Goal: Task Accomplishment & Management: Manage account settings

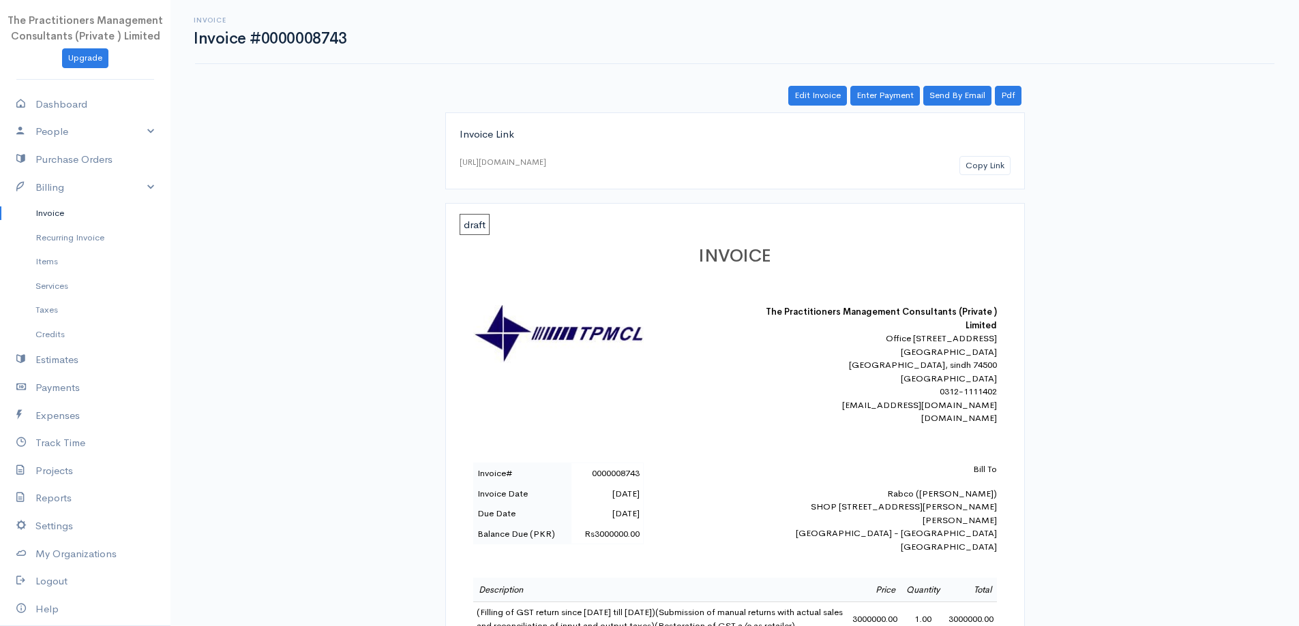
click at [65, 207] on link "Invoice" at bounding box center [85, 213] width 170 height 25
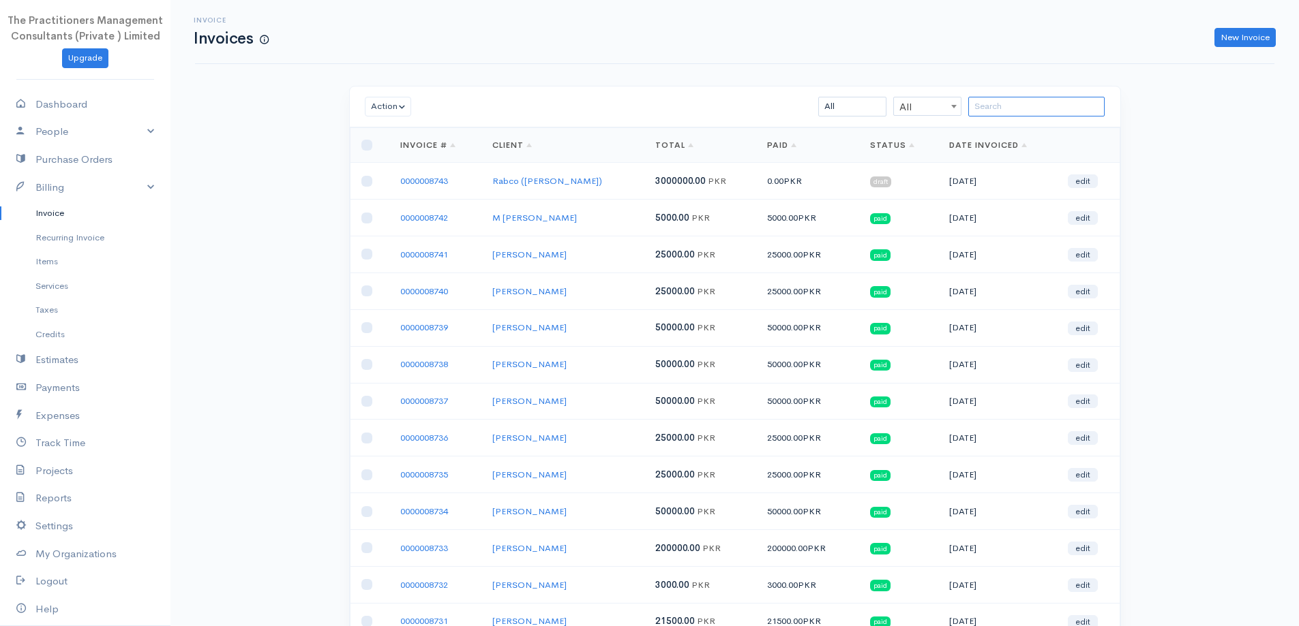
click at [978, 101] on input "search" at bounding box center [1036, 107] width 136 height 20
paste input "[PERSON_NAME]"
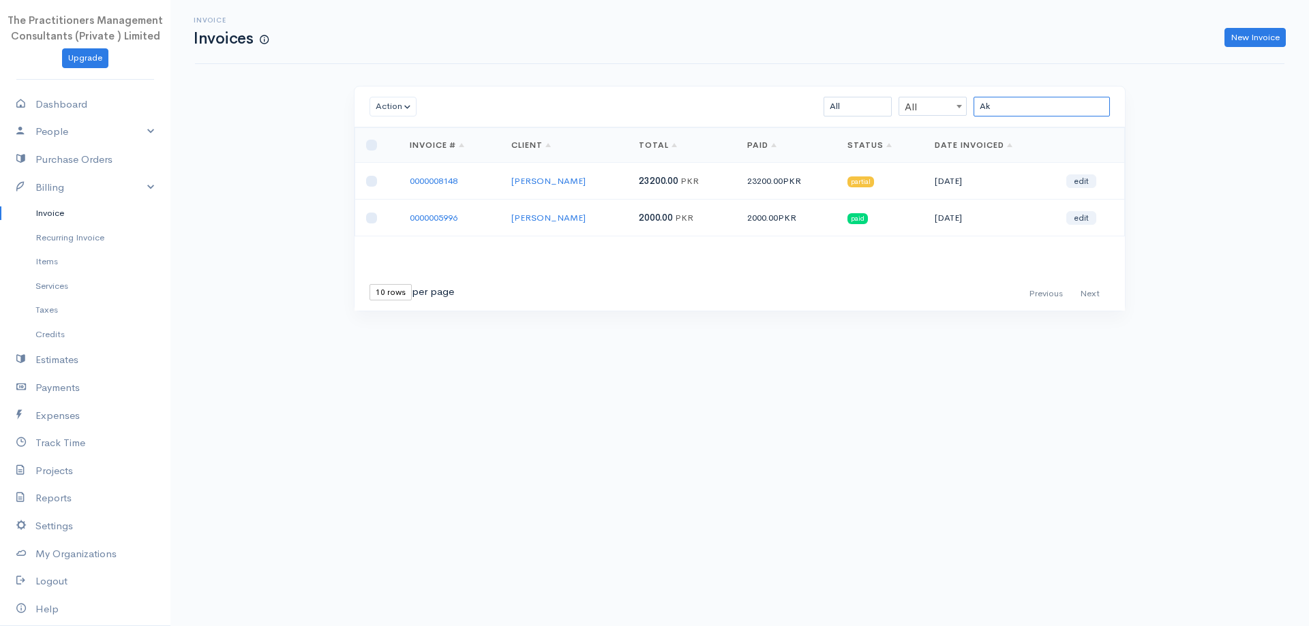
type input "A"
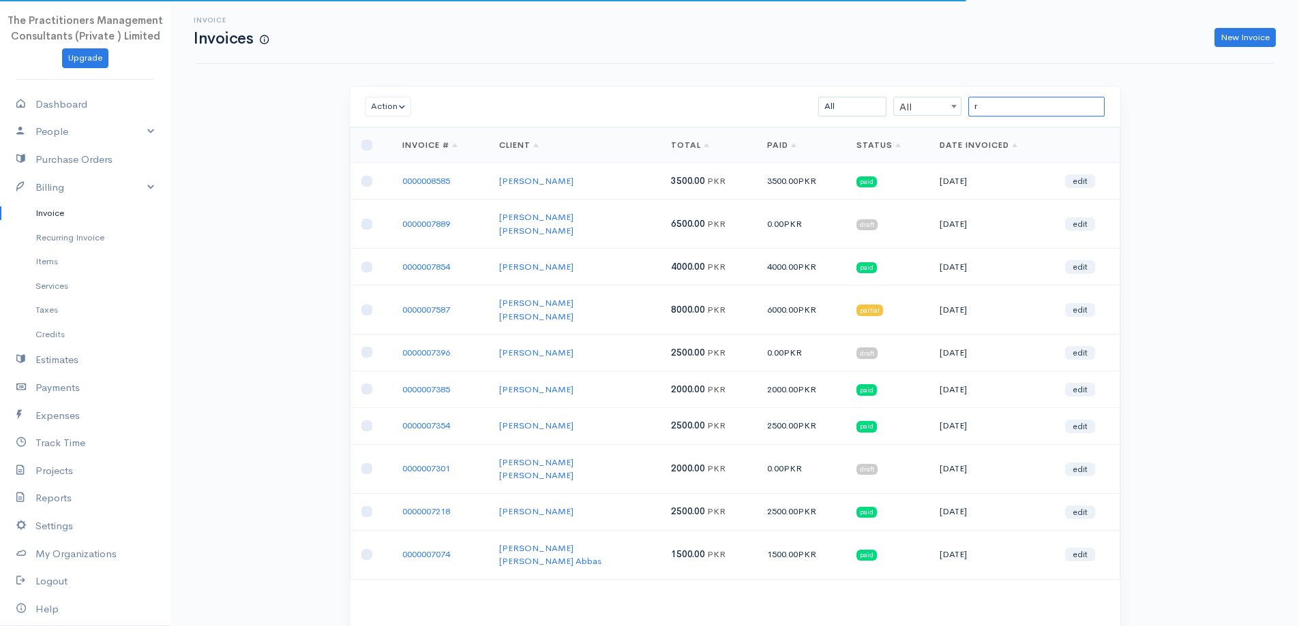
type input "r"
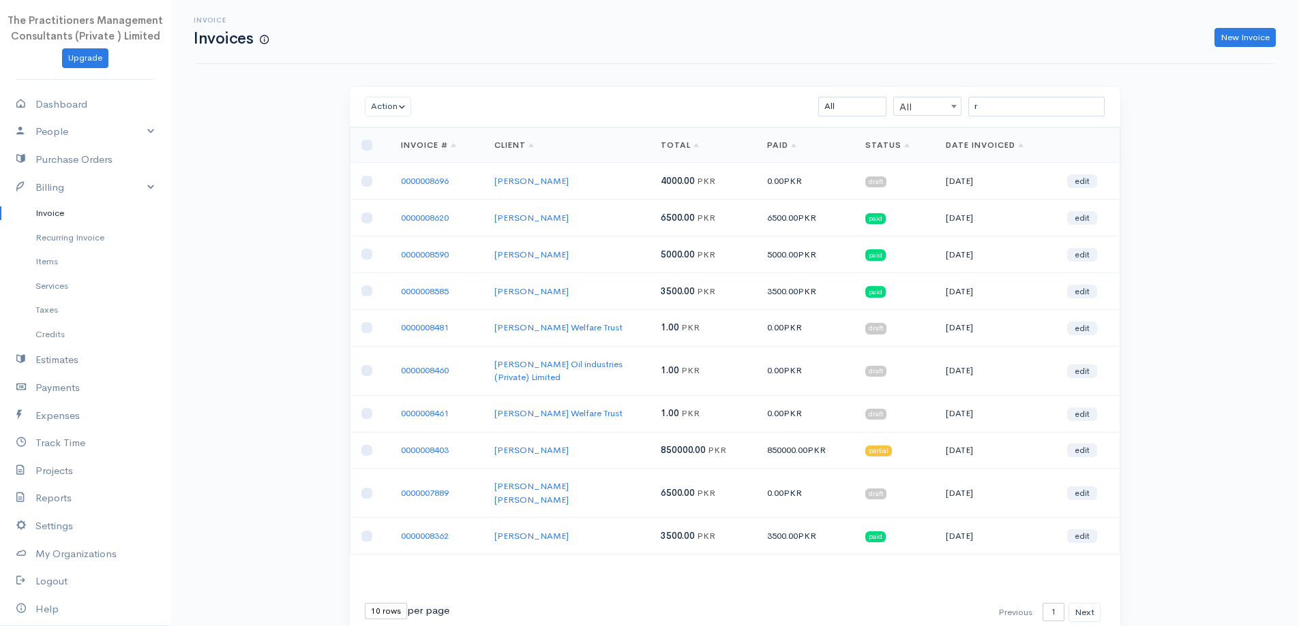
click at [27, 212] on link "Invoice" at bounding box center [85, 213] width 170 height 25
click at [36, 223] on link "Invoice" at bounding box center [85, 213] width 170 height 25
click at [57, 239] on link "Recurring Invoice" at bounding box center [85, 238] width 170 height 25
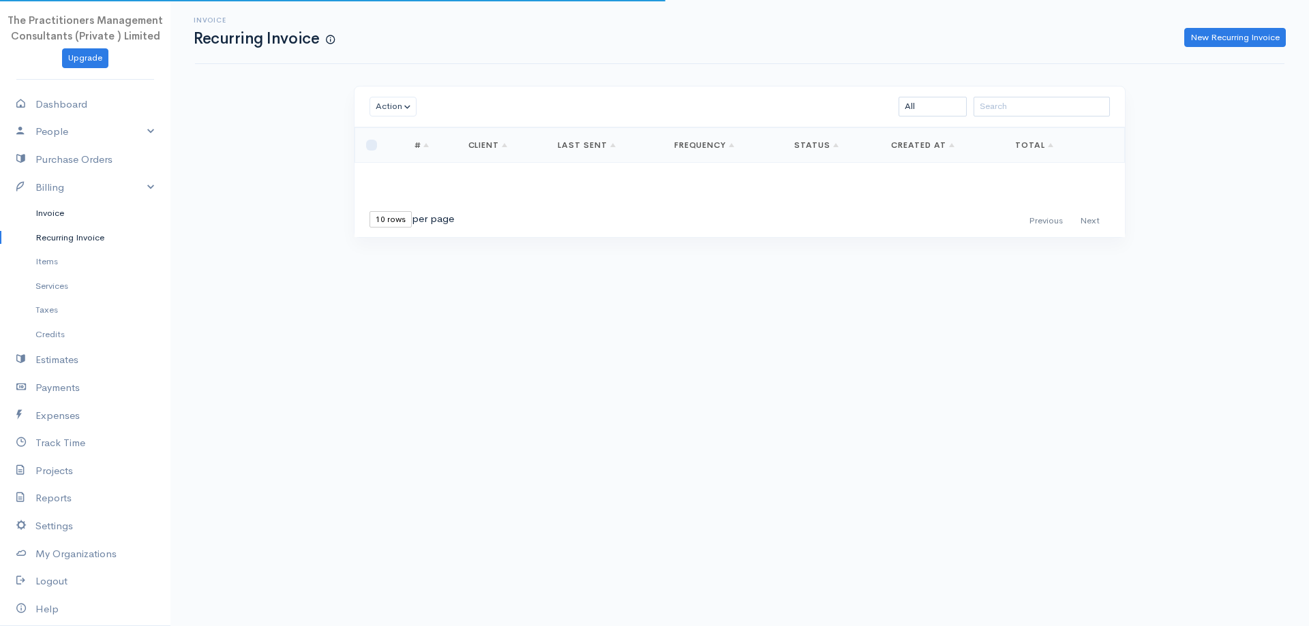
click at [44, 219] on link "Invoice" at bounding box center [85, 213] width 170 height 25
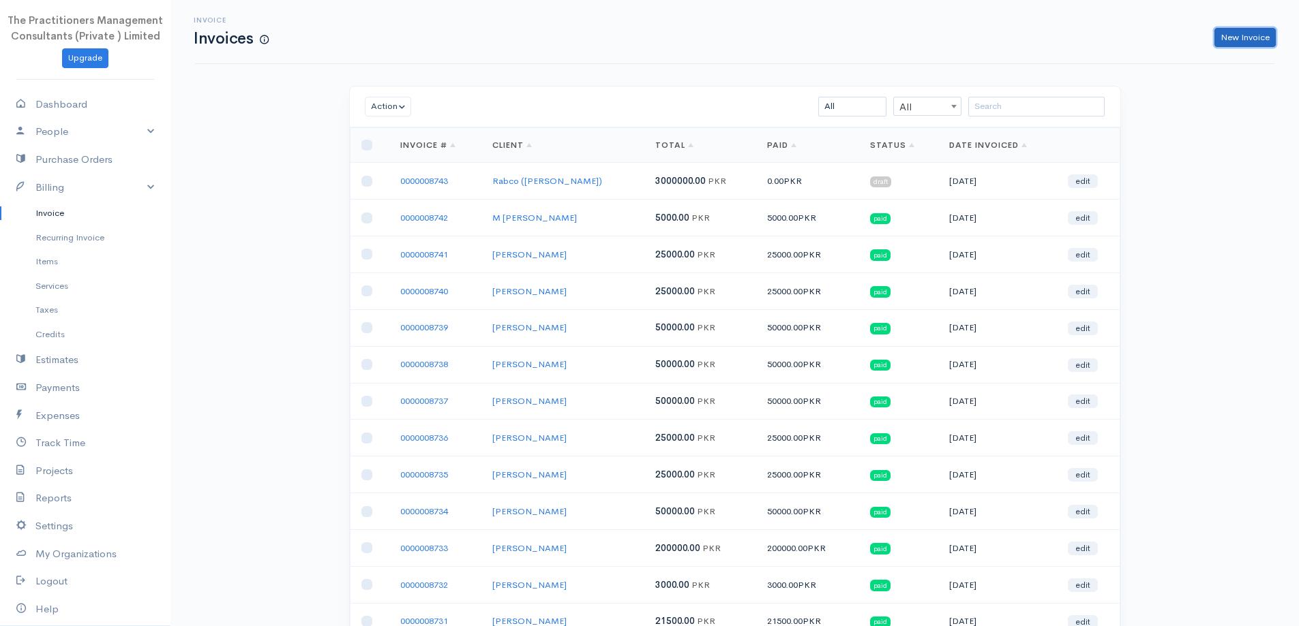
click at [1229, 42] on link "New Invoice" at bounding box center [1244, 38] width 61 height 20
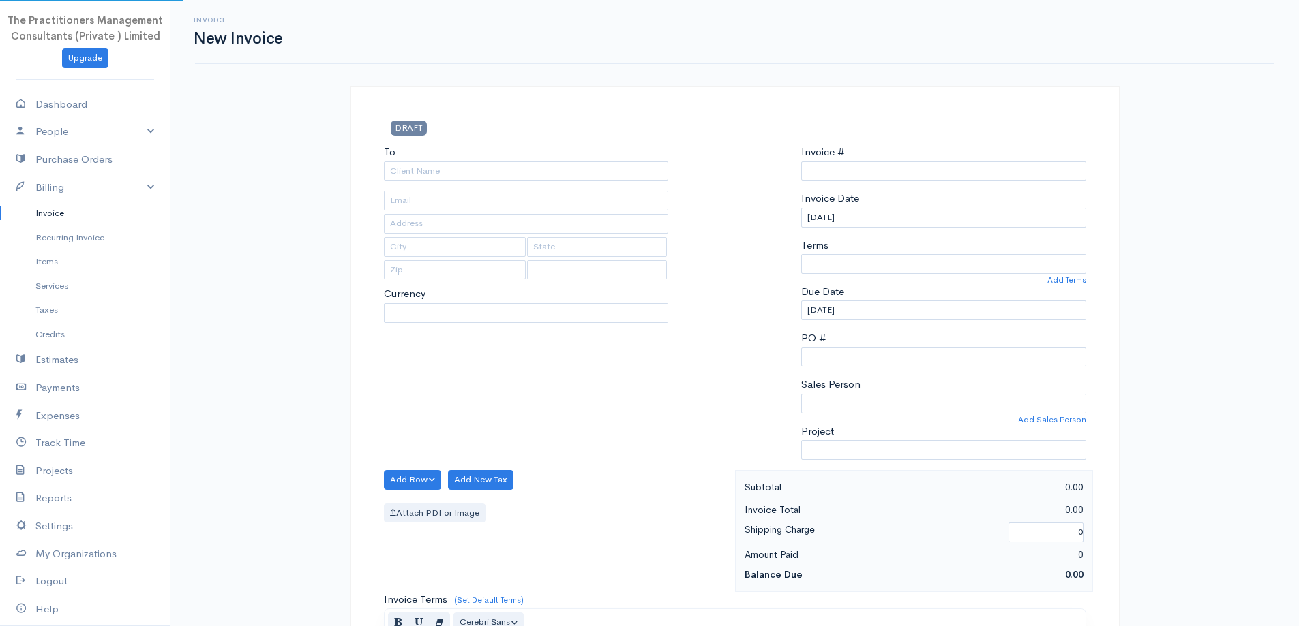
select select "[GEOGRAPHIC_DATA]"
select select "PKR"
type input "0000008744"
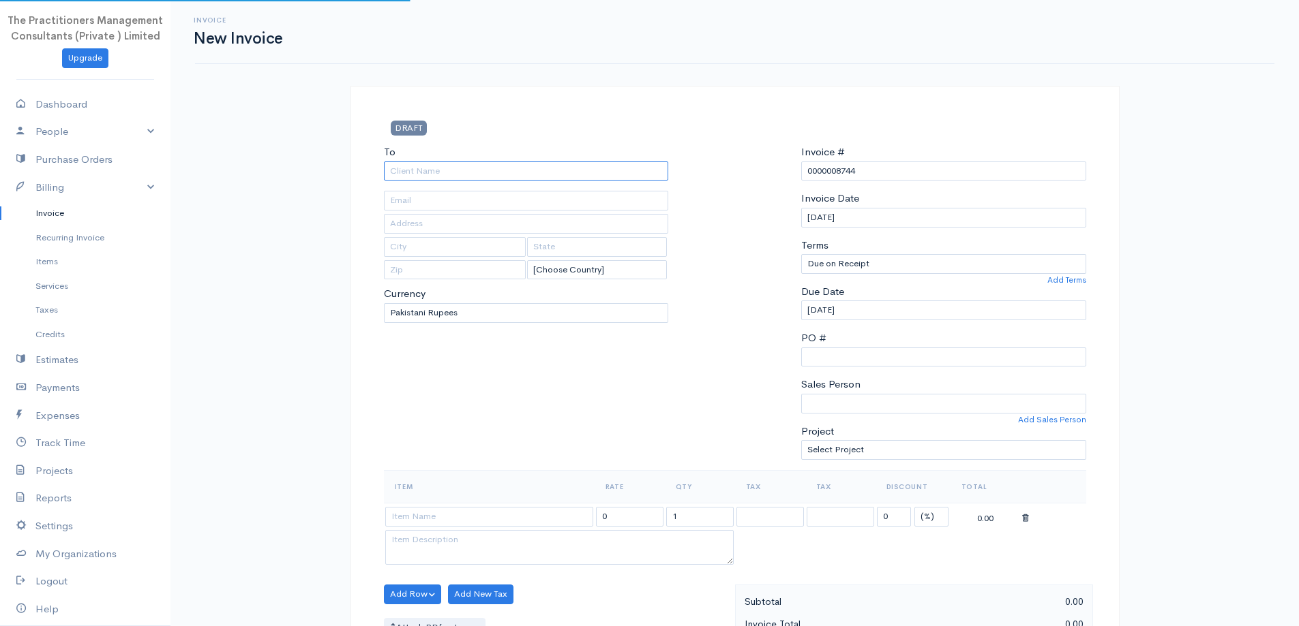
click at [428, 171] on input "To" at bounding box center [526, 172] width 285 height 20
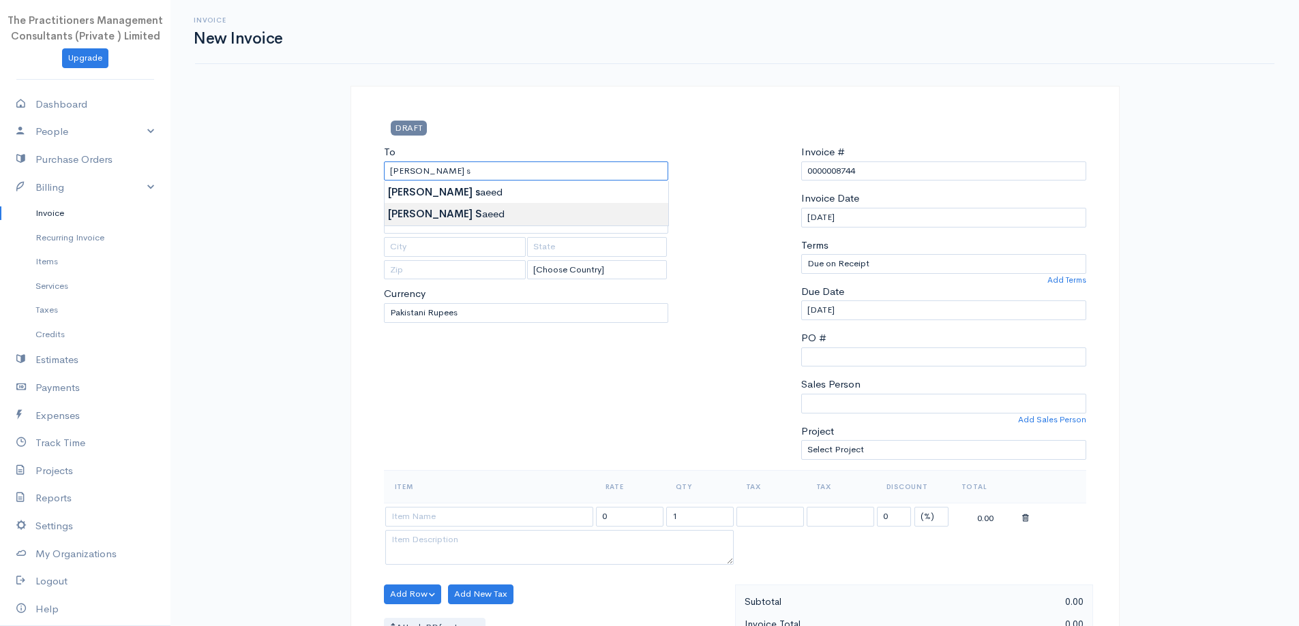
type input "[PERSON_NAME]"
click at [523, 207] on body "The Practitioners Management Consultants (Private ) Limited Upgrade Dashboard P…" at bounding box center [649, 598] width 1299 height 1196
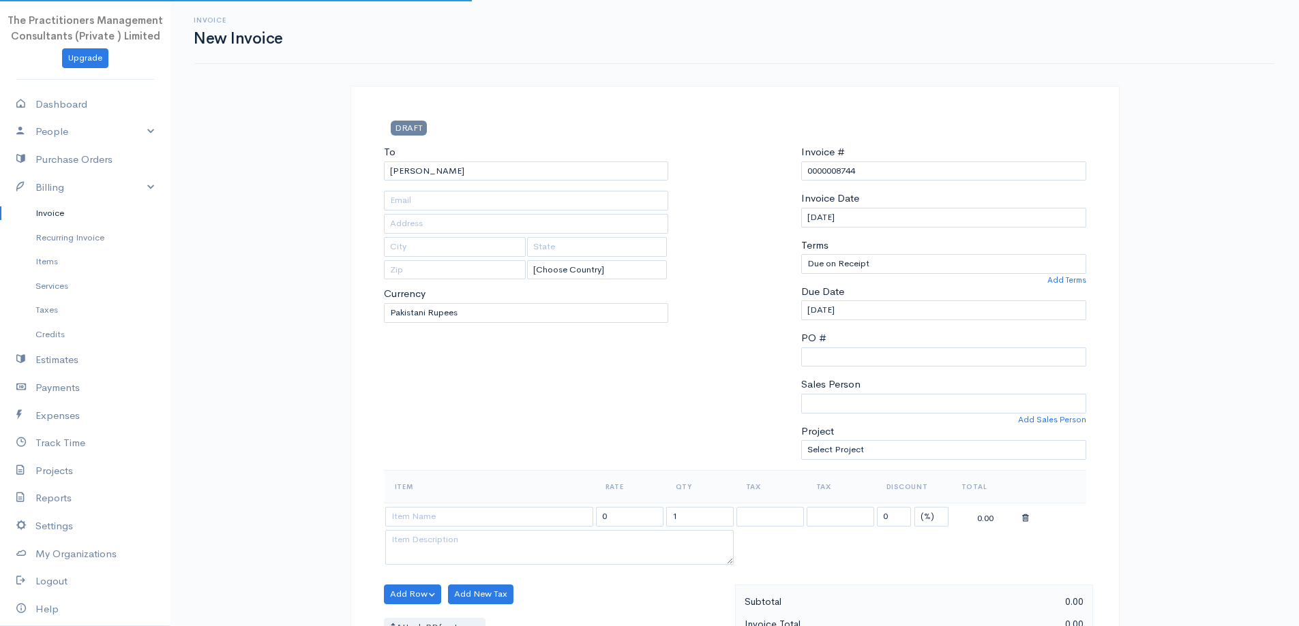
type input "[PHONE_NUMBER]"
type input "2340"
type input "[GEOGRAPHIC_DATA]"
type input "0321-2491823"
click at [500, 172] on input "[PERSON_NAME]" at bounding box center [526, 172] width 285 height 20
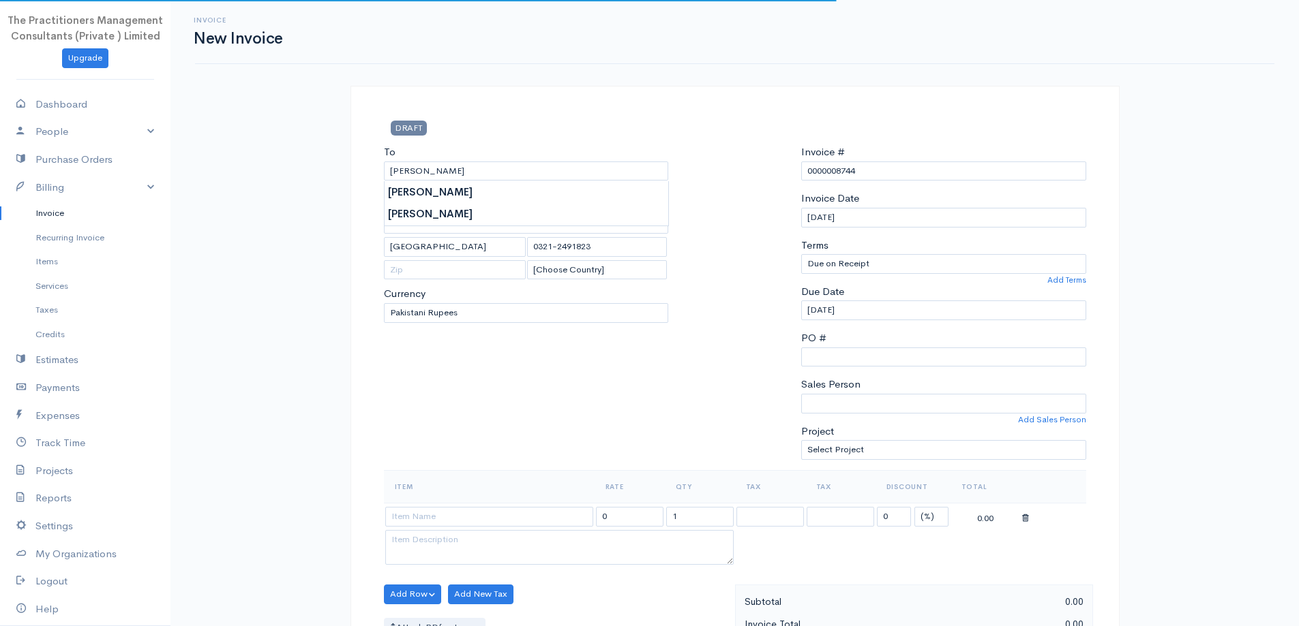
type input "[PERSON_NAME]"
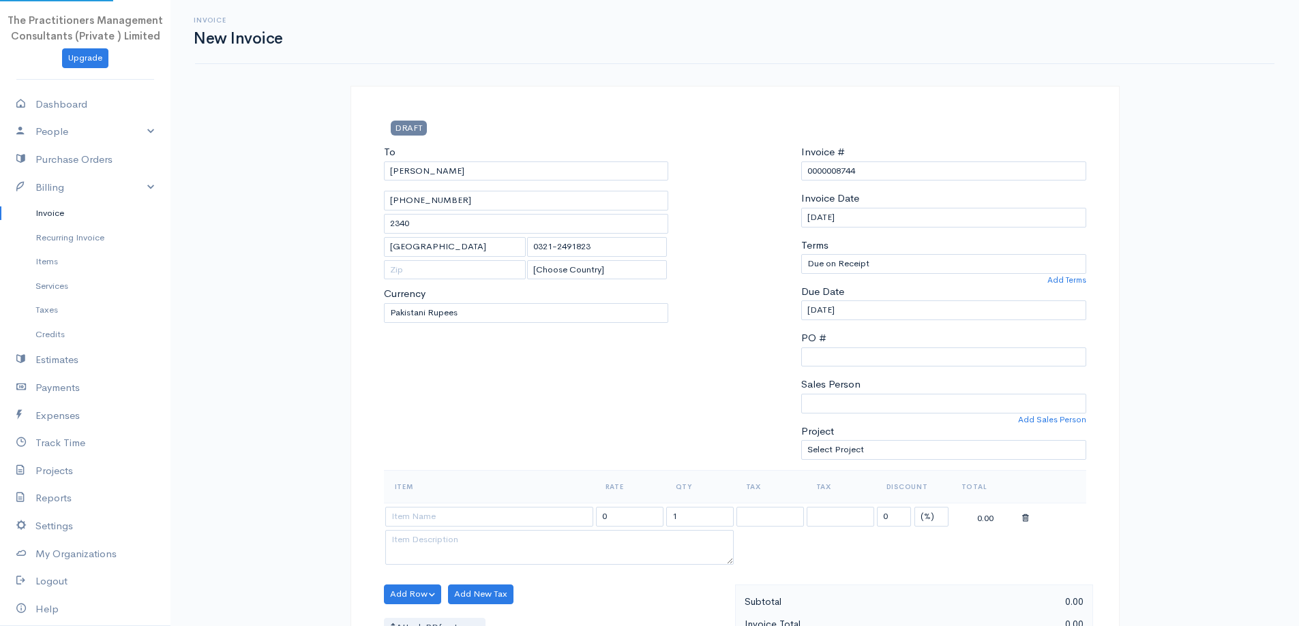
click at [509, 196] on body "The Practitioners Management Consultants (Private ) Limited Upgrade Dashboard P…" at bounding box center [649, 598] width 1299 height 1196
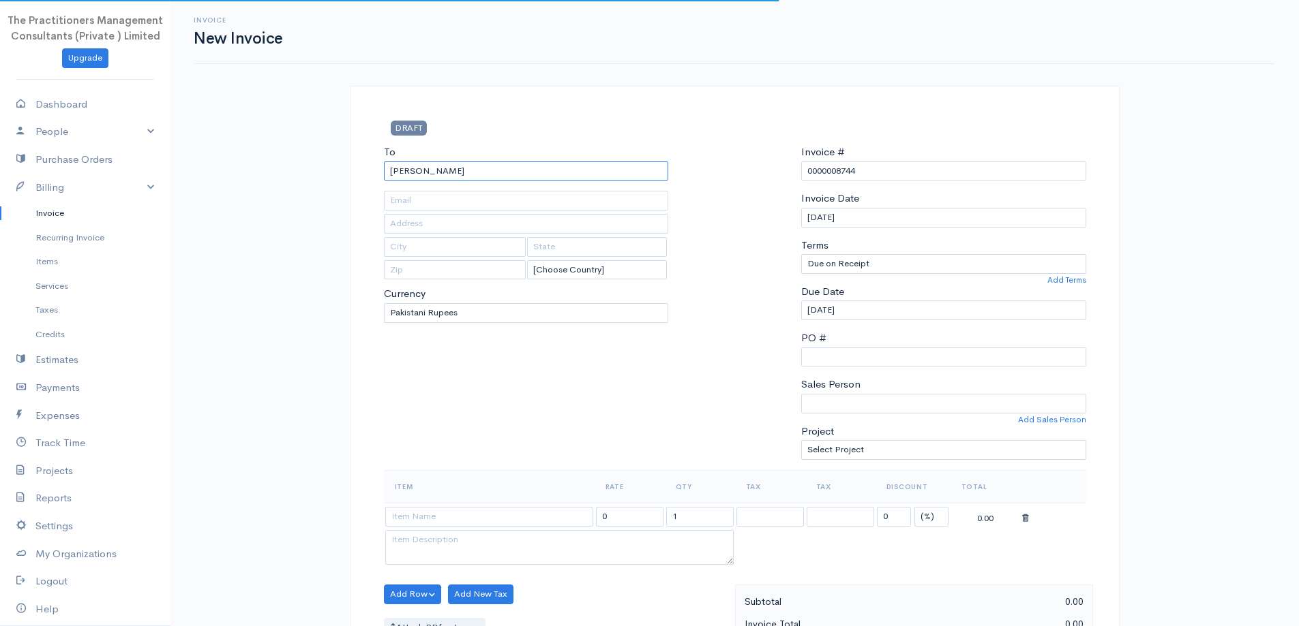
click at [492, 170] on input "[PERSON_NAME]" at bounding box center [526, 172] width 285 height 20
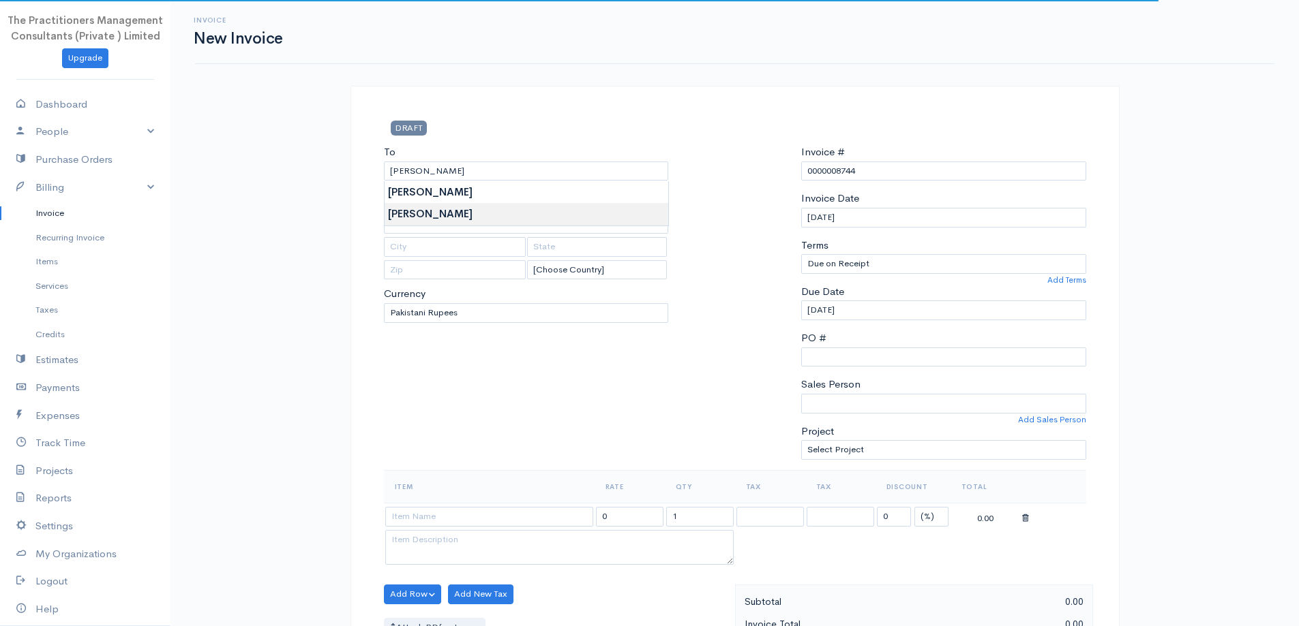
type input "[PERSON_NAME]"
click at [511, 206] on body "The Practitioners Management Consultants (Private ) Limited Upgrade Dashboard P…" at bounding box center [649, 598] width 1299 height 1196
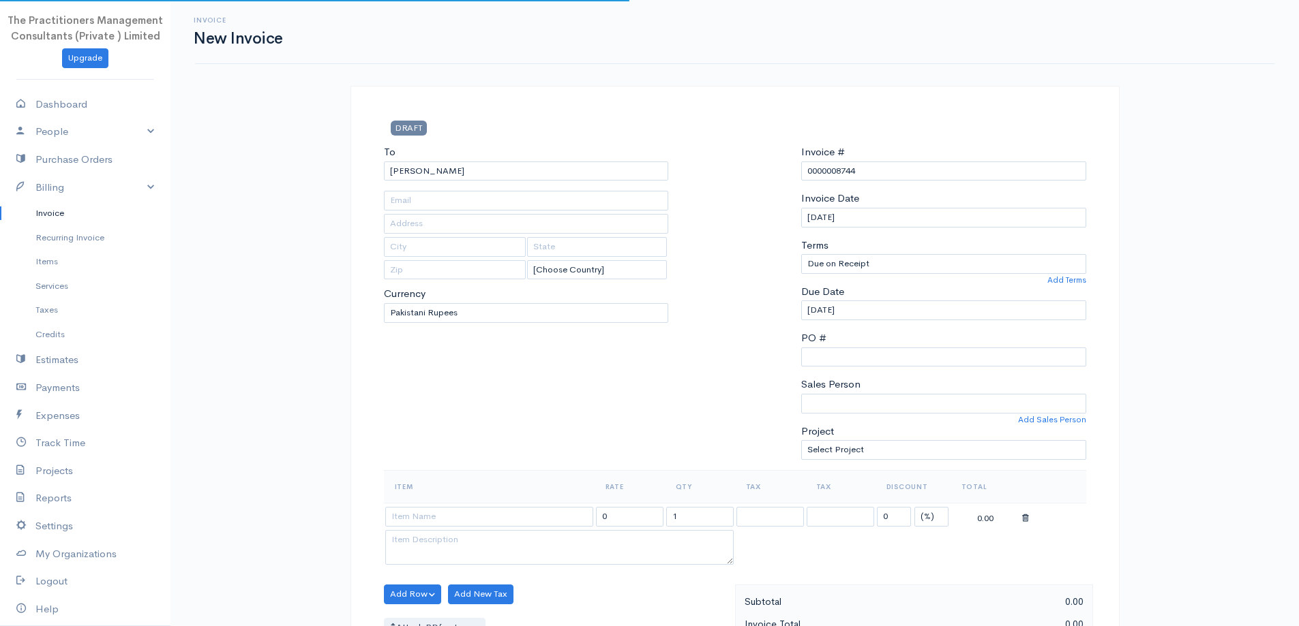
type input "[PHONE_NUMBER]"
type input "2340"
type input "[GEOGRAPHIC_DATA]"
type input "0321-2491823"
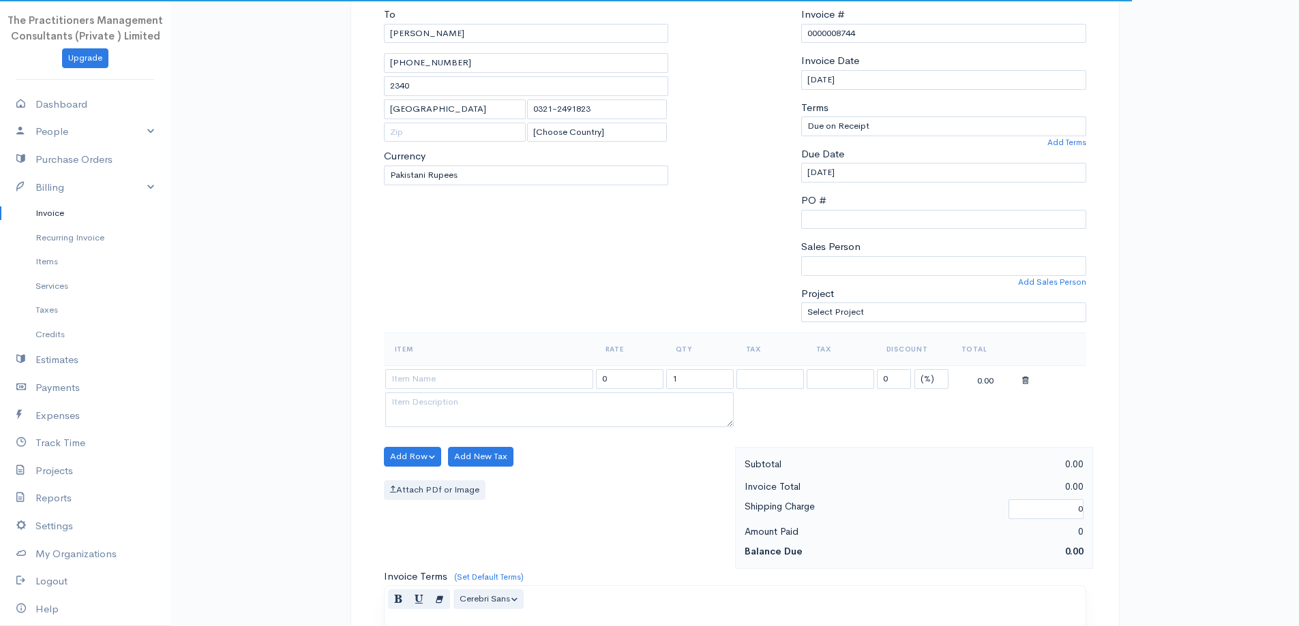
scroll to position [205, 0]
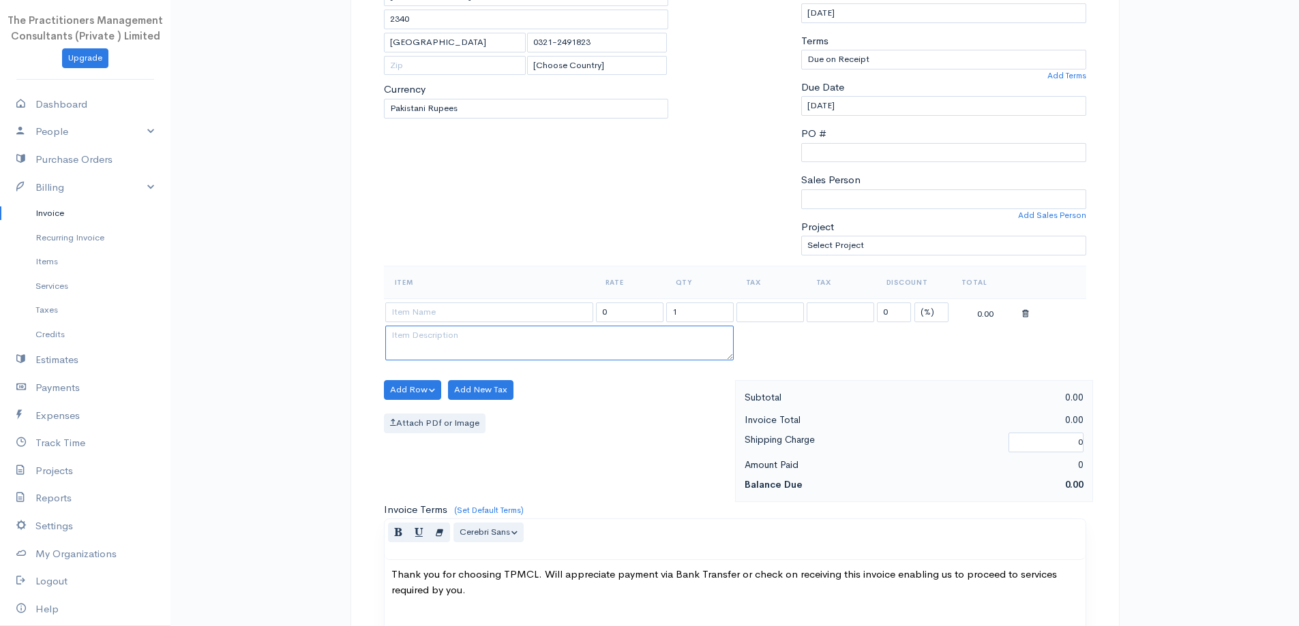
click at [499, 327] on textarea at bounding box center [559, 343] width 348 height 35
click at [491, 317] on input at bounding box center [489, 313] width 208 height 20
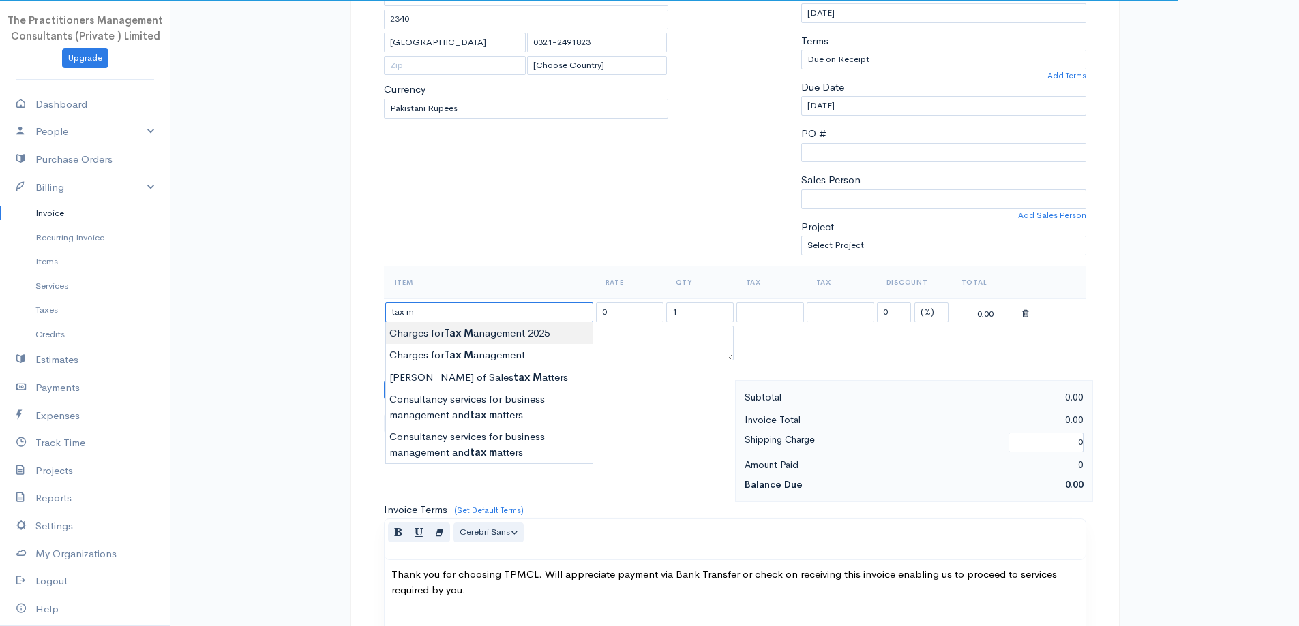
type input "Charges for Tax Management 2025"
click at [517, 340] on body "The Practitioners Management Consultants (Private ) Limited Upgrade Dashboard P…" at bounding box center [649, 393] width 1299 height 1196
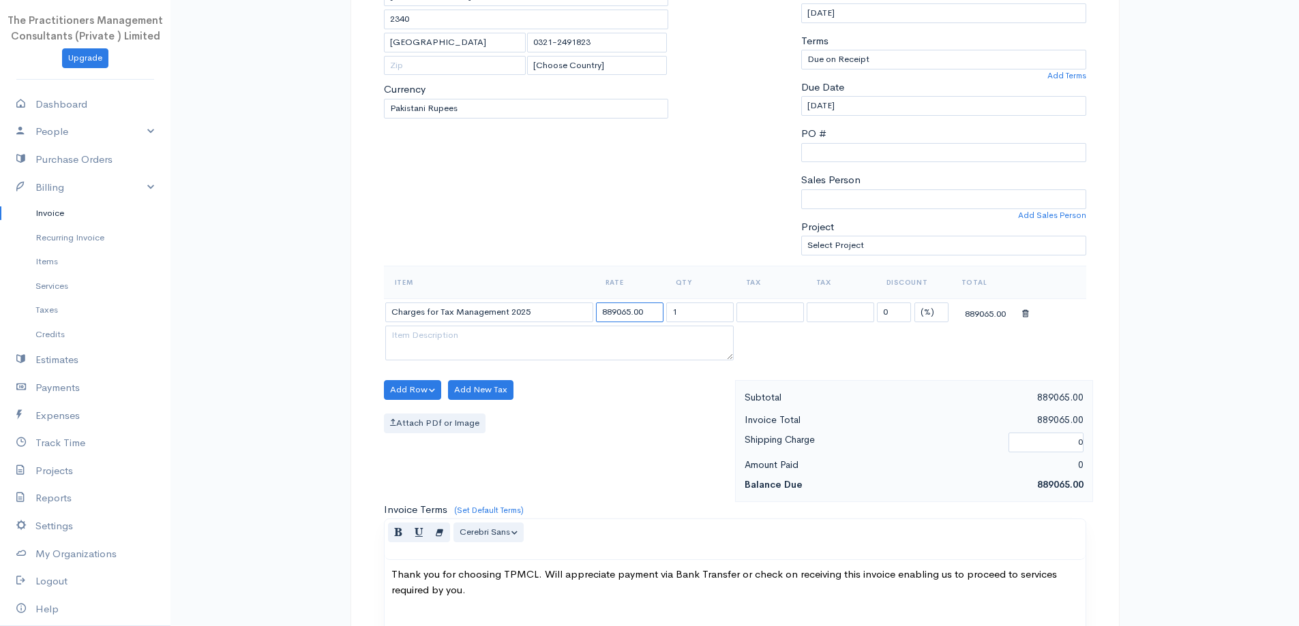
drag, startPoint x: 632, startPoint y: 317, endPoint x: 391, endPoint y: 290, distance: 242.8
click at [391, 290] on table "Item Rate Qty Tax Tax Discount Total Charges for Tax Management 2025 889065.00 …" at bounding box center [735, 315] width 702 height 98
type input "4860.00"
drag, startPoint x: 618, startPoint y: 385, endPoint x: 607, endPoint y: 380, distance: 11.6
click at [613, 382] on div "Add Row Add Item Row Add Time Row Add New Tax Attach PDf or Image" at bounding box center [556, 441] width 358 height 122
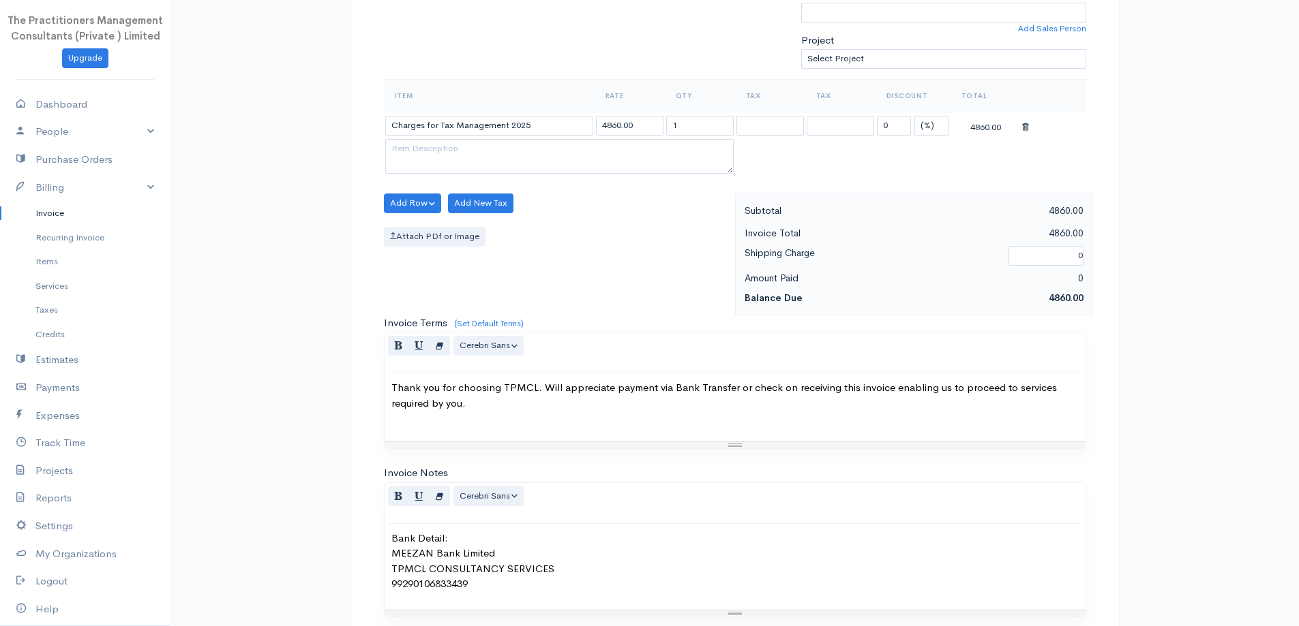
scroll to position [570, 0]
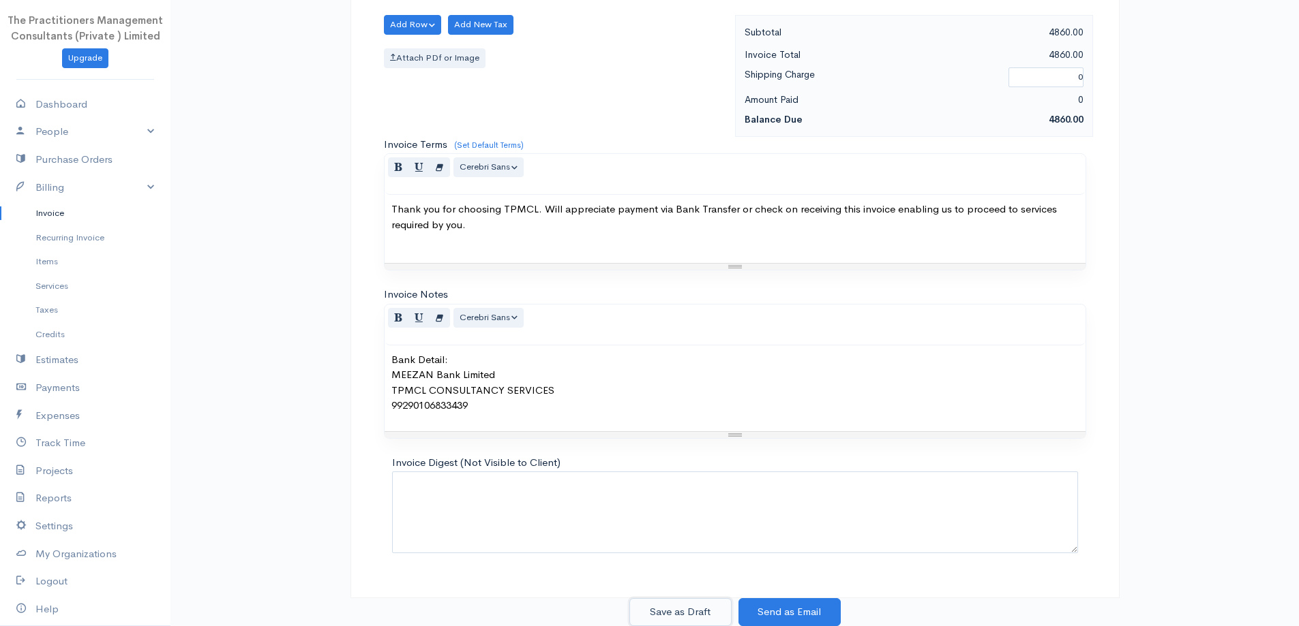
click at [715, 617] on button "Save as Draft" at bounding box center [680, 613] width 102 height 28
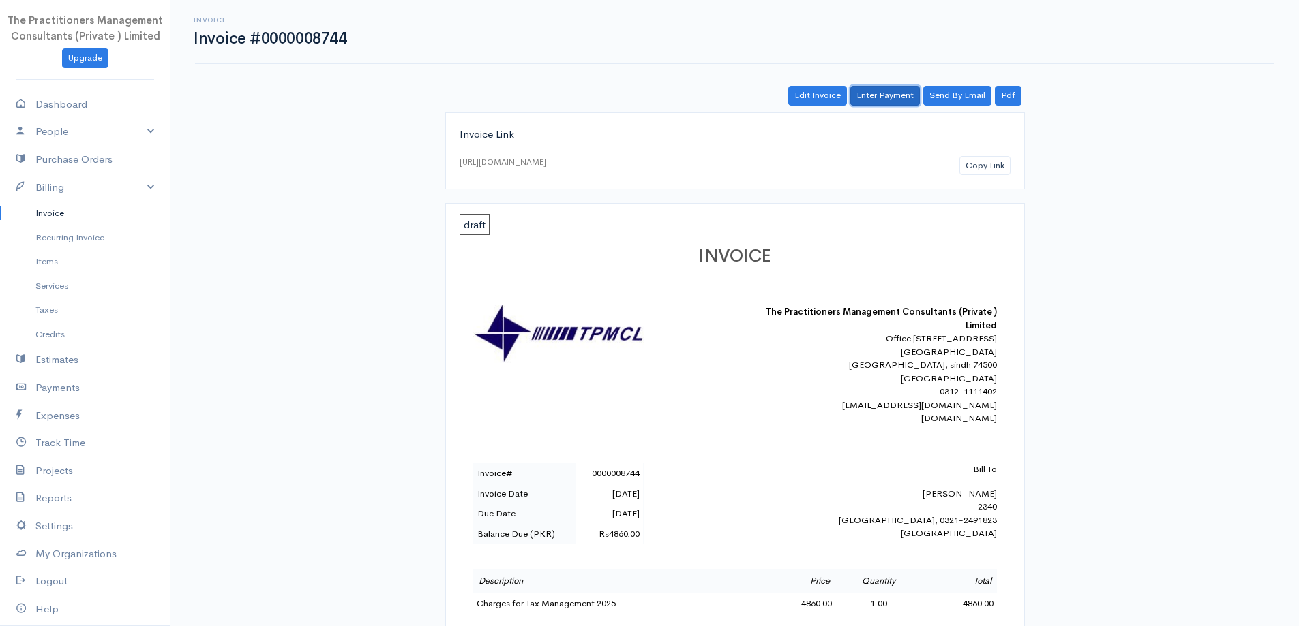
drag, startPoint x: 864, startPoint y: 102, endPoint x: 864, endPoint y: 127, distance: 25.2
click at [865, 102] on link "Enter Payment" at bounding box center [885, 96] width 70 height 20
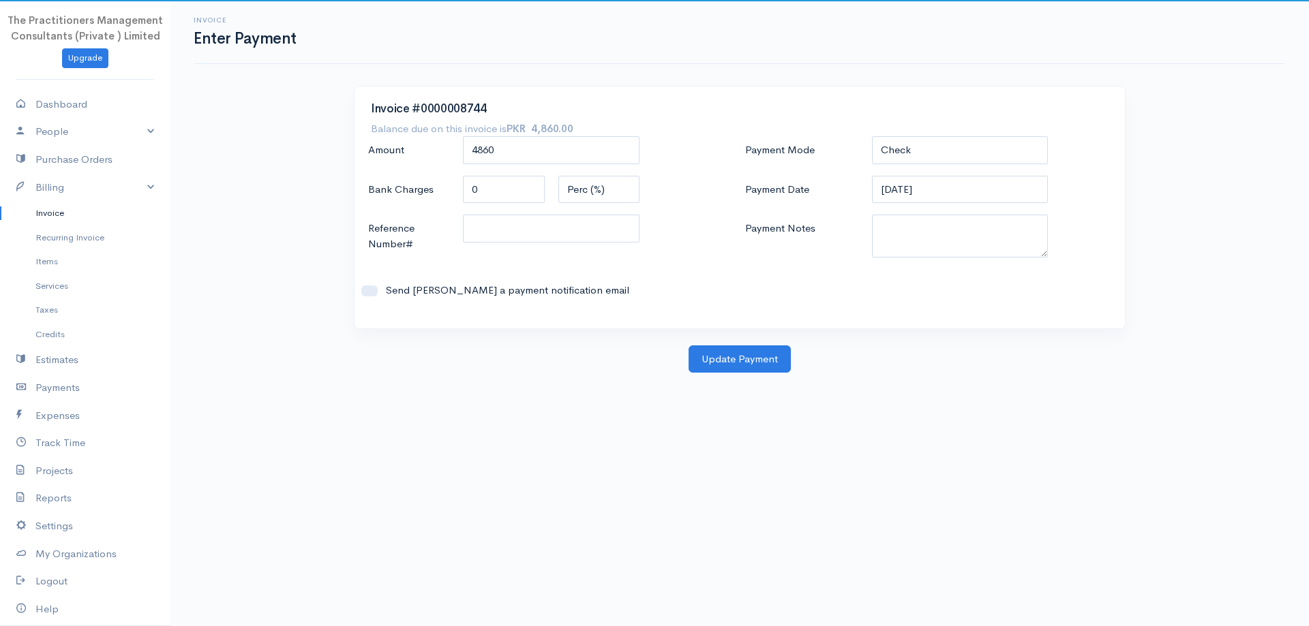
click at [947, 166] on div "Payment Mode Check Bank Transfer Credit Cash Debit ACH VISA MASTERCARD AMEX DIS…" at bounding box center [928, 224] width 377 height 176
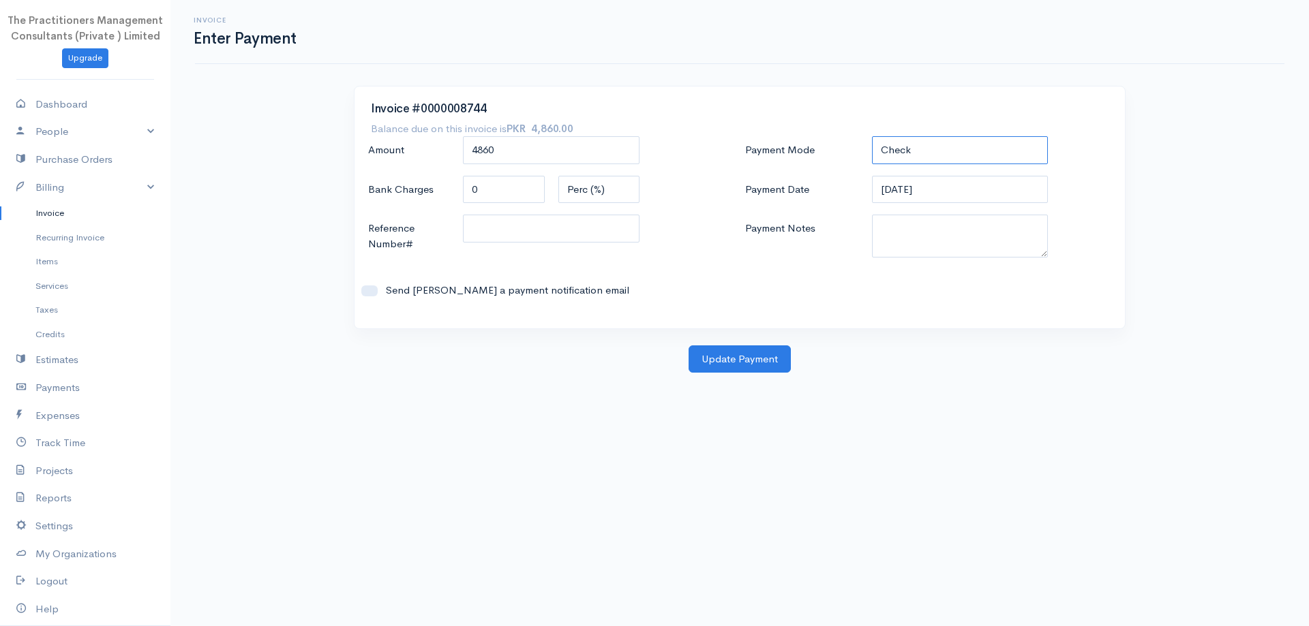
click at [935, 152] on select "Check Bank Transfer Credit Cash Debit ACH VISA MASTERCARD AMEX DISCOVER DINERS …" at bounding box center [960, 150] width 177 height 28
select select "Bank Transfer"
click at [872, 136] on select "Check Bank Transfer Credit Cash Debit ACH VISA MASTERCARD AMEX DISCOVER DINERS …" at bounding box center [960, 150] width 177 height 28
click at [941, 232] on textarea "Payment Notes" at bounding box center [960, 236] width 177 height 43
type textarea "5854"
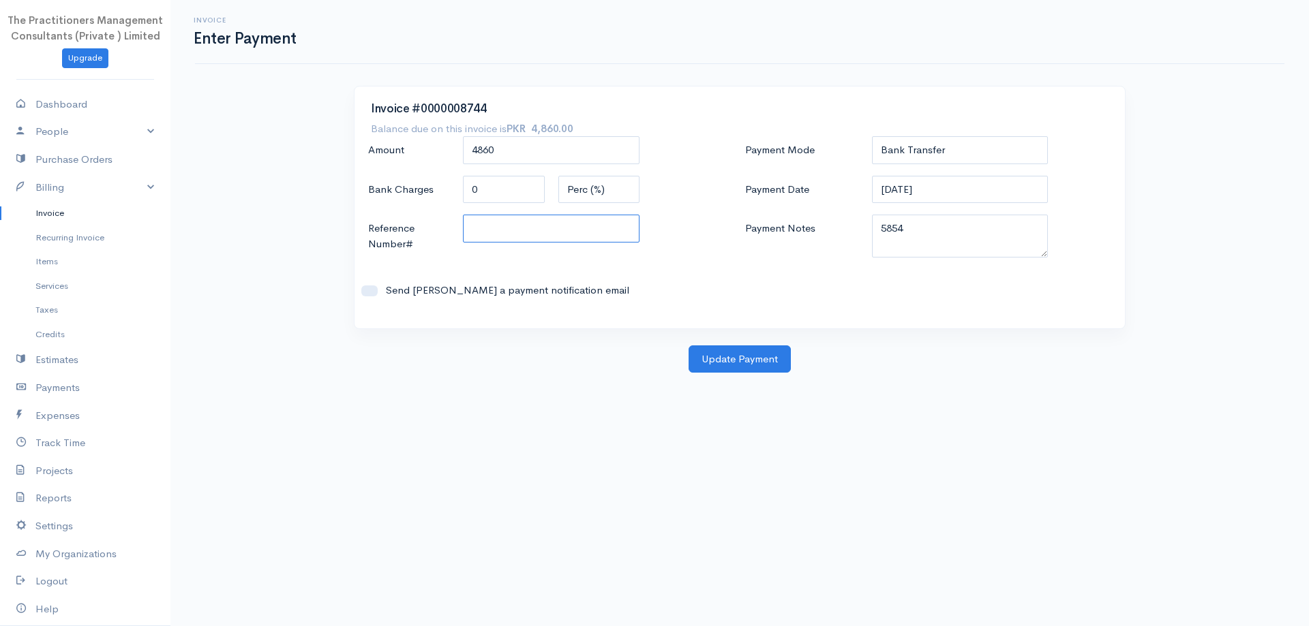
click at [607, 226] on input "Reference Number#" at bounding box center [551, 229] width 177 height 28
type input "5854"
click at [729, 354] on button "Update Payment" at bounding box center [739, 360] width 102 height 28
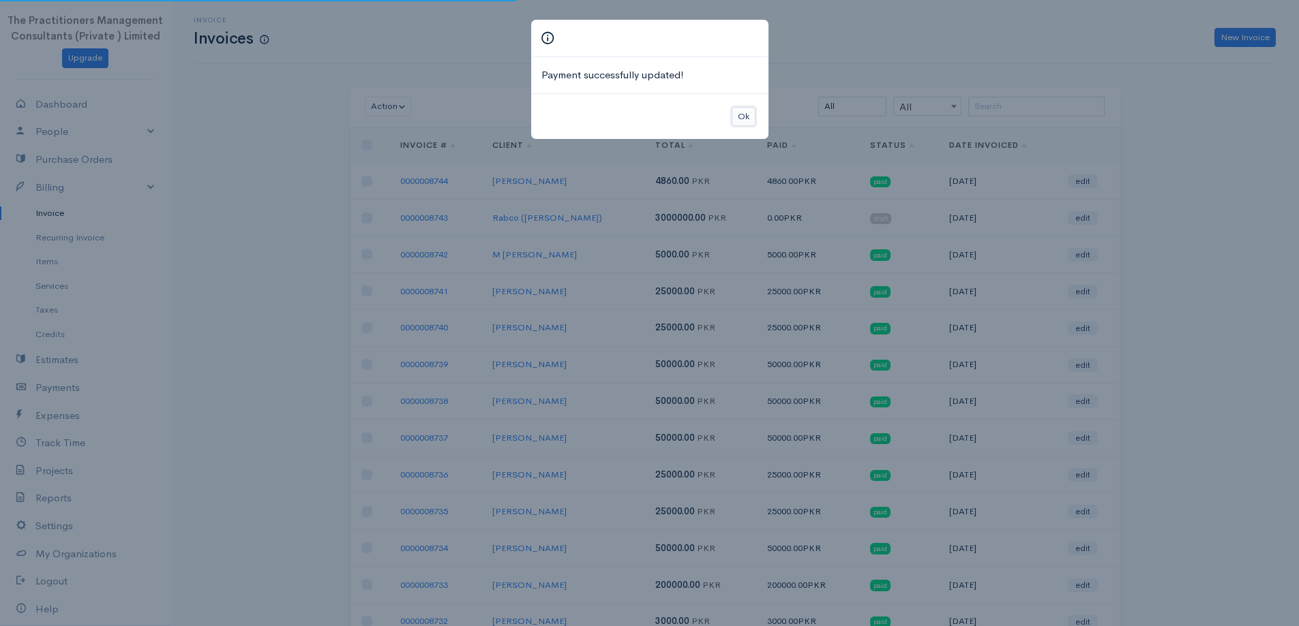
click at [751, 111] on button "Ok" at bounding box center [743, 117] width 24 height 20
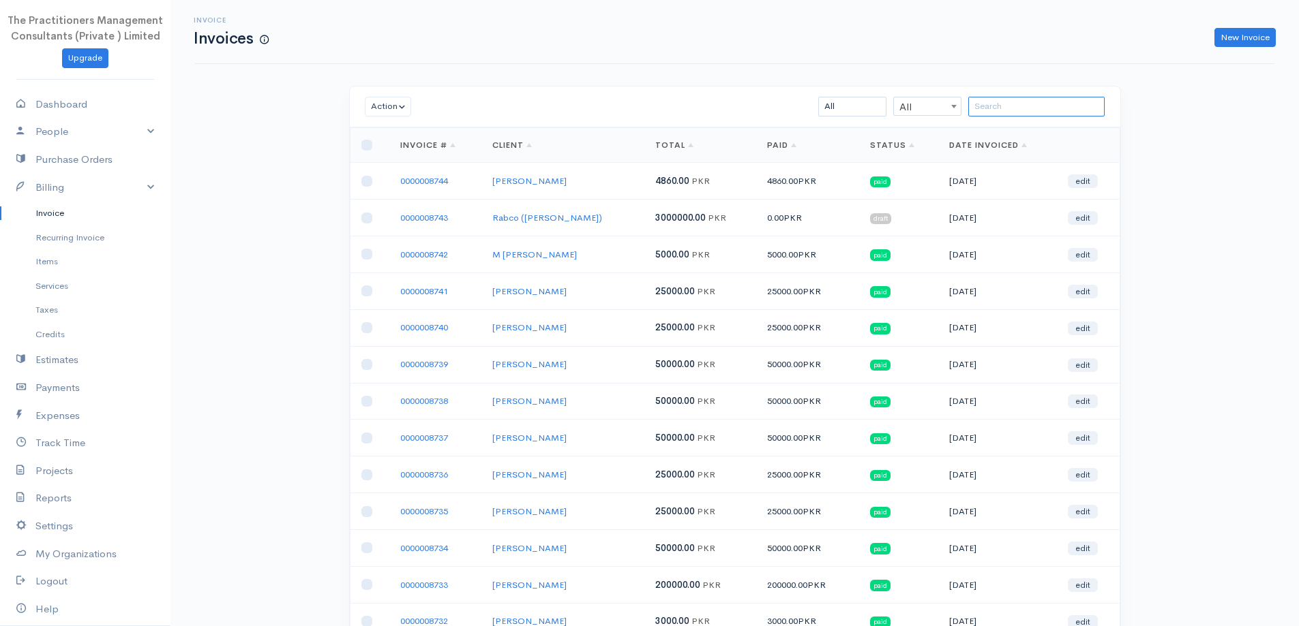
click at [1078, 104] on input "search" at bounding box center [1036, 107] width 136 height 20
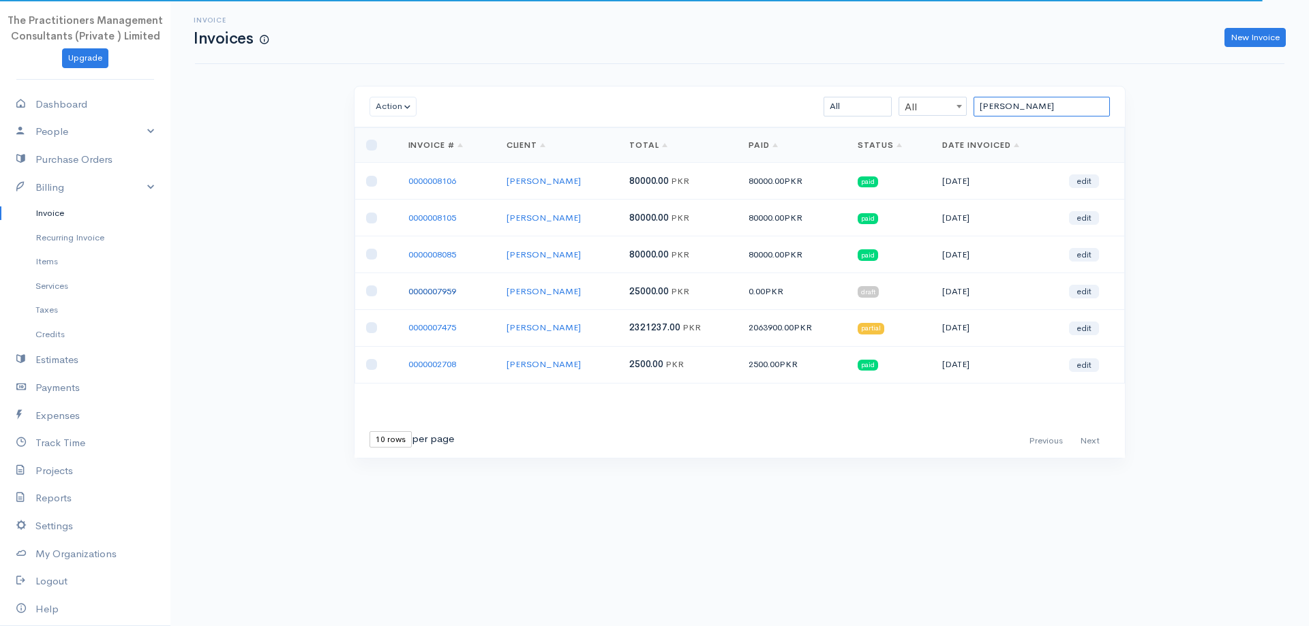
type input "[PERSON_NAME]"
click at [436, 295] on link "0000007959" at bounding box center [432, 292] width 48 height 12
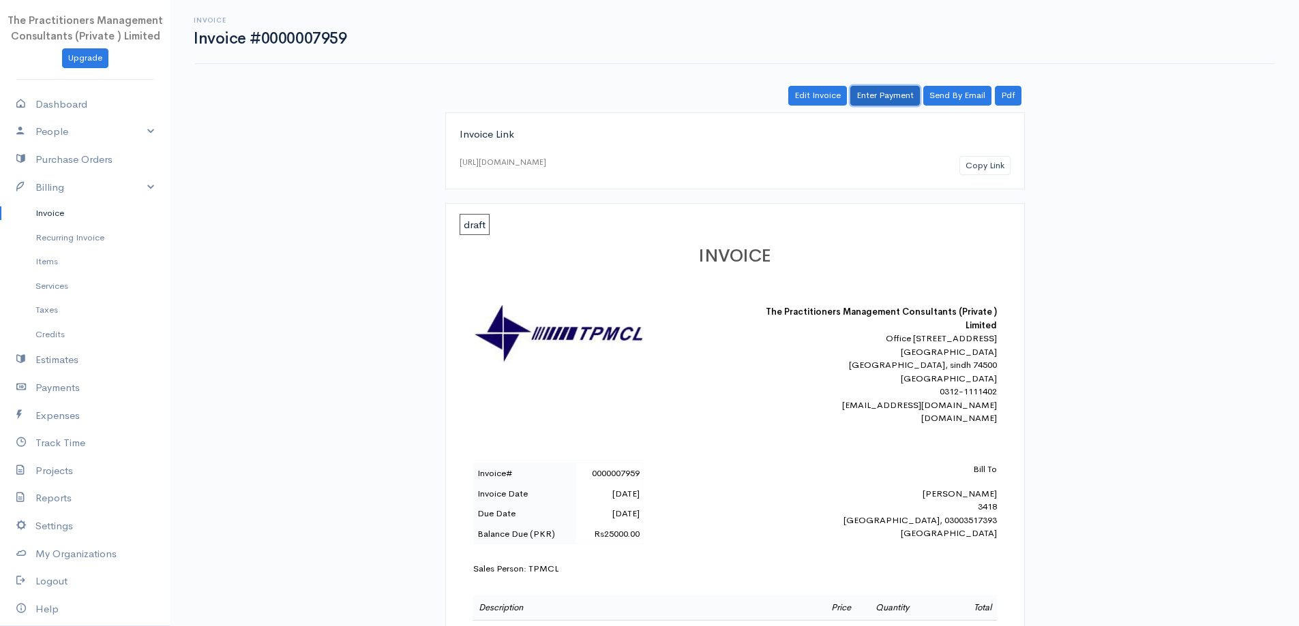
click at [879, 89] on link "Enter Payment" at bounding box center [885, 96] width 70 height 20
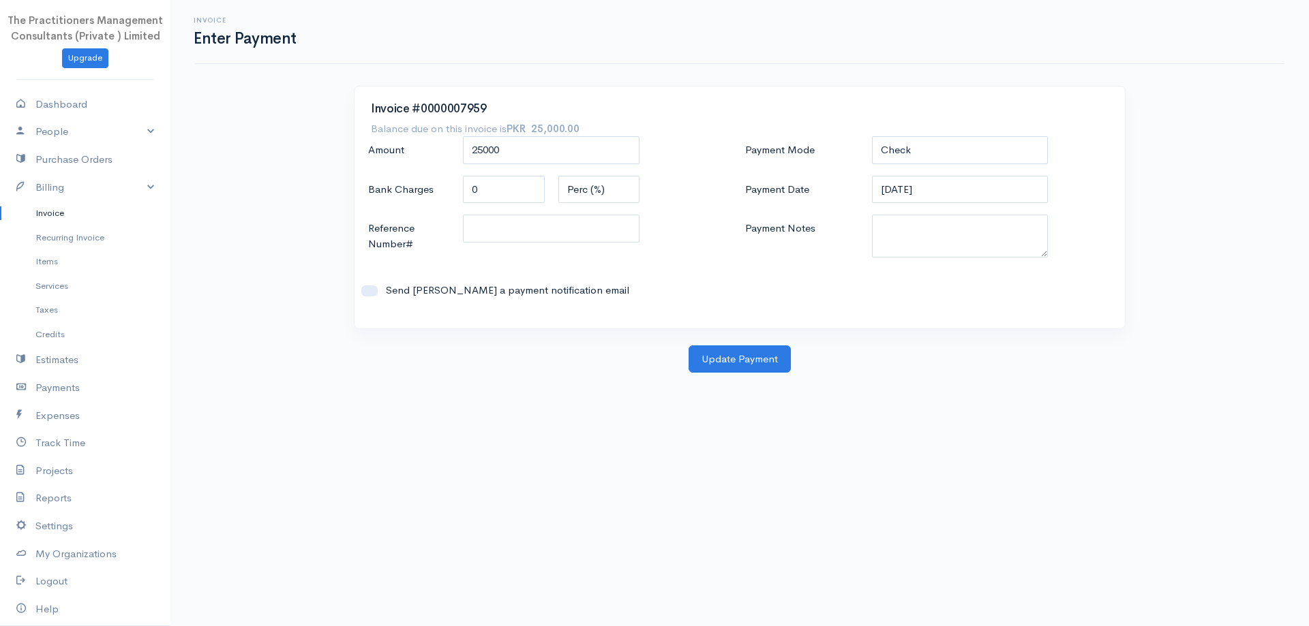
click at [931, 168] on div "Payment Mode Check Bank Transfer Credit Cash Debit ACH VISA MASTERCARD AMEX DIS…" at bounding box center [928, 224] width 377 height 176
click at [922, 158] on select "Check Bank Transfer Credit Cash Debit ACH VISA MASTERCARD AMEX DISCOVER DINERS …" at bounding box center [960, 150] width 177 height 28
select select "Bank Transfer"
click at [872, 136] on select "Check Bank Transfer Credit Cash Debit ACH VISA MASTERCARD AMEX DISCOVER DINERS …" at bounding box center [960, 150] width 177 height 28
click at [979, 239] on textarea "Payment Notes" at bounding box center [960, 236] width 177 height 43
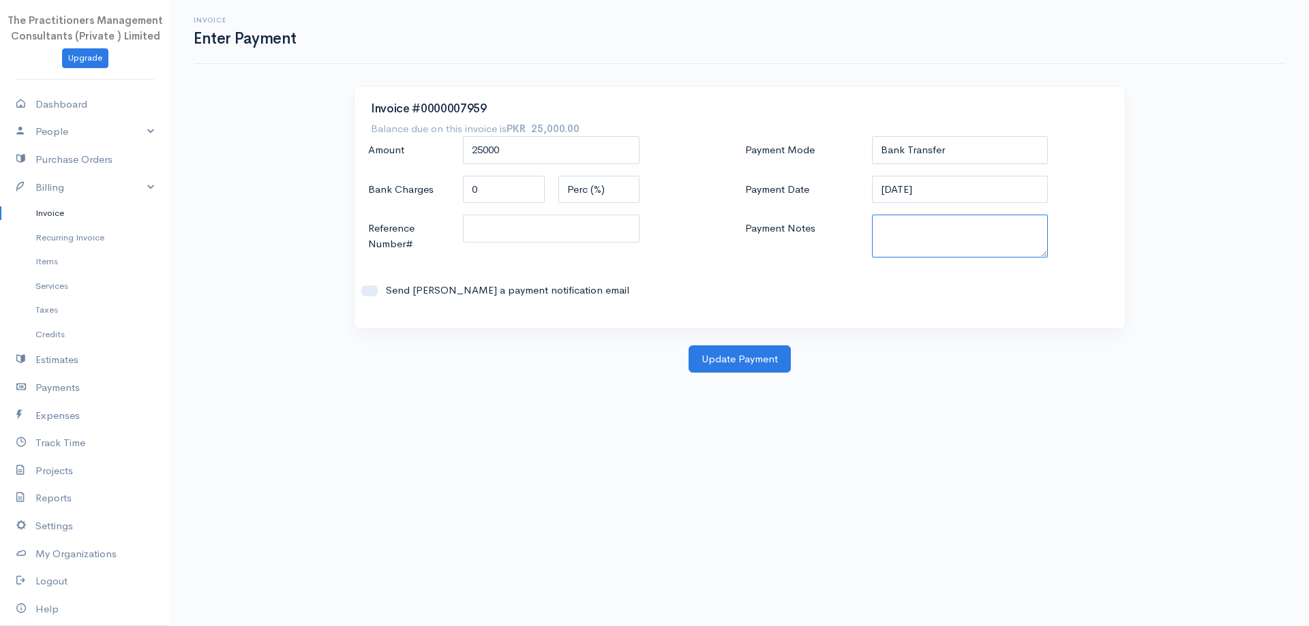
click at [981, 239] on textarea "Payment Notes" at bounding box center [960, 236] width 177 height 43
type textarea "5851"
click at [558, 237] on input "Reference Number#" at bounding box center [551, 229] width 177 height 28
type input "5851"
click at [911, 153] on select "Check Bank Transfer Credit Cash Debit ACH VISA MASTERCARD AMEX DISCOVER DINERS …" at bounding box center [960, 150] width 177 height 28
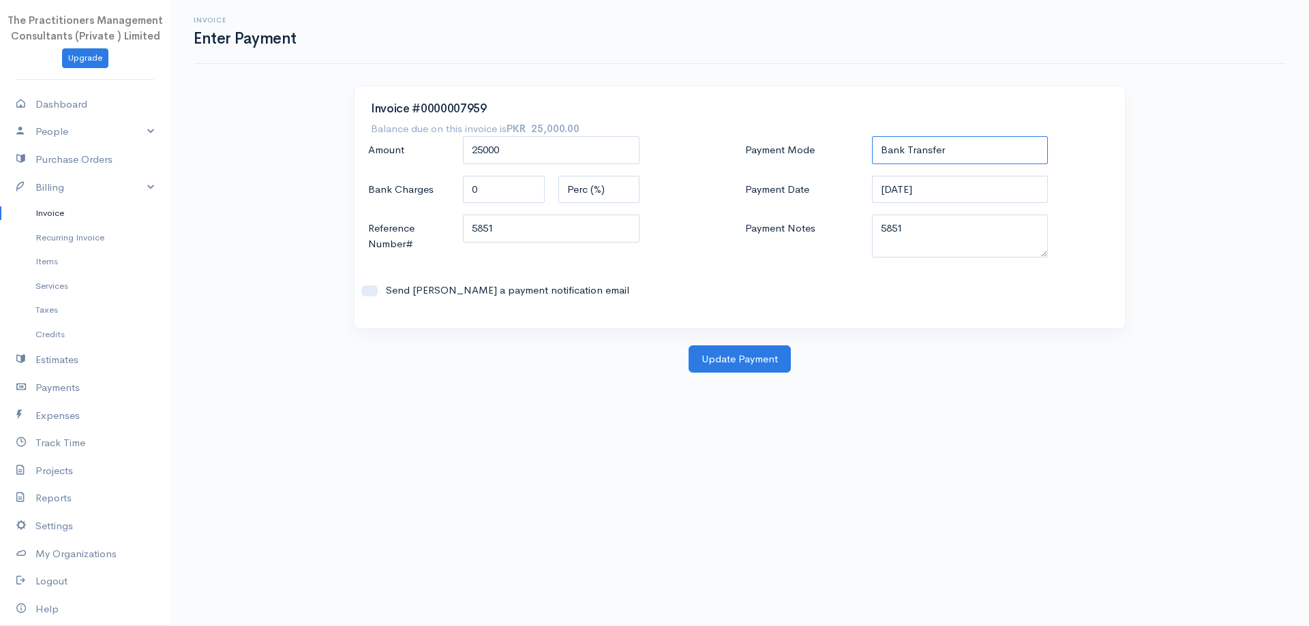
click at [911, 153] on select "Check Bank Transfer Credit Cash Debit ACH VISA MASTERCARD AMEX DISCOVER DINERS …" at bounding box center [960, 150] width 177 height 28
click at [911, 158] on select "Check Bank Transfer Credit Cash Debit ACH VISA MASTERCARD AMEX DISCOVER DINERS …" at bounding box center [960, 150] width 177 height 28
select select "Cash"
click at [872, 136] on select "Check Bank Transfer Credit Cash Debit ACH VISA MASTERCARD AMEX DISCOVER DINERS …" at bounding box center [960, 150] width 177 height 28
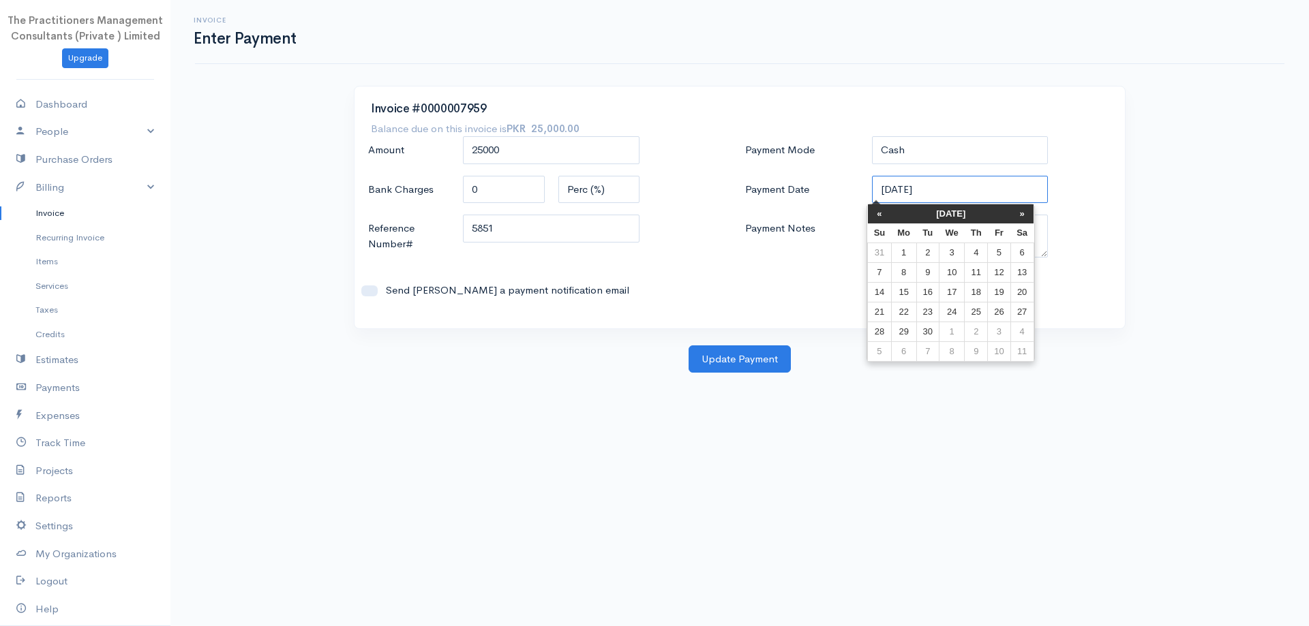
click at [972, 189] on input "[DATE]" at bounding box center [960, 190] width 177 height 28
click at [905, 273] on td "8" at bounding box center [903, 272] width 25 height 20
type input "[DATE]"
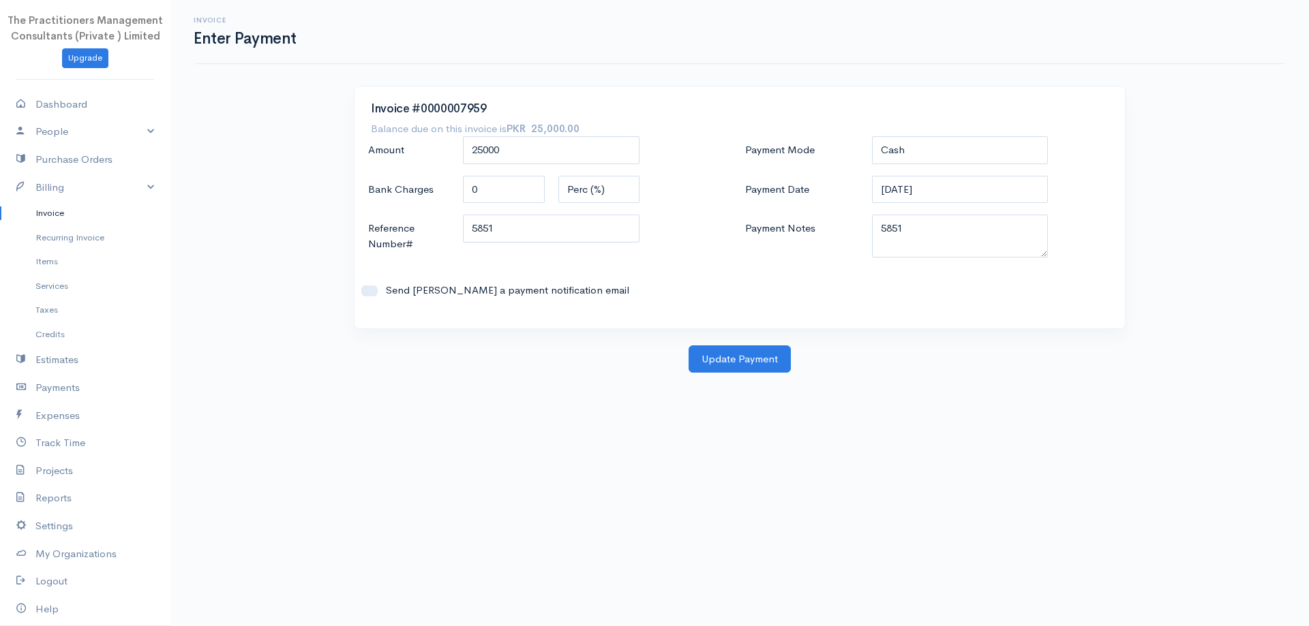
click at [854, 277] on div "Payment Mode Check Bank Transfer Credit Cash Debit ACH VISA MASTERCARD AMEX DIS…" at bounding box center [928, 224] width 377 height 176
click at [710, 350] on button "Update Payment" at bounding box center [739, 360] width 102 height 28
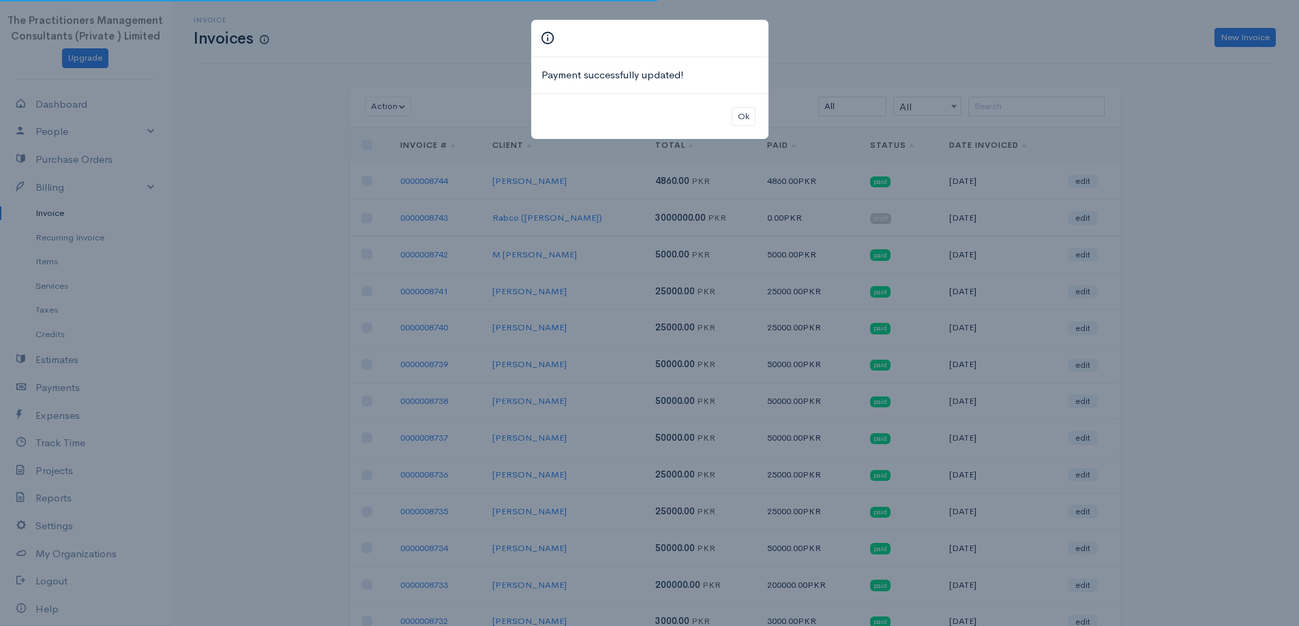
click at [1030, 106] on div "Payment successfully updated! Ok" at bounding box center [649, 313] width 1299 height 626
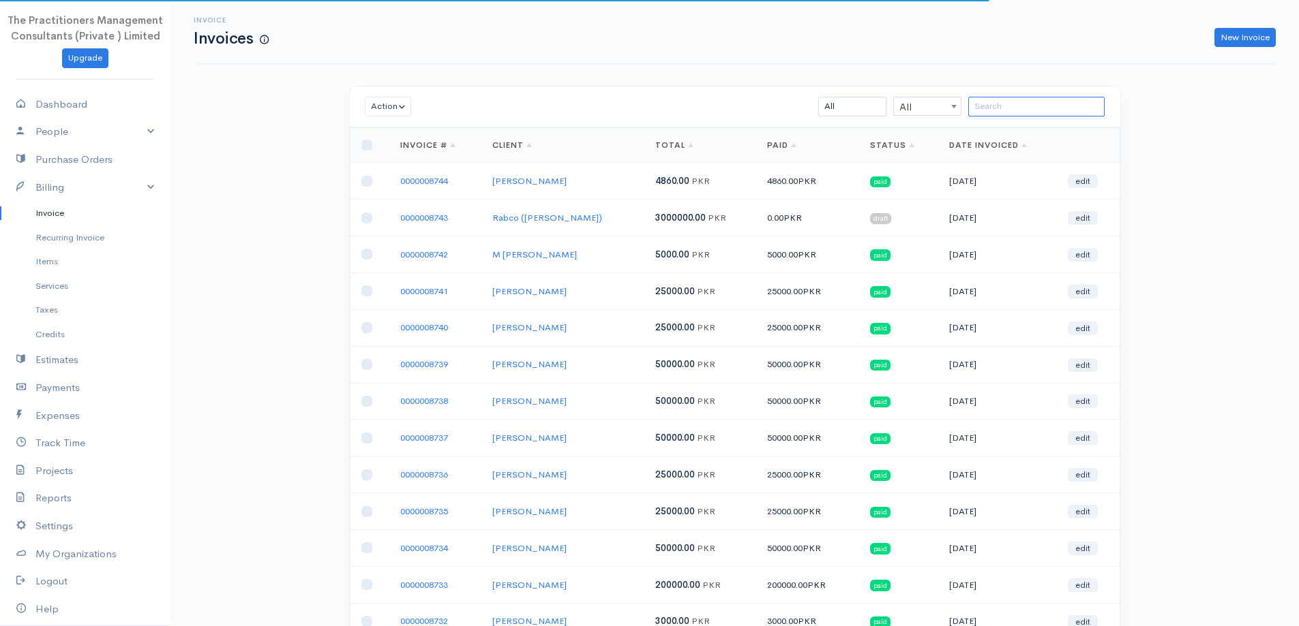
click at [1082, 113] on input "search" at bounding box center [1036, 107] width 136 height 20
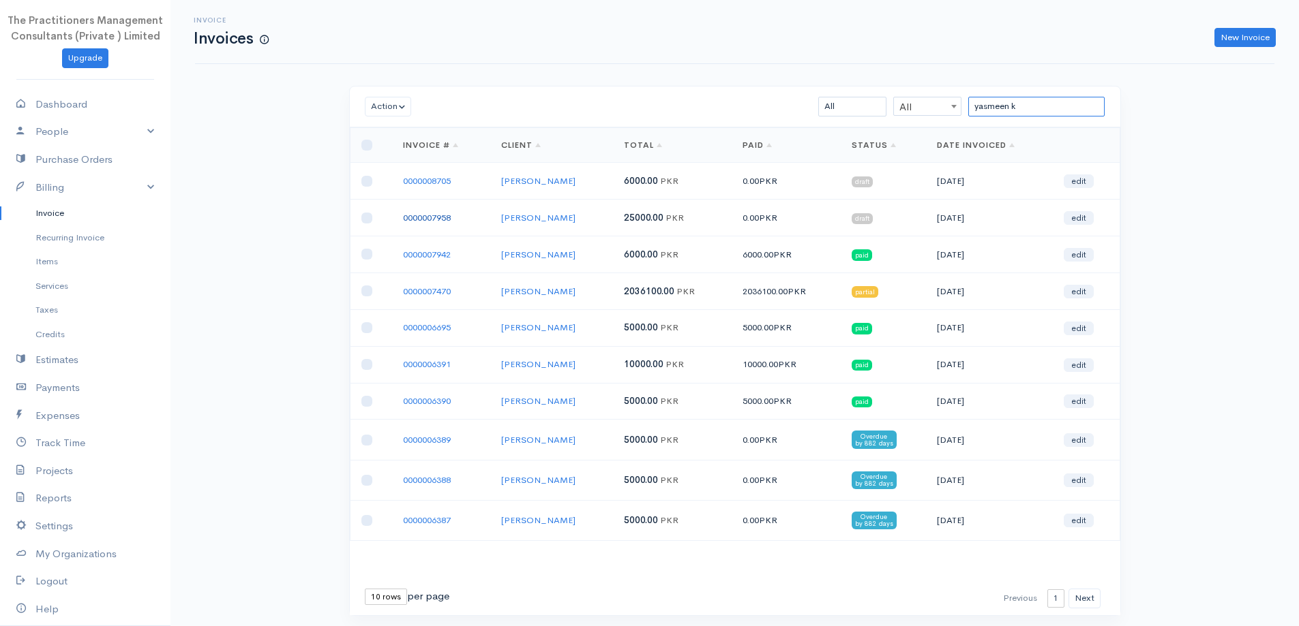
type input "yasmeen k"
click at [419, 212] on link "0000007958" at bounding box center [427, 218] width 48 height 12
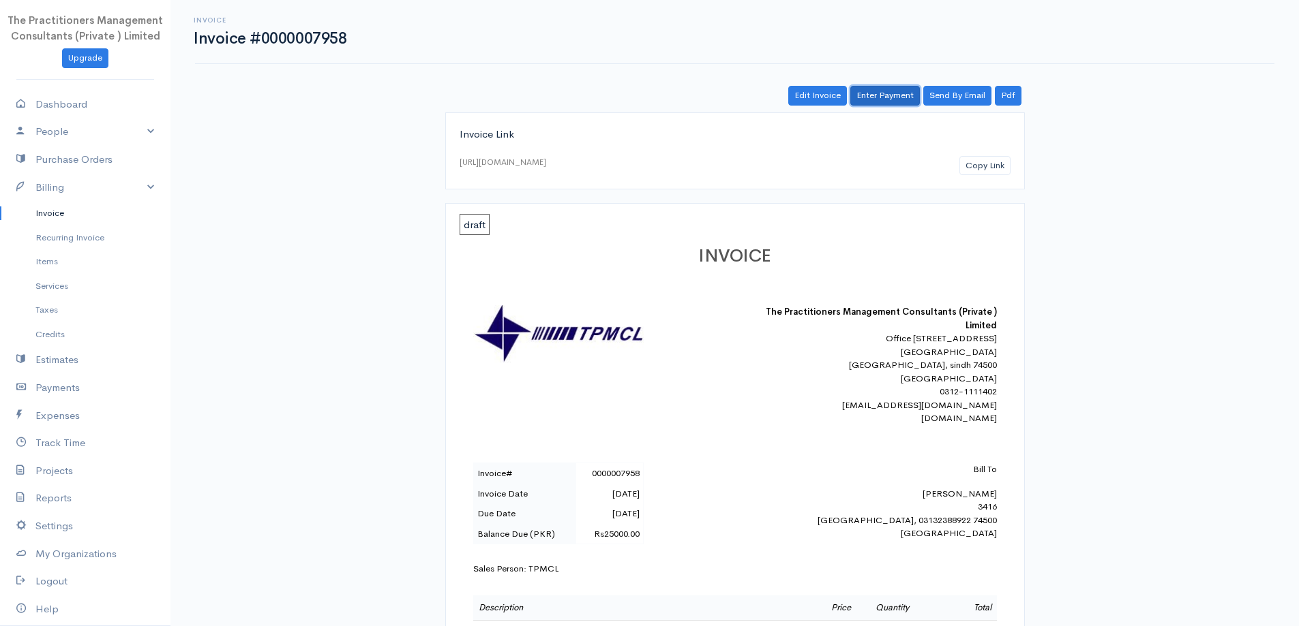
click at [866, 97] on link "Enter Payment" at bounding box center [885, 96] width 70 height 20
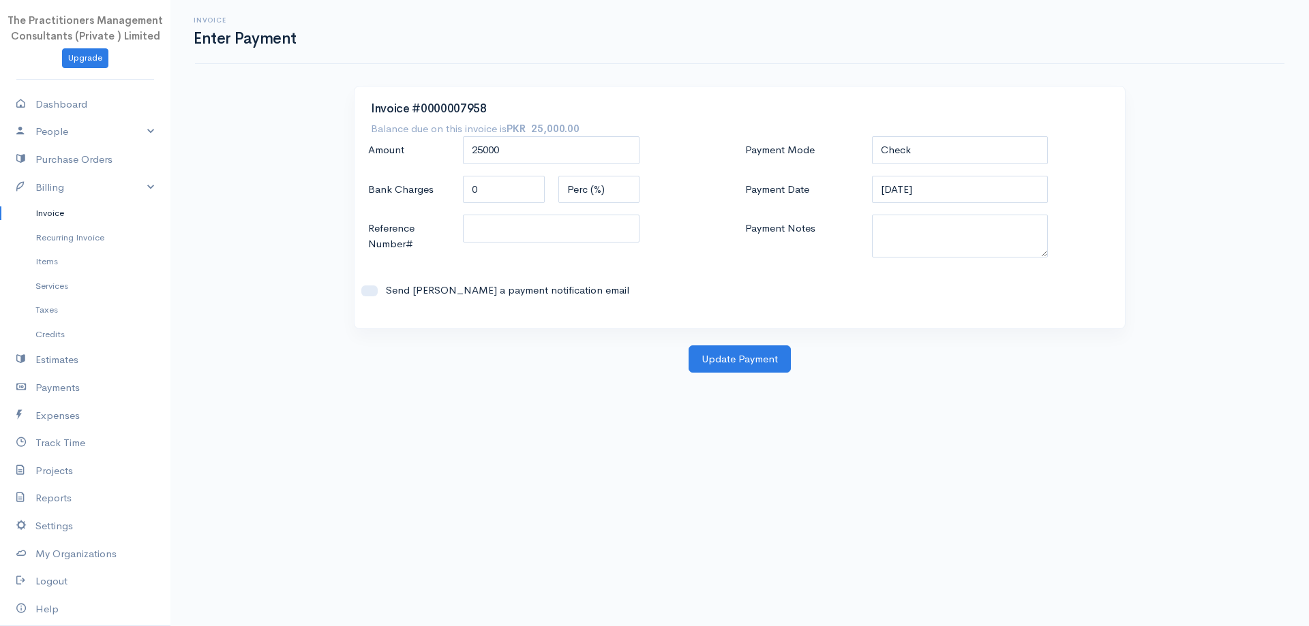
drag, startPoint x: 858, startPoint y: 155, endPoint x: 870, endPoint y: 152, distance: 11.9
click at [867, 153] on div "Payment Mode Check Bank Transfer Credit Cash Debit ACH VISA MASTERCARD AMEX DIS…" at bounding box center [928, 150] width 380 height 29
click at [874, 151] on select "Check Bank Transfer Credit Cash Debit ACH VISA MASTERCARD AMEX DISCOVER DINERS …" at bounding box center [960, 150] width 177 height 28
click at [872, 136] on select "Check Bank Transfer Credit Cash Debit ACH VISA MASTERCARD AMEX DISCOVER DINERS …" at bounding box center [960, 150] width 177 height 28
click at [900, 152] on select "Check Bank Transfer Credit Cash Debit ACH VISA MASTERCARD AMEX DISCOVER DINERS …" at bounding box center [960, 150] width 177 height 28
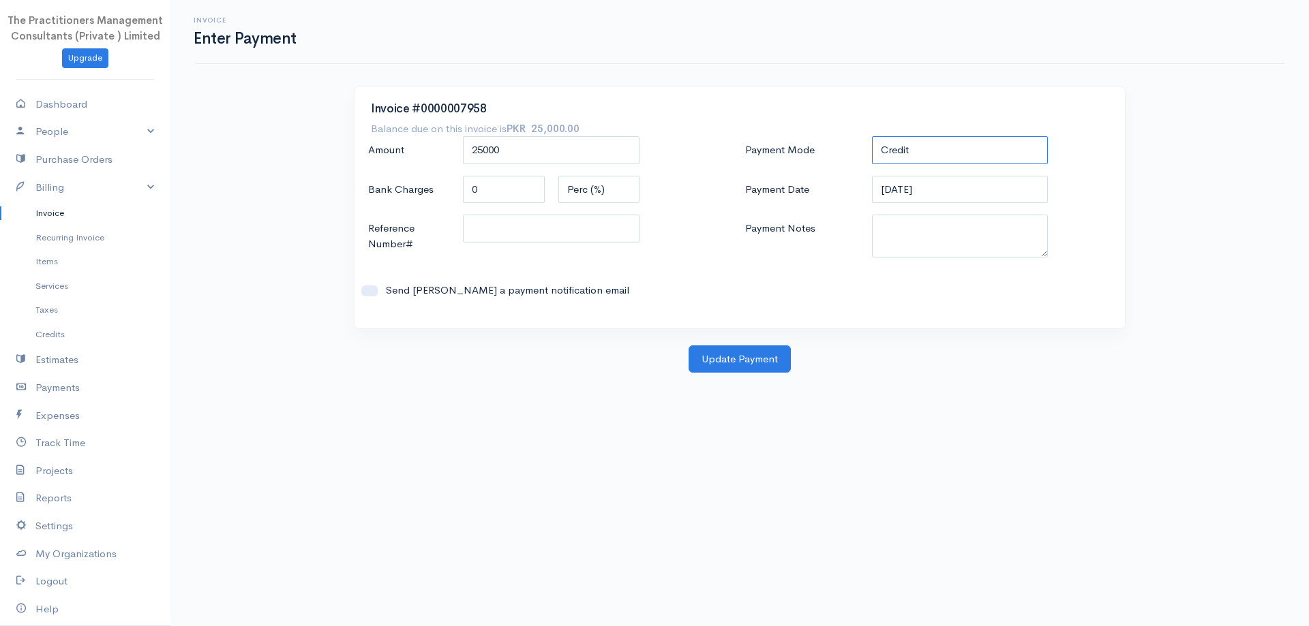
click at [872, 136] on select "Check Bank Transfer Credit Cash Debit ACH VISA MASTERCARD AMEX DISCOVER DINERS …" at bounding box center [960, 150] width 177 height 28
click at [906, 155] on select "Check Bank Transfer Credit Cash Debit ACH VISA MASTERCARD AMEX DISCOVER DINERS …" at bounding box center [960, 150] width 177 height 28
click at [872, 136] on select "Check Bank Transfer Credit Cash Debit ACH VISA MASTERCARD AMEX DISCOVER DINERS …" at bounding box center [960, 150] width 177 height 28
click at [892, 152] on select "Check Bank Transfer Credit Cash Debit ACH VISA MASTERCARD AMEX DISCOVER DINERS …" at bounding box center [960, 150] width 177 height 28
select select "Cash"
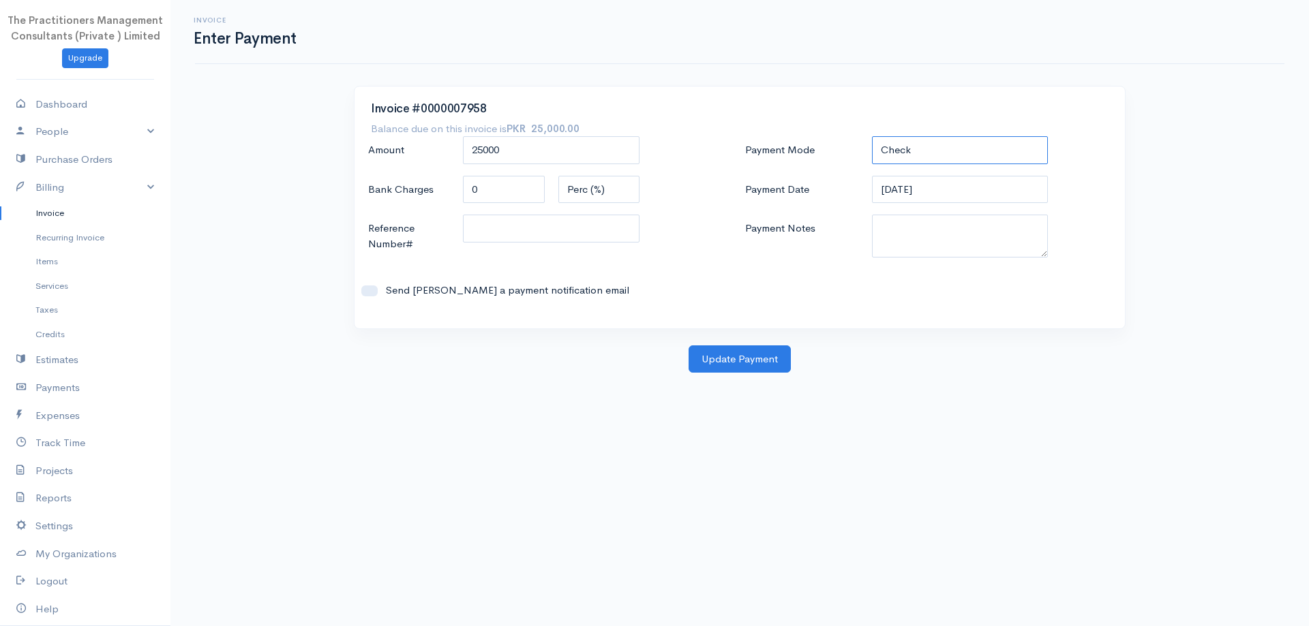
click at [872, 136] on select "Check Bank Transfer Credit Cash Debit ACH VISA MASTERCARD AMEX DISCOVER DINERS …" at bounding box center [960, 150] width 177 height 28
click at [914, 249] on textarea "Payment Notes" at bounding box center [960, 236] width 177 height 43
click at [923, 209] on div "Payment Mode Check Bank Transfer Credit Cash Debit ACH VISA MASTERCARD AMEX DIS…" at bounding box center [928, 224] width 377 height 176
click at [922, 207] on div "Payment Mode Check Bank Transfer Credit Cash Debit ACH VISA MASTERCARD AMEX DIS…" at bounding box center [928, 224] width 377 height 176
click at [911, 198] on input "[DATE]" at bounding box center [960, 190] width 177 height 28
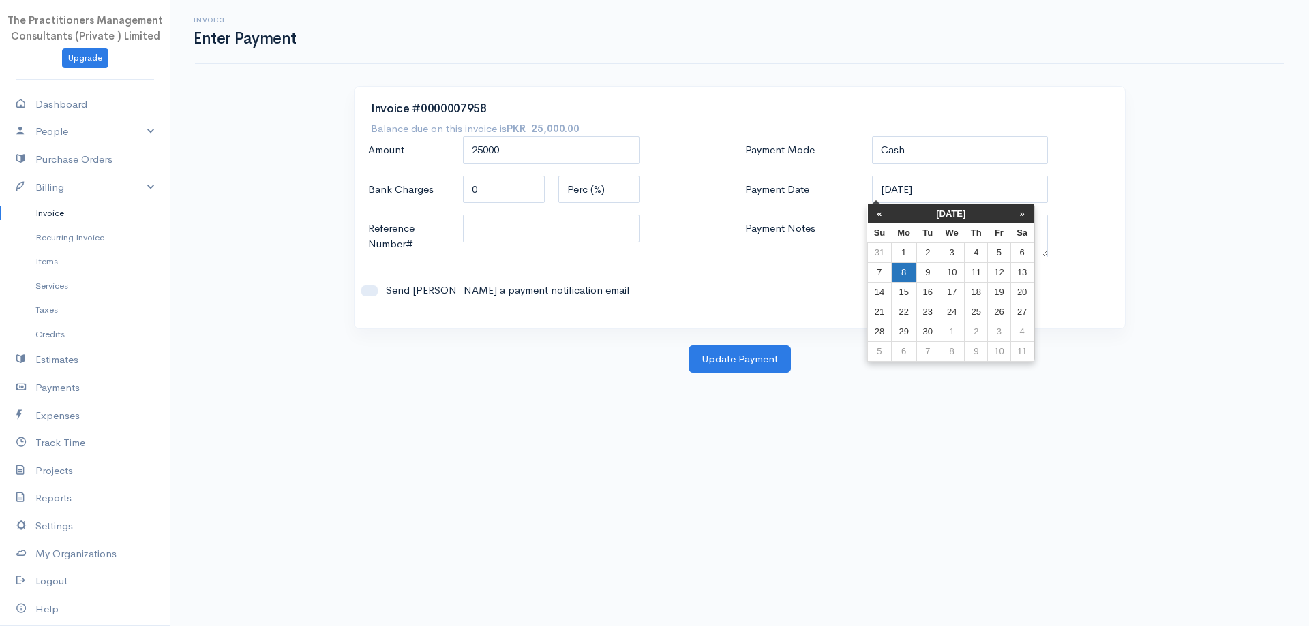
click at [907, 277] on td "8" at bounding box center [903, 272] width 25 height 20
type input "[DATE]"
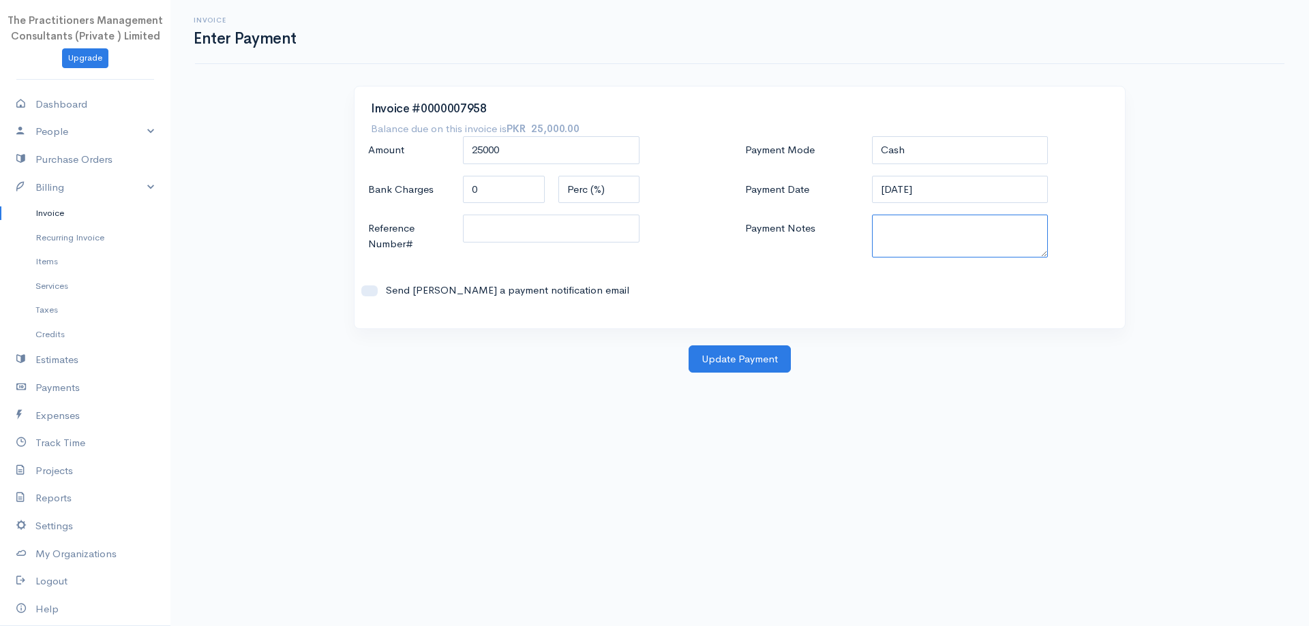
click at [899, 244] on textarea "Payment Notes" at bounding box center [960, 236] width 177 height 43
type textarea "5851"
click at [549, 240] on input "Reference Number#" at bounding box center [551, 229] width 177 height 28
type input "5851"
click at [784, 352] on button "Update Payment" at bounding box center [739, 360] width 102 height 28
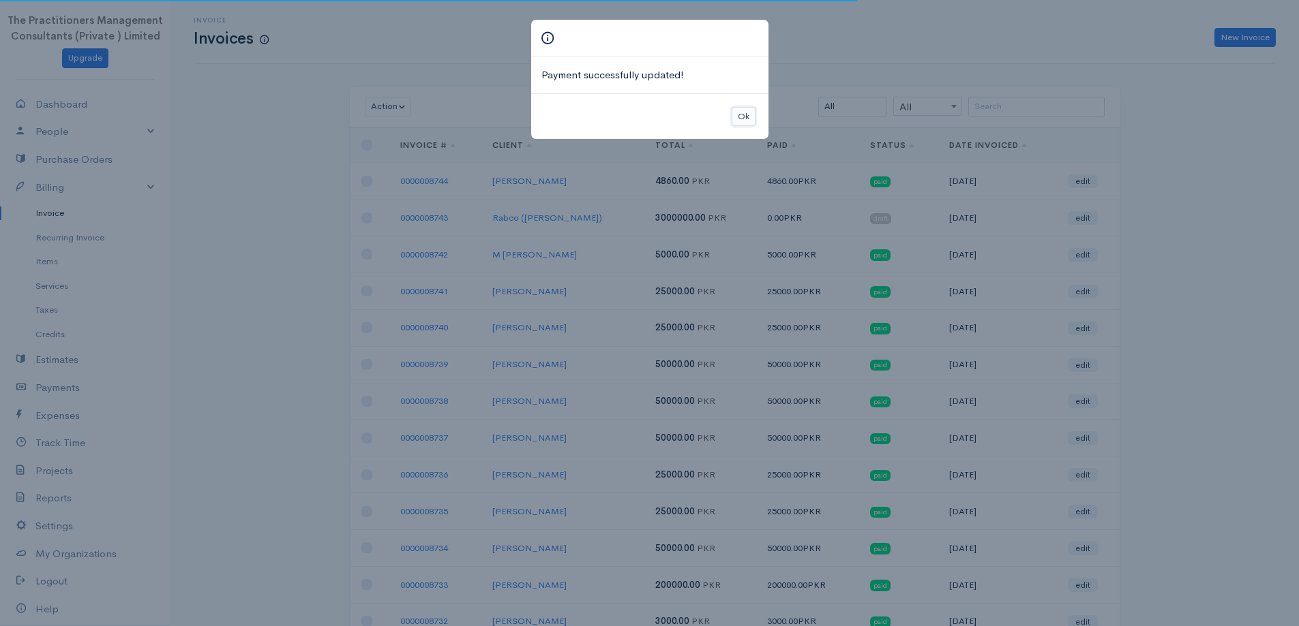
click at [751, 108] on button "Ok" at bounding box center [743, 117] width 24 height 20
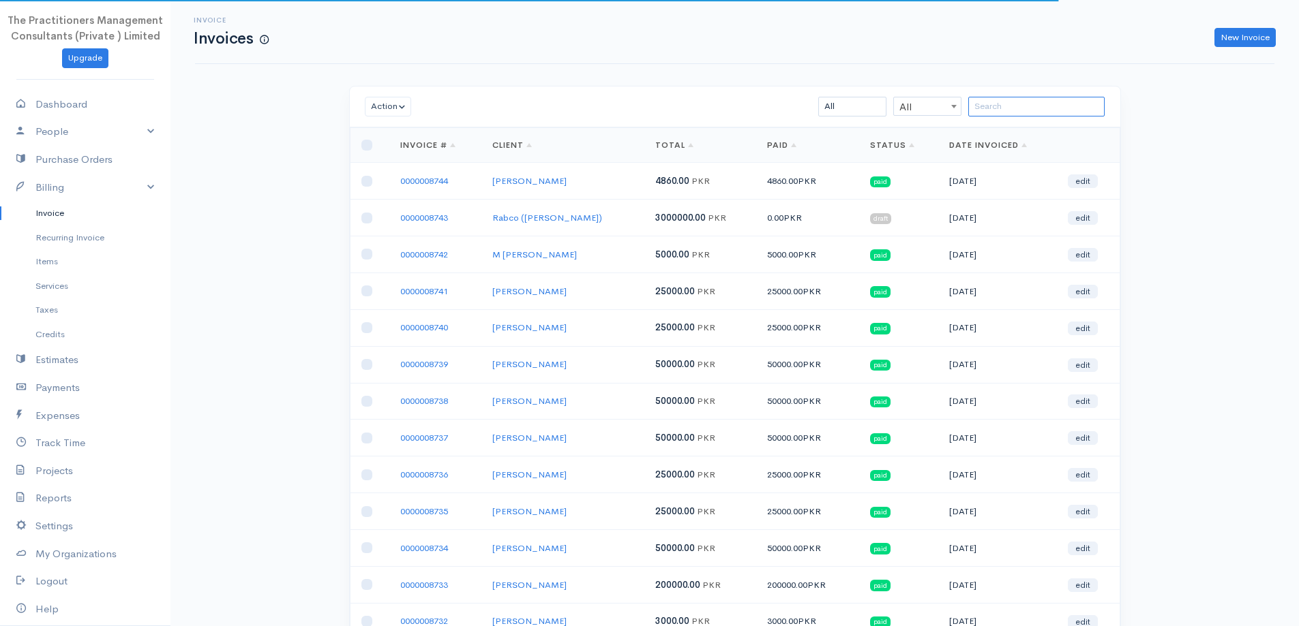
click at [992, 115] on input "search" at bounding box center [1036, 107] width 136 height 20
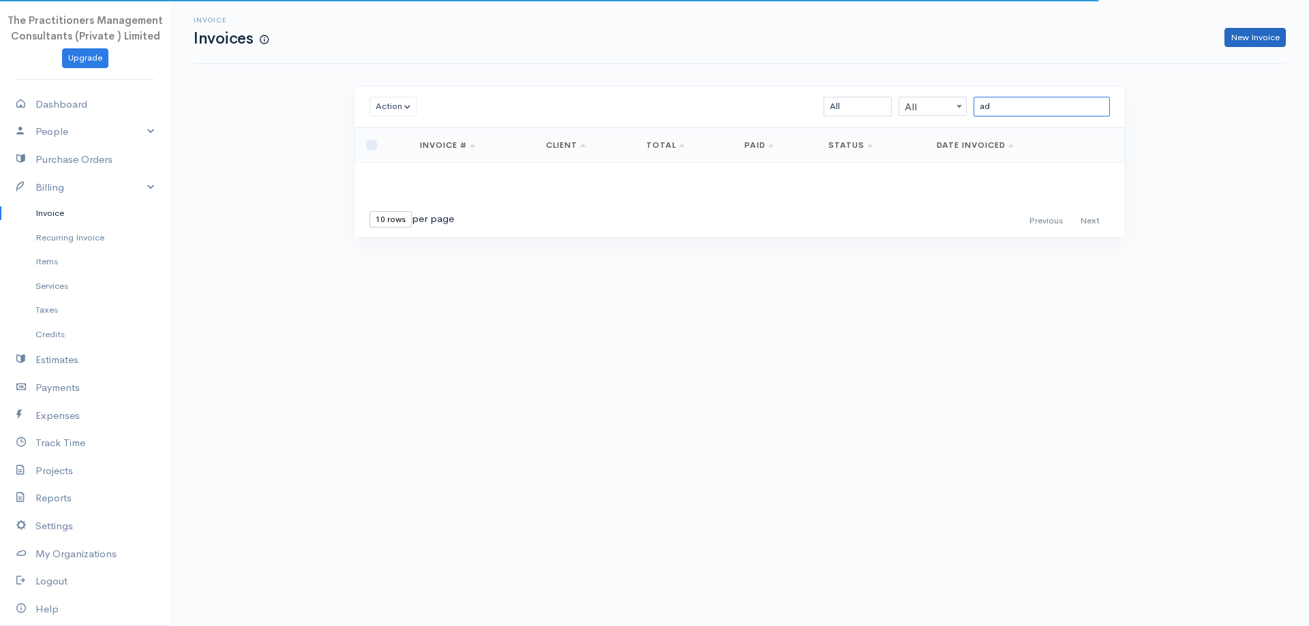
type input "a"
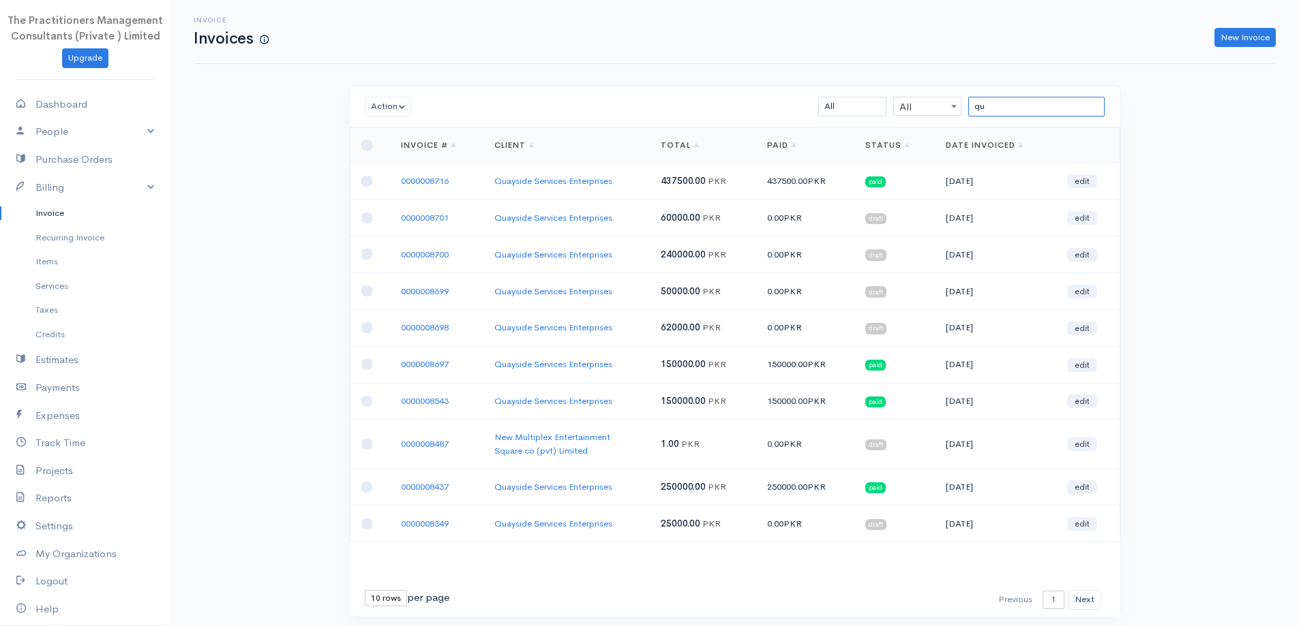
type input "q"
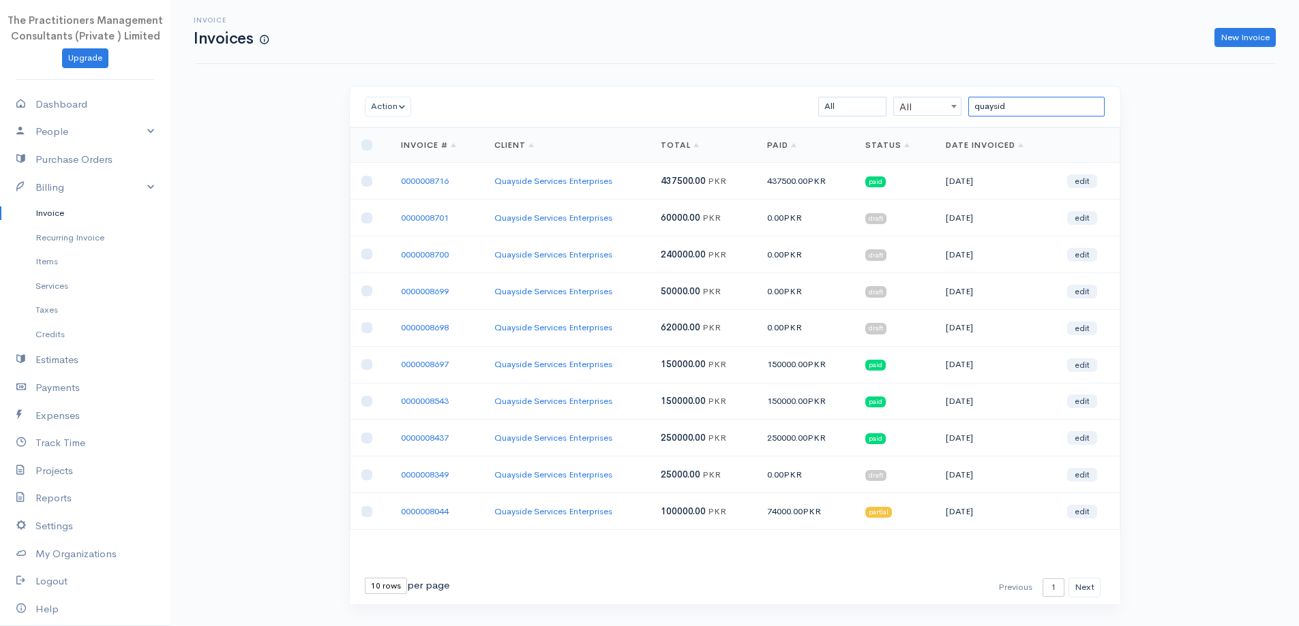
type input "quayside"
drag, startPoint x: 1012, startPoint y: 104, endPoint x: 918, endPoint y: 103, distance: 93.4
click at [918, 103] on div "quayside All All All Draft Viewed Sent Paid Partial Overdue Unpaid/Open" at bounding box center [797, 107] width 628 height 20
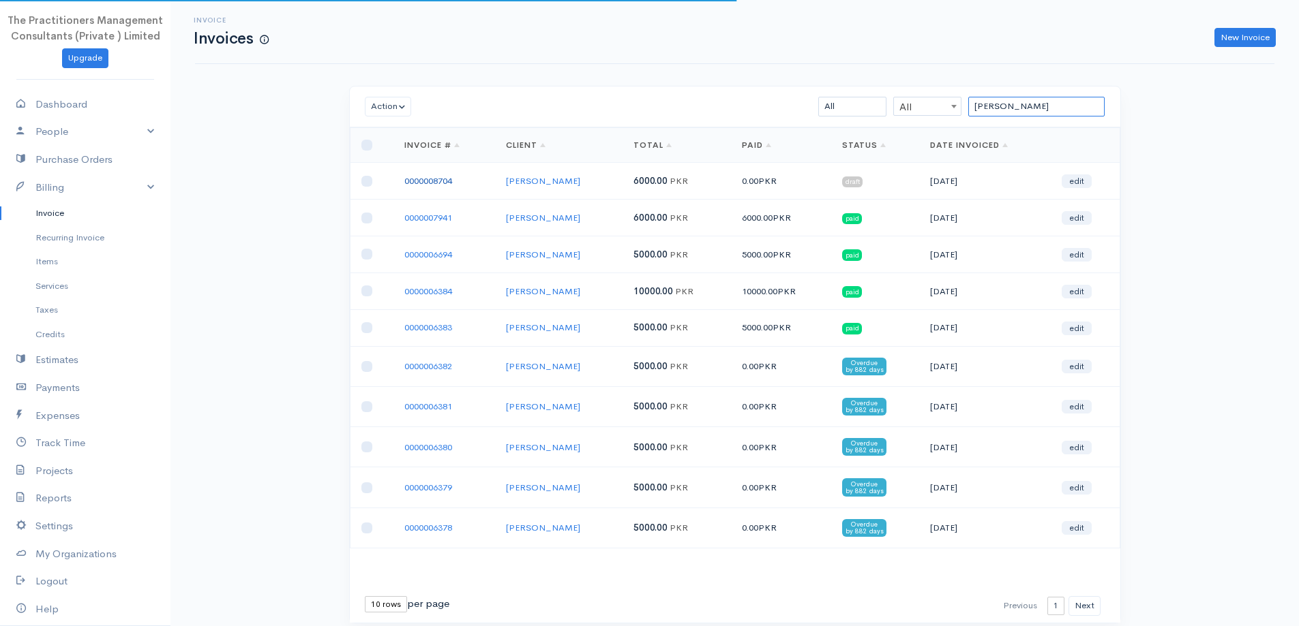
type input "[PERSON_NAME]"
click at [440, 181] on link "0000008704" at bounding box center [428, 181] width 48 height 12
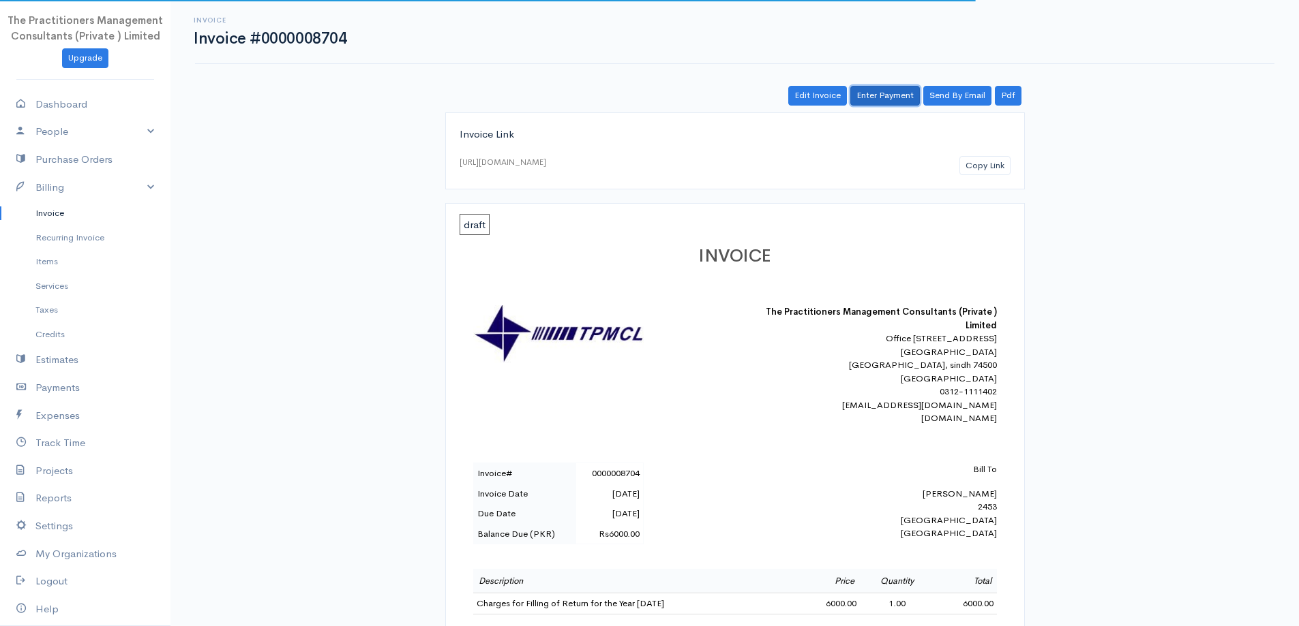
click at [890, 89] on link "Enter Payment" at bounding box center [885, 96] width 70 height 20
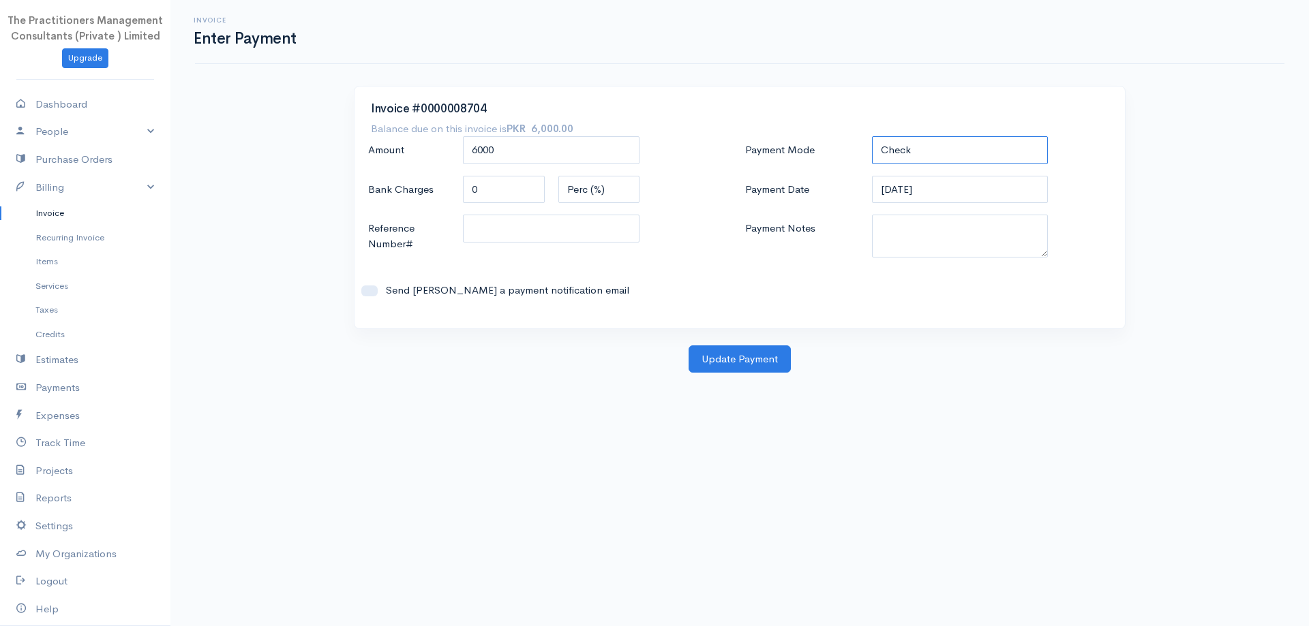
click at [1017, 157] on select "Check Bank Transfer Credit Cash Debit ACH VISA MASTERCARD AMEX DISCOVER DINERS …" at bounding box center [960, 150] width 177 height 28
click at [872, 136] on select "Check Bank Transfer Credit Cash Debit ACH VISA MASTERCARD AMEX DISCOVER DINERS …" at bounding box center [960, 150] width 177 height 28
click at [1002, 239] on textarea "Payment Notes" at bounding box center [960, 236] width 177 height 43
click at [936, 153] on select "Check Bank Transfer Credit Cash Debit ACH VISA MASTERCARD AMEX DISCOVER DINERS …" at bounding box center [960, 150] width 177 height 28
click at [872, 136] on select "Check Bank Transfer Credit Cash Debit ACH VISA MASTERCARD AMEX DISCOVER DINERS …" at bounding box center [960, 150] width 177 height 28
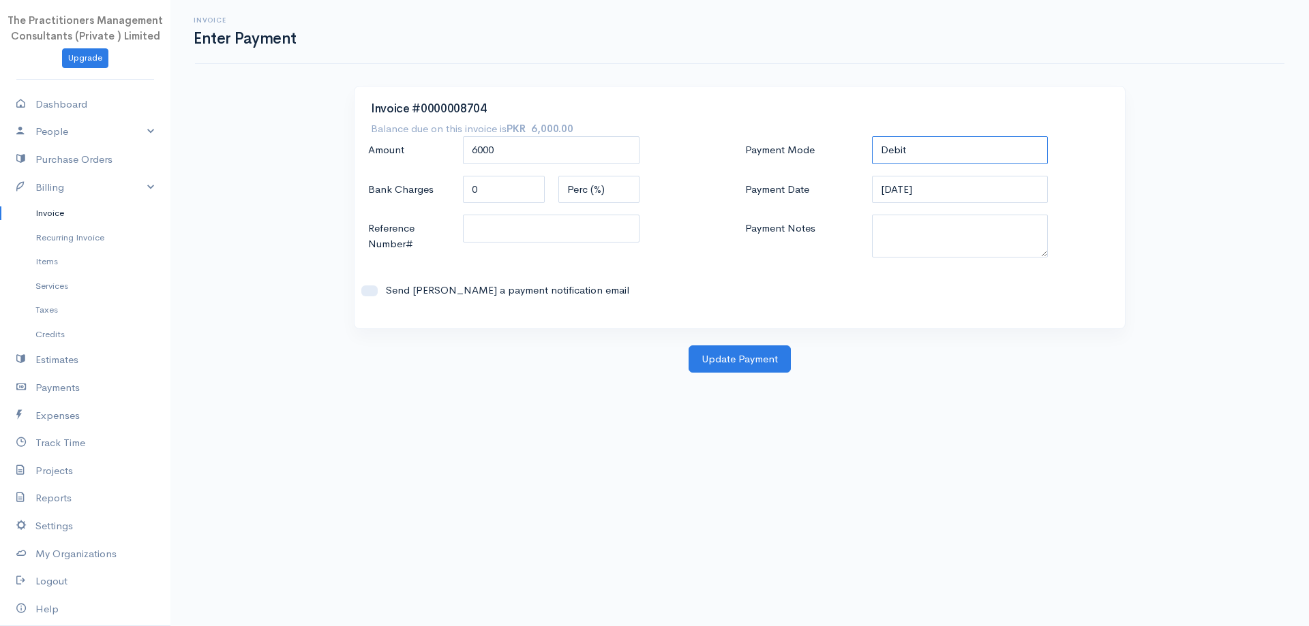
drag, startPoint x: 909, startPoint y: 147, endPoint x: 913, endPoint y: 163, distance: 16.2
click at [909, 147] on select "Check Bank Transfer Credit Cash Debit ACH VISA MASTERCARD AMEX DISCOVER DINERS …" at bounding box center [960, 150] width 177 height 28
select select "Cash"
click at [872, 136] on select "Check Bank Transfer Credit Cash Debit ACH VISA MASTERCARD AMEX DISCOVER DINERS …" at bounding box center [960, 150] width 177 height 28
click at [945, 237] on textarea "Payment Notes" at bounding box center [960, 236] width 177 height 43
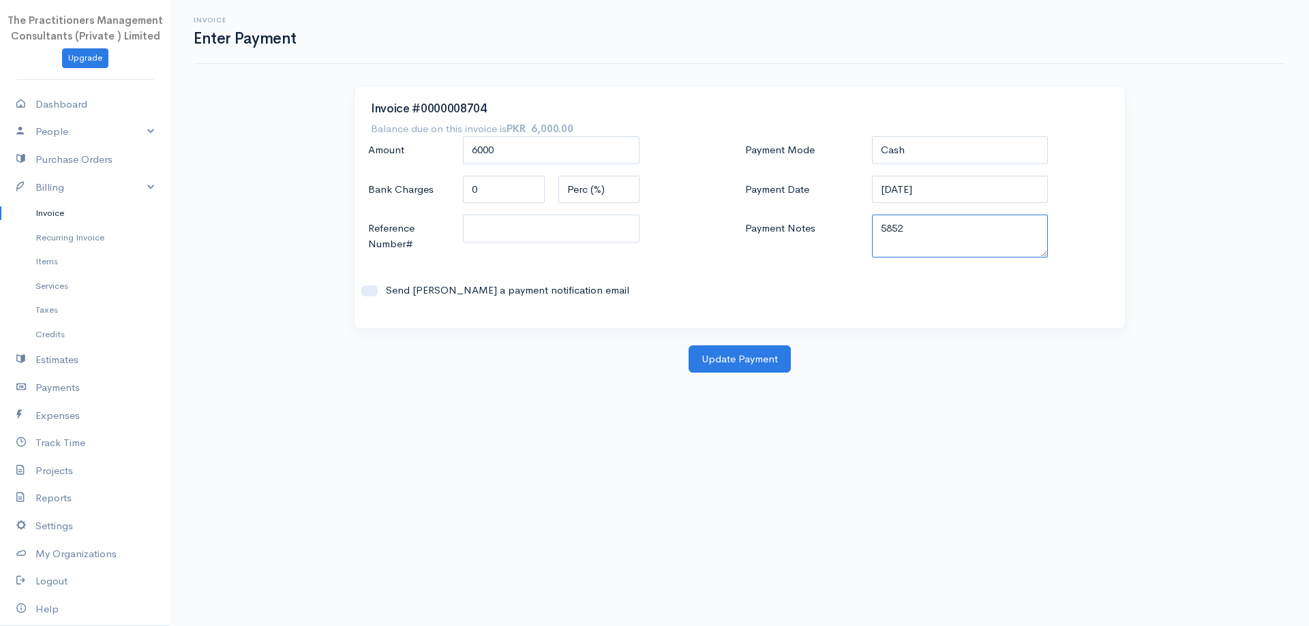
type textarea "5852"
click at [616, 222] on input "Reference Number#" at bounding box center [551, 229] width 177 height 28
type input "5852"
click at [997, 254] on textarea "5852" at bounding box center [960, 236] width 177 height 43
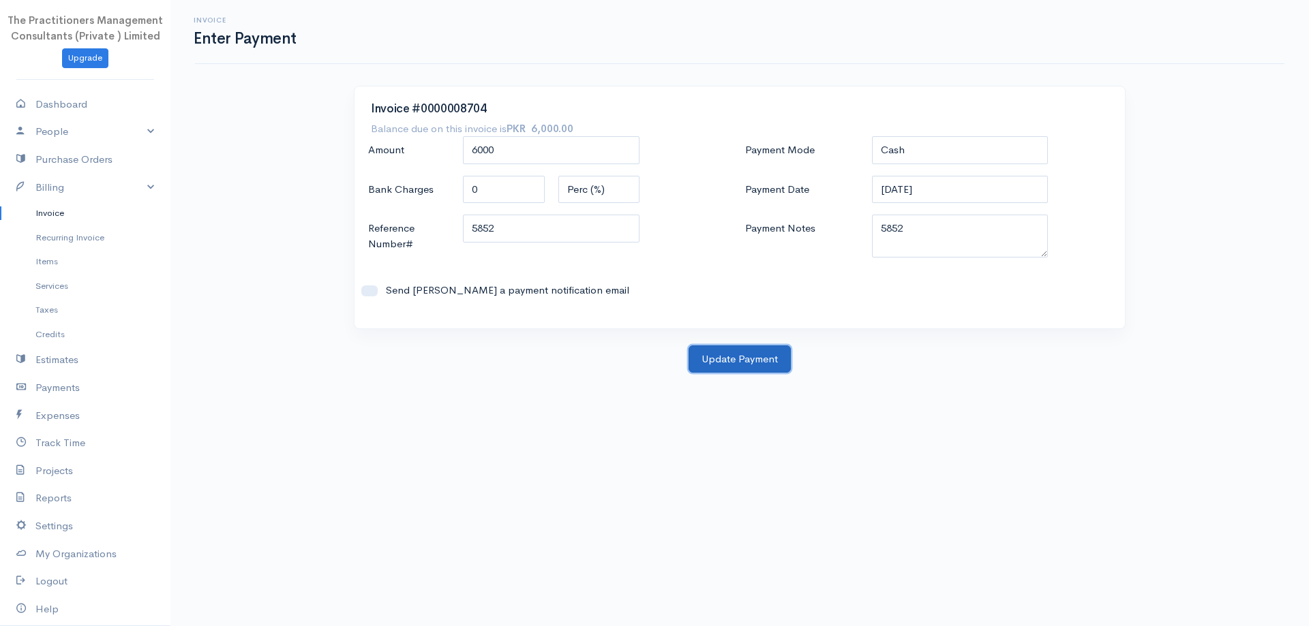
click at [725, 349] on button "Update Payment" at bounding box center [739, 360] width 102 height 28
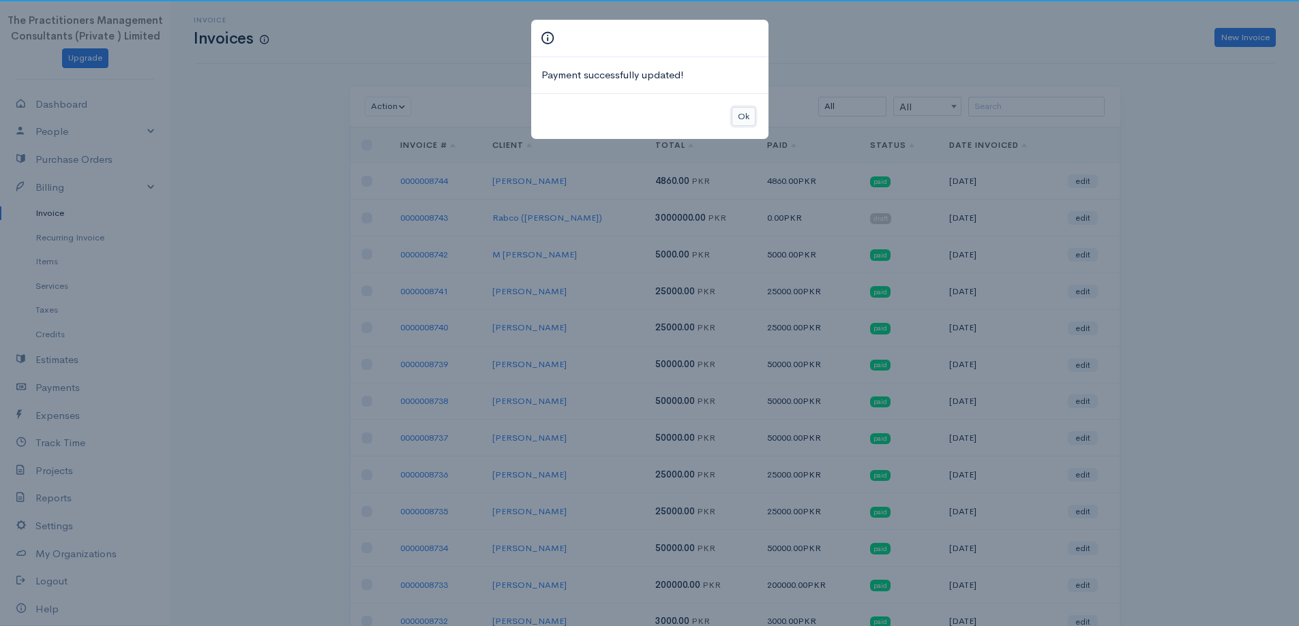
click at [742, 116] on button "Ok" at bounding box center [743, 117] width 24 height 20
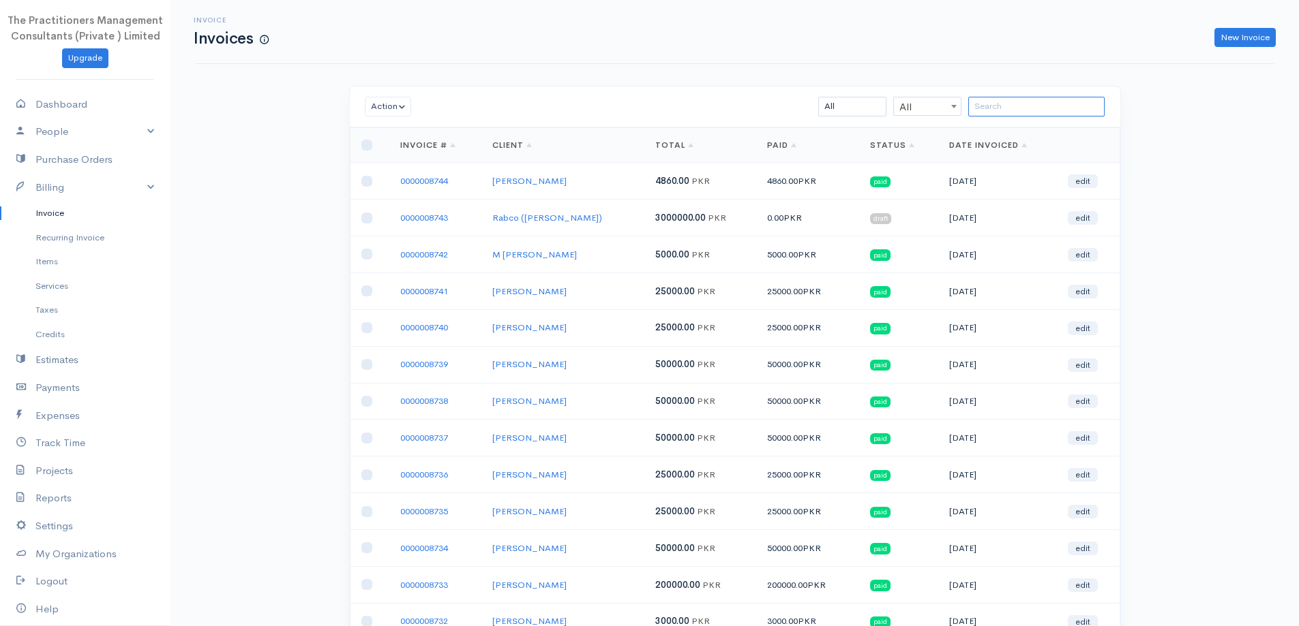
click at [1021, 115] on input "search" at bounding box center [1036, 107] width 136 height 20
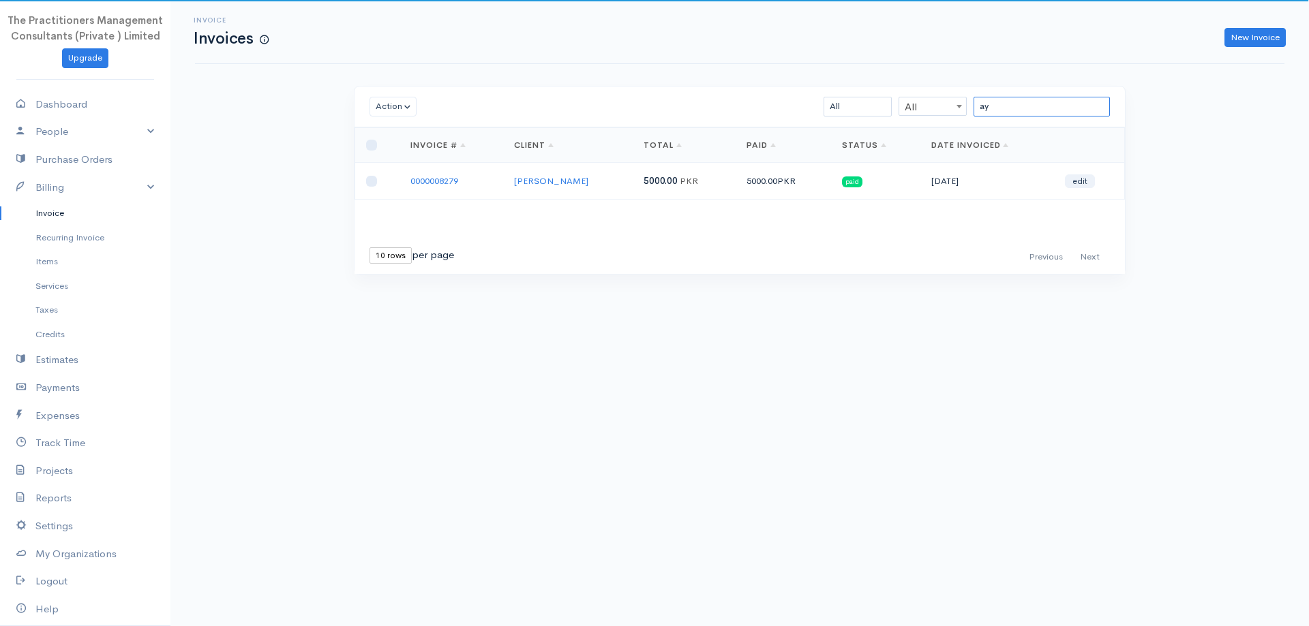
type input "a"
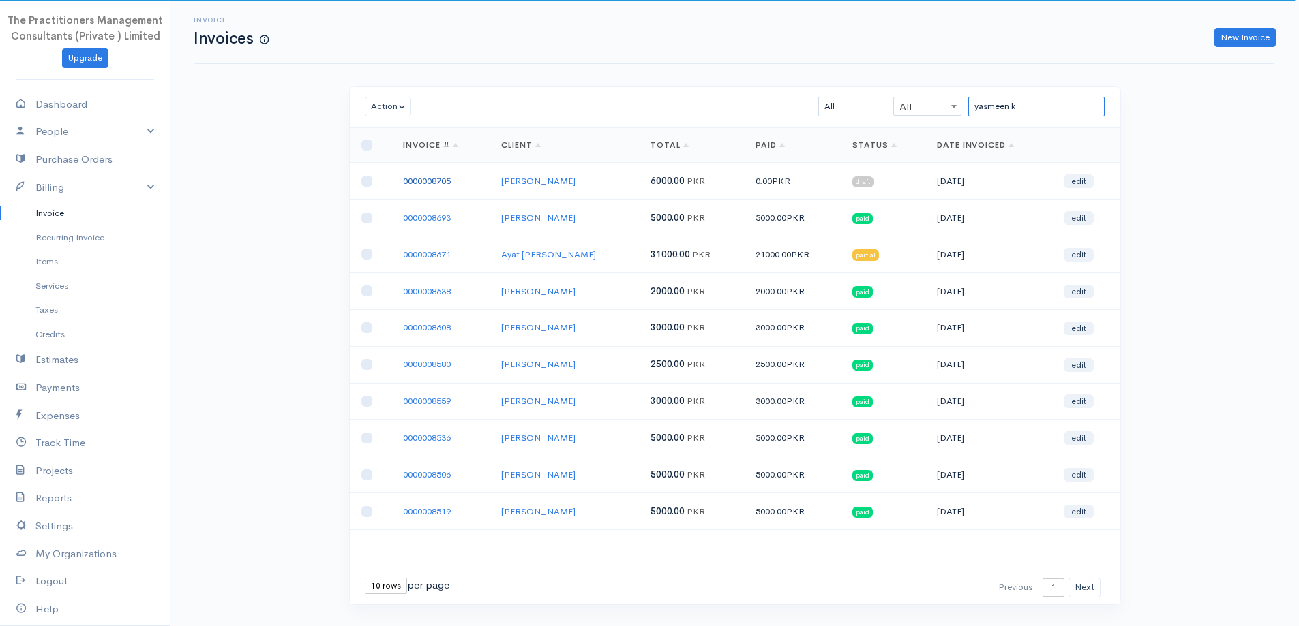
type input "yasmeen k"
click at [414, 178] on link "0000008705" at bounding box center [427, 181] width 48 height 12
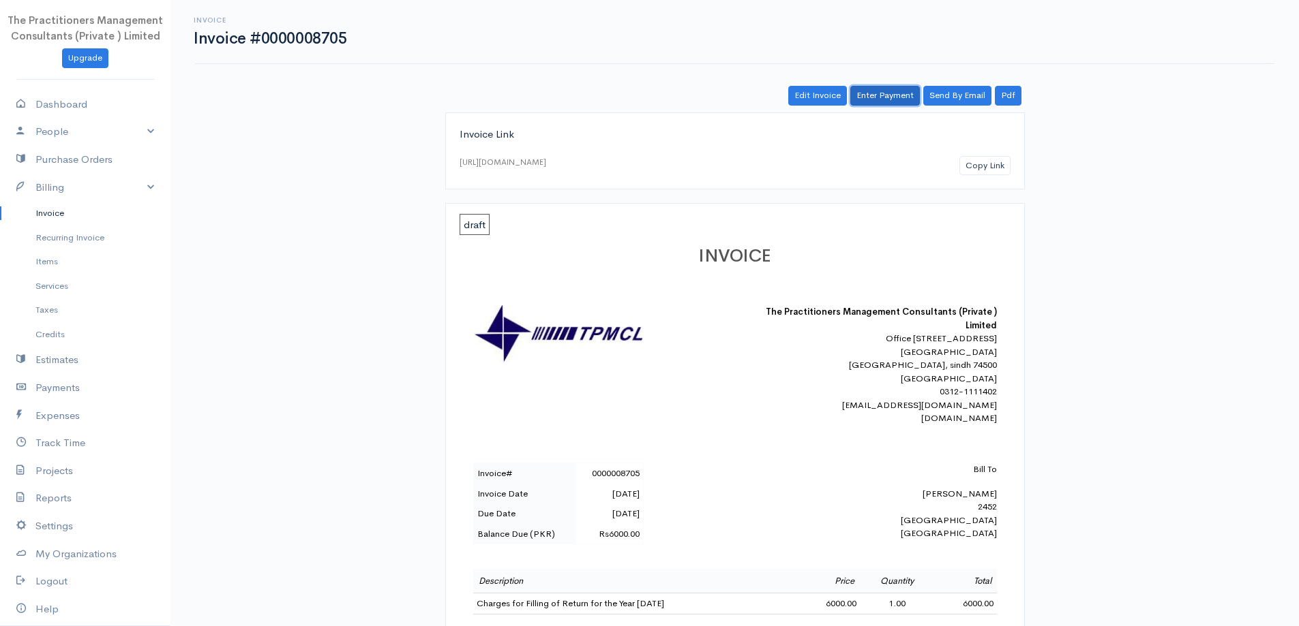
click at [896, 93] on link "Enter Payment" at bounding box center [885, 96] width 70 height 20
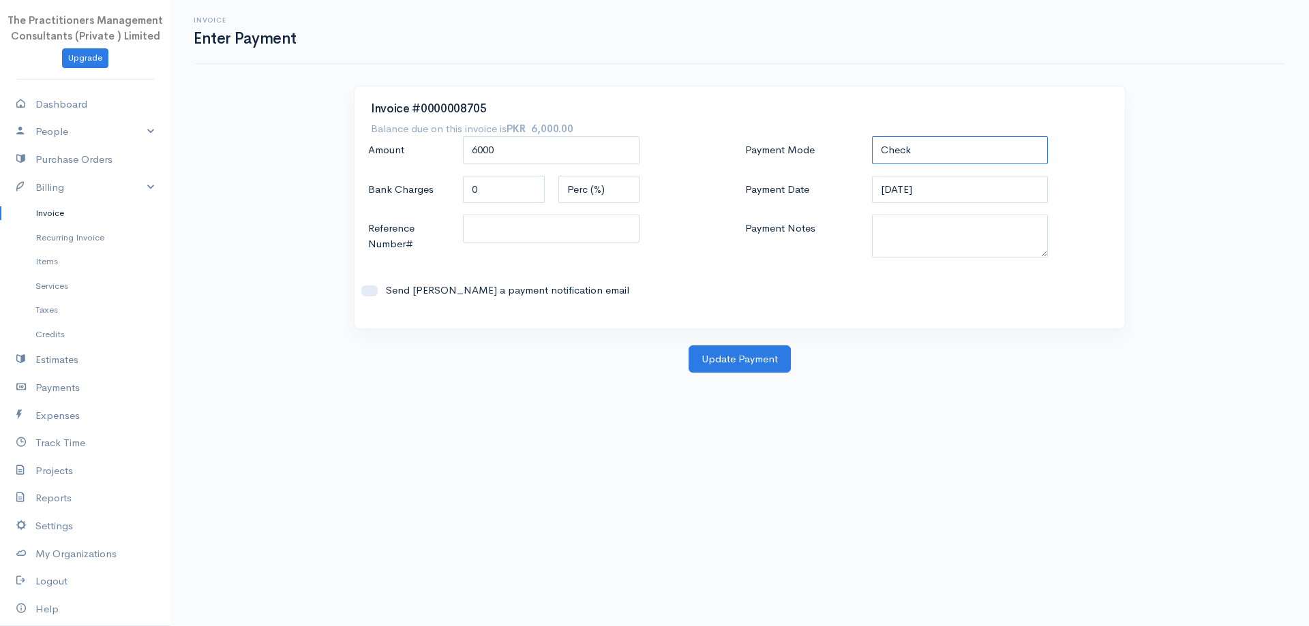
click at [933, 153] on select "Check Bank Transfer Credit Cash Debit ACH VISA MASTERCARD AMEX DISCOVER DINERS …" at bounding box center [960, 150] width 177 height 28
click at [872, 136] on select "Check Bank Transfer Credit Cash Debit ACH VISA MASTERCARD AMEX DISCOVER DINERS …" at bounding box center [960, 150] width 177 height 28
click at [935, 164] on div "Check Bank Transfer Credit Cash Debit ACH VISA MASTERCARD AMEX DISCOVER DINERS …" at bounding box center [960, 150] width 190 height 29
click at [930, 160] on select "Check Bank Transfer Credit Cash Debit ACH VISA MASTERCARD AMEX DISCOVER DINERS …" at bounding box center [960, 150] width 177 height 28
select select "Cash"
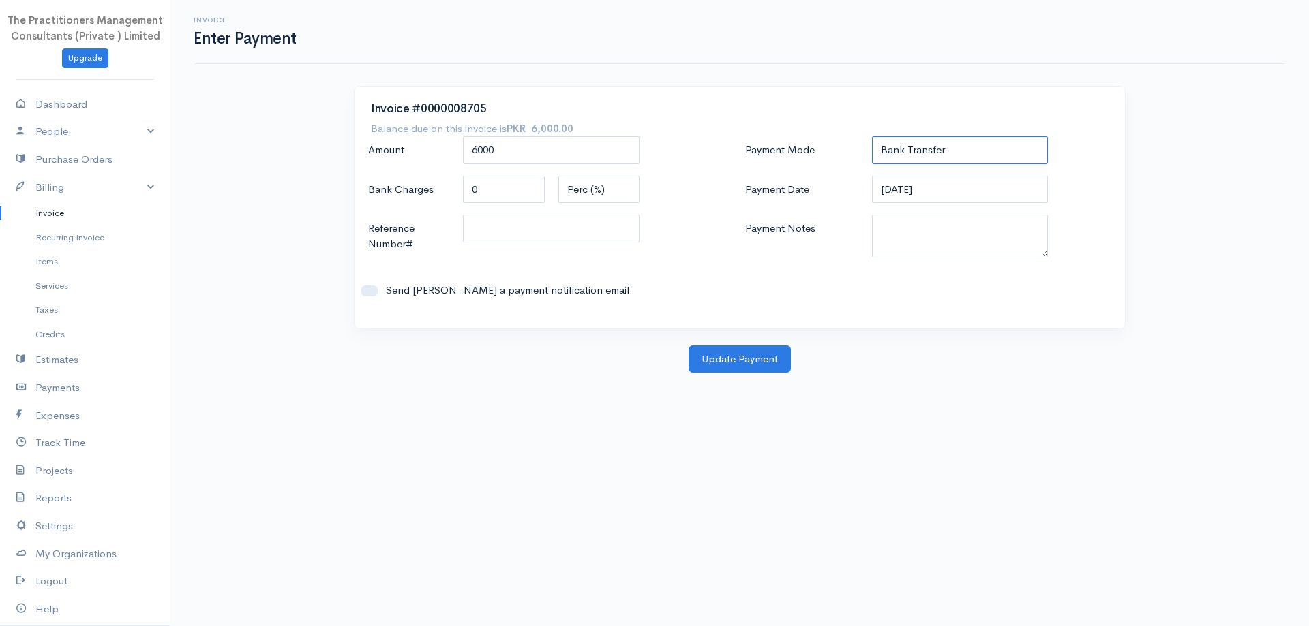
click at [872, 136] on select "Check Bank Transfer Credit Cash Debit ACH VISA MASTERCARD AMEX DISCOVER DINERS …" at bounding box center [960, 150] width 177 height 28
click at [954, 241] on textarea "Payment Notes" at bounding box center [960, 236] width 177 height 43
type textarea "5"
paste textarea "5852"
type textarea "5852"
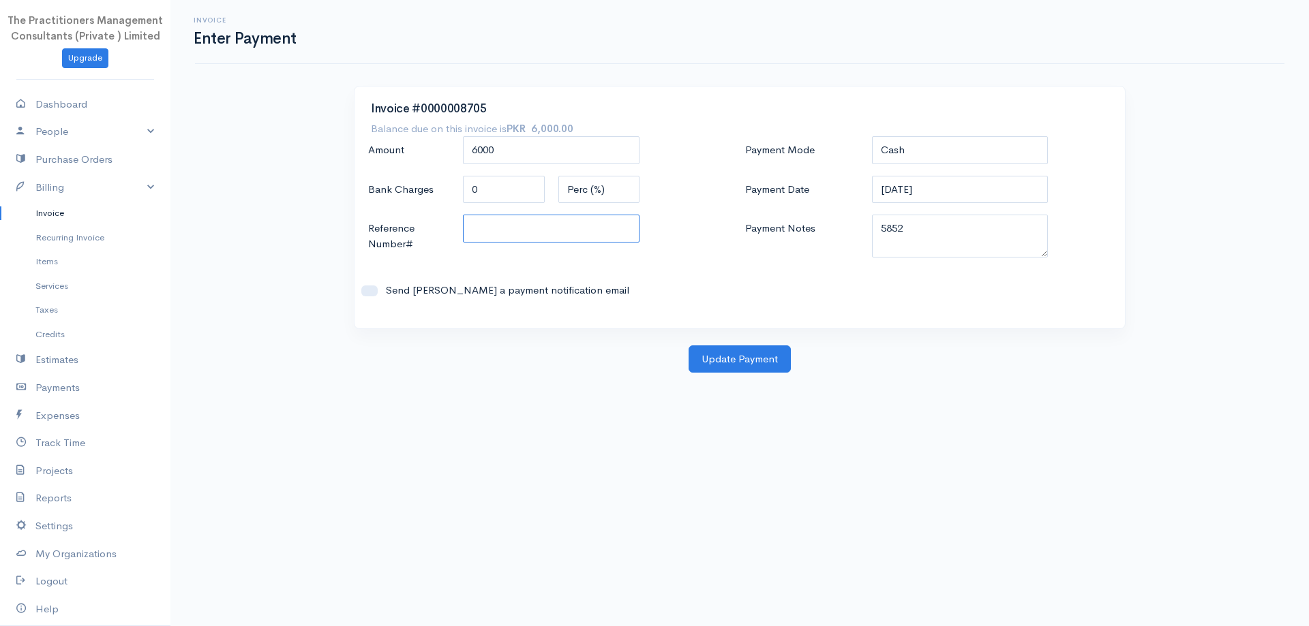
click at [494, 234] on input "Reference Number#" at bounding box center [551, 229] width 177 height 28
paste input "5852"
type input "5852"
click at [757, 369] on button "Update Payment" at bounding box center [739, 360] width 102 height 28
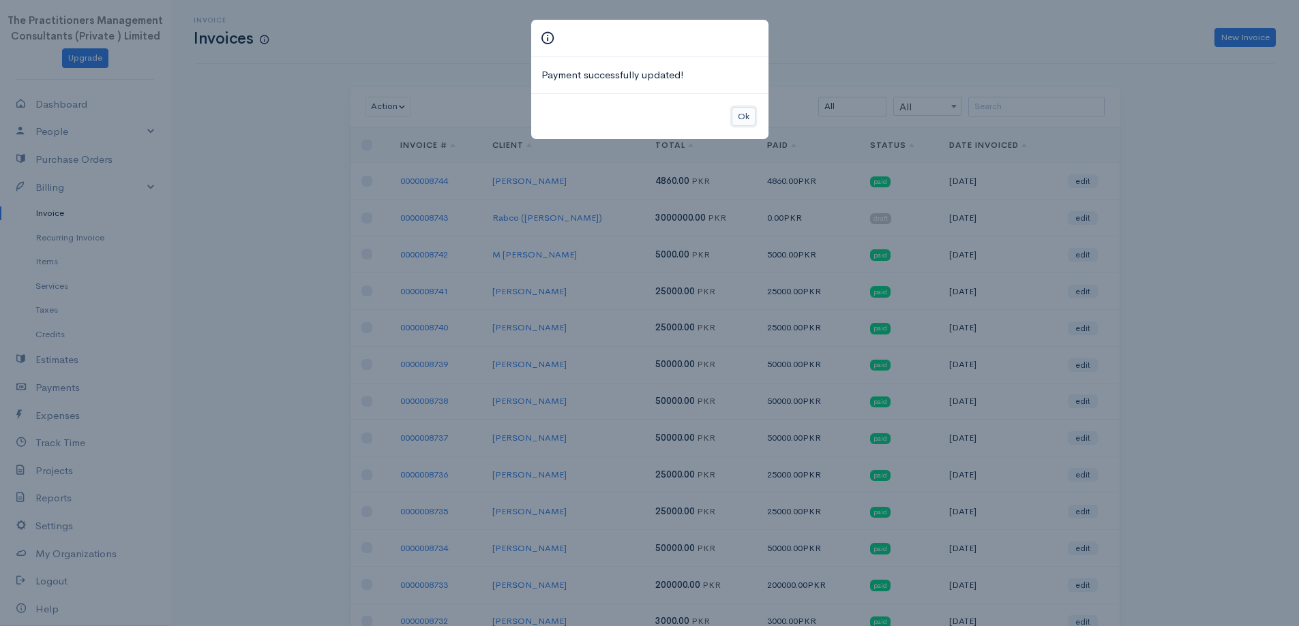
click at [743, 113] on button "Ok" at bounding box center [743, 117] width 24 height 20
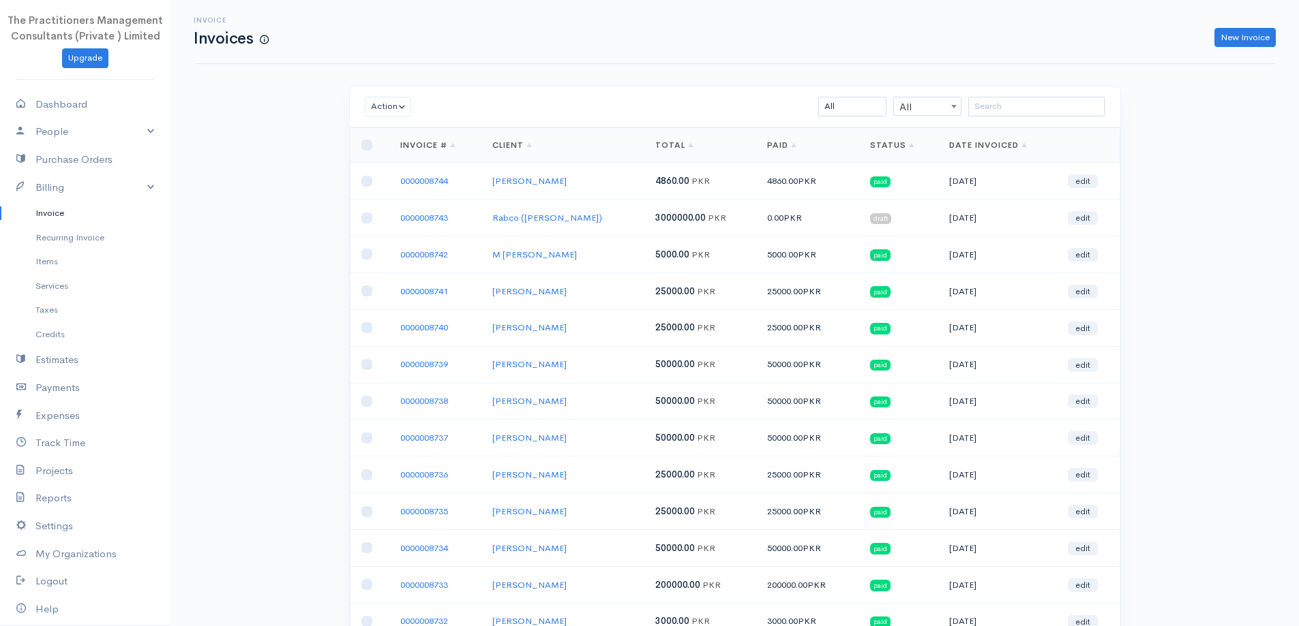
click at [1018, 99] on div "Action Archive Delete Download PDF Send Mark as Sent Mark Un-Sent Enter Payment…" at bounding box center [735, 107] width 770 height 41
click at [1009, 102] on input "search" at bounding box center [1036, 107] width 136 height 20
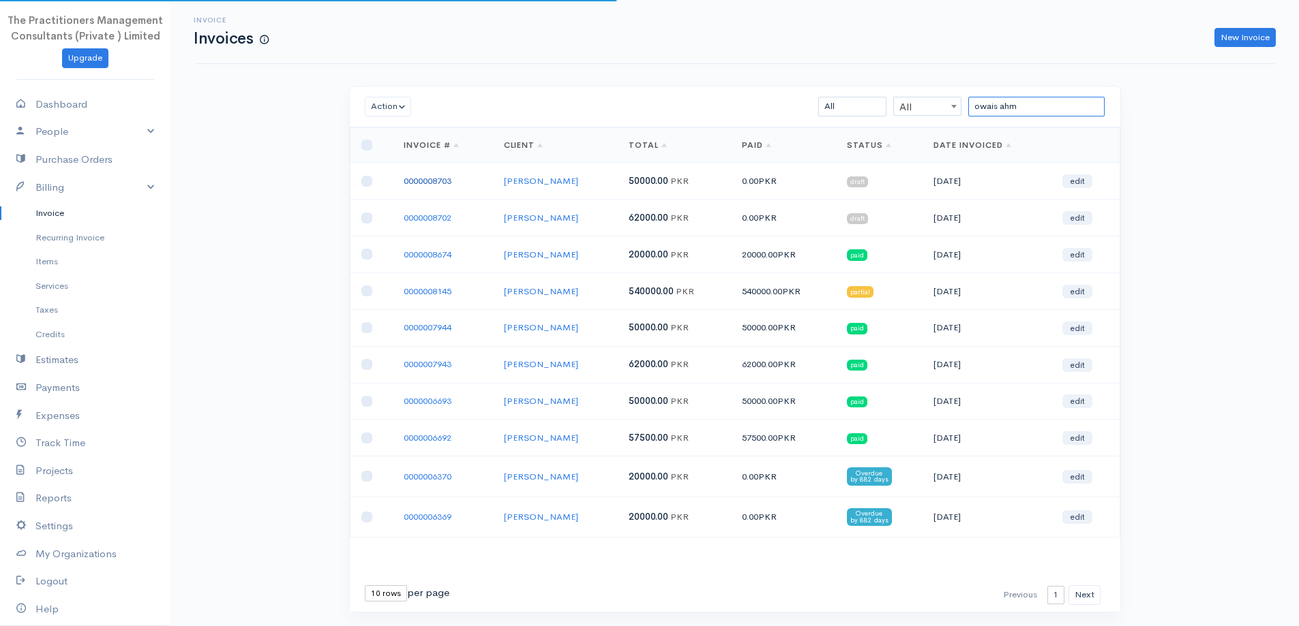
type input "owais ahm"
click at [445, 183] on link "0000008703" at bounding box center [428, 181] width 48 height 12
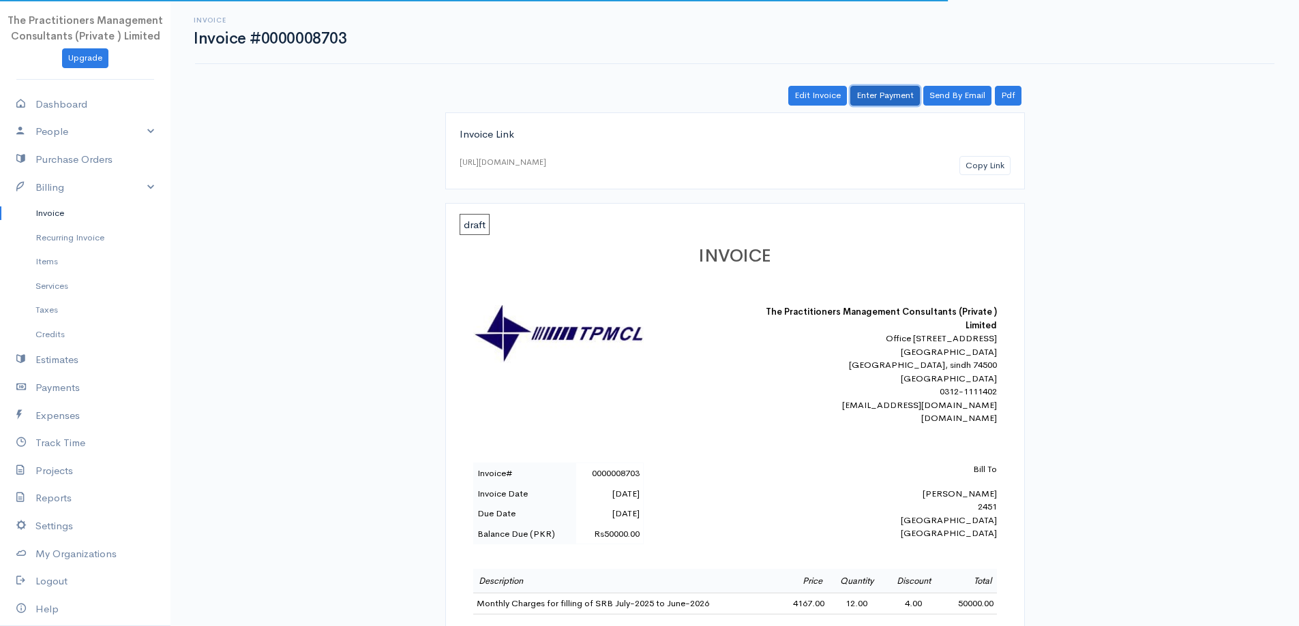
click at [879, 104] on link "Enter Payment" at bounding box center [885, 96] width 70 height 20
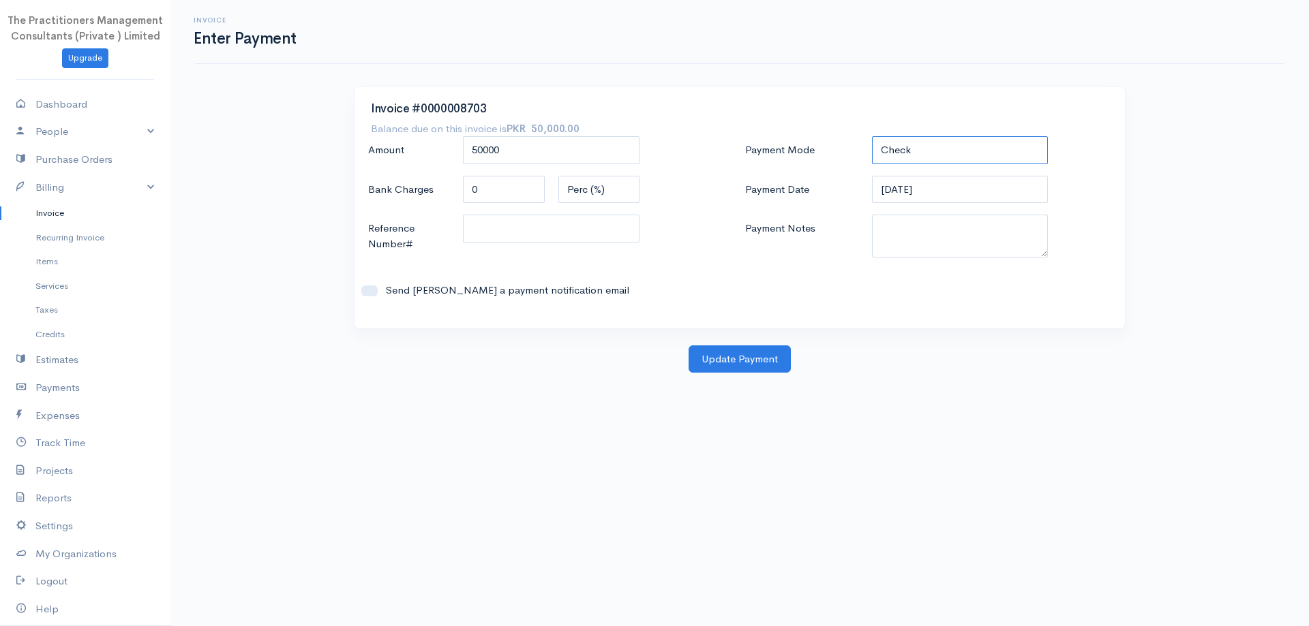
drag, startPoint x: 936, startPoint y: 137, endPoint x: 933, endPoint y: 148, distance: 11.4
click at [936, 137] on select "Check Bank Transfer Credit Cash Debit ACH VISA MASTERCARD AMEX DISCOVER DINERS …" at bounding box center [960, 150] width 177 height 28
click at [872, 136] on select "Check Bank Transfer Credit Cash Debit ACH VISA MASTERCARD AMEX DISCOVER DINERS …" at bounding box center [960, 150] width 177 height 28
click at [931, 145] on select "Check Bank Transfer Credit Cash Debit ACH VISA MASTERCARD AMEX DISCOVER DINERS …" at bounding box center [960, 150] width 177 height 28
select select "Cash"
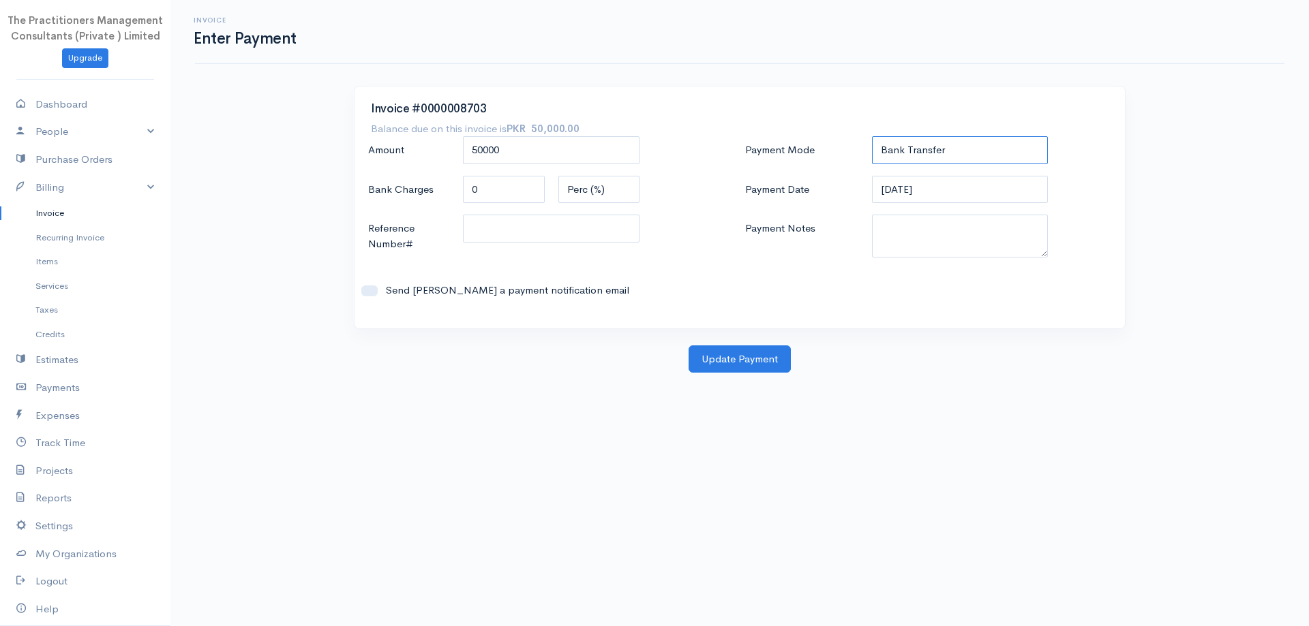
click at [872, 136] on select "Check Bank Transfer Credit Cash Debit ACH VISA MASTERCARD AMEX DISCOVER DINERS …" at bounding box center [960, 150] width 177 height 28
click at [958, 233] on textarea "Payment Notes" at bounding box center [960, 236] width 177 height 43
paste textarea "5852"
type textarea "5852"
click at [569, 227] on input "Reference Number#" at bounding box center [551, 229] width 177 height 28
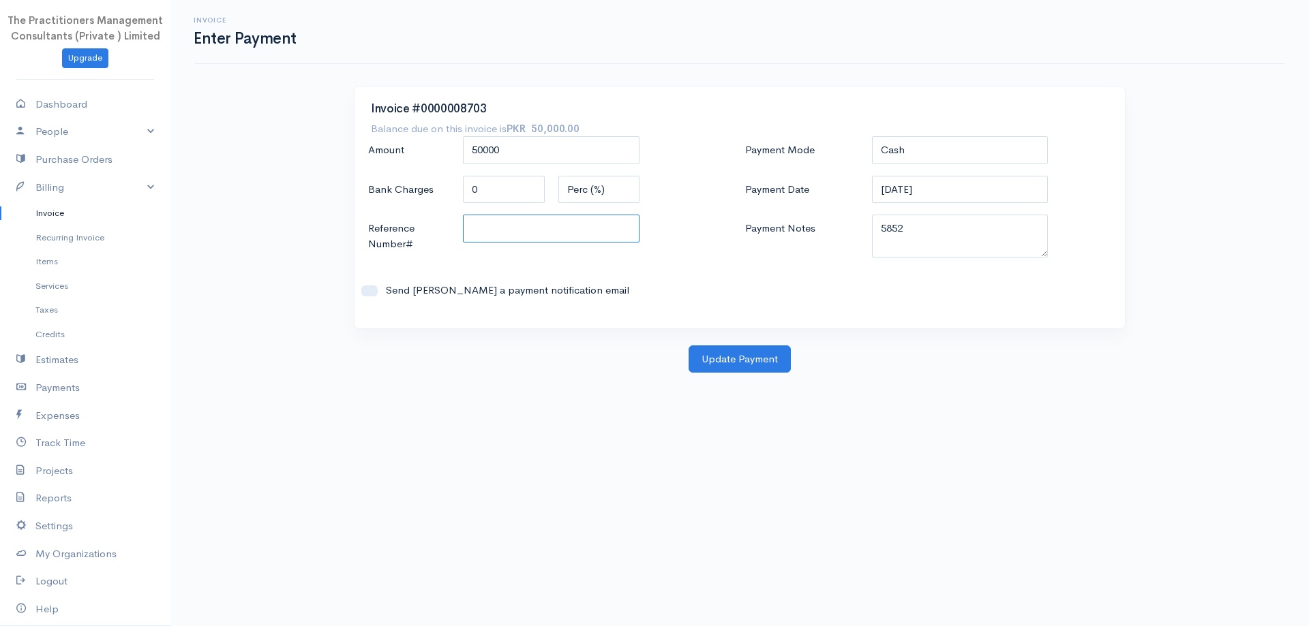
paste input "5852"
type input "5852"
click at [716, 358] on button "Update Payment" at bounding box center [739, 360] width 102 height 28
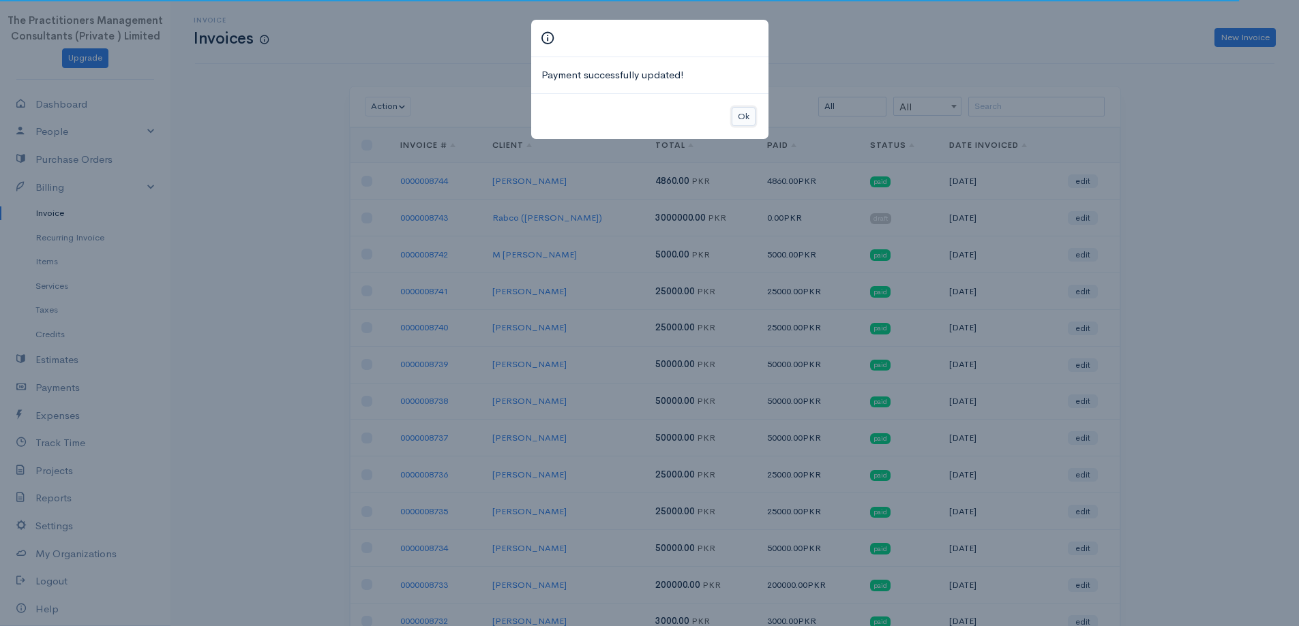
click at [751, 120] on button "Ok" at bounding box center [743, 117] width 24 height 20
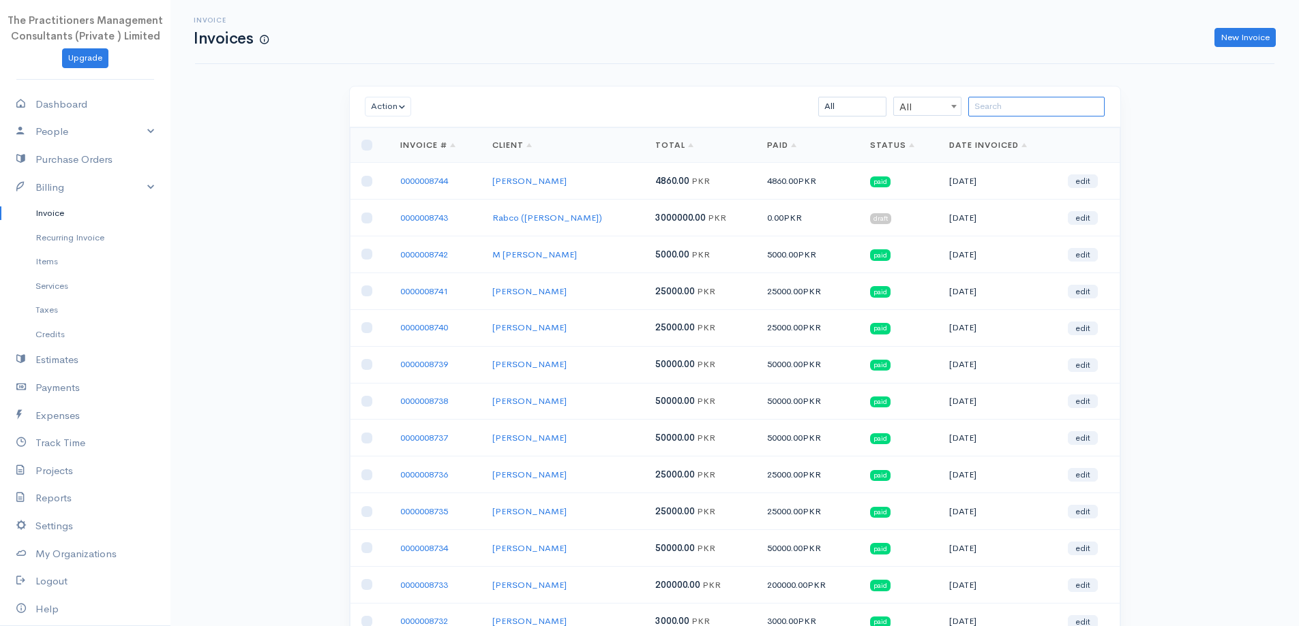
click at [985, 98] on input "search" at bounding box center [1036, 107] width 136 height 20
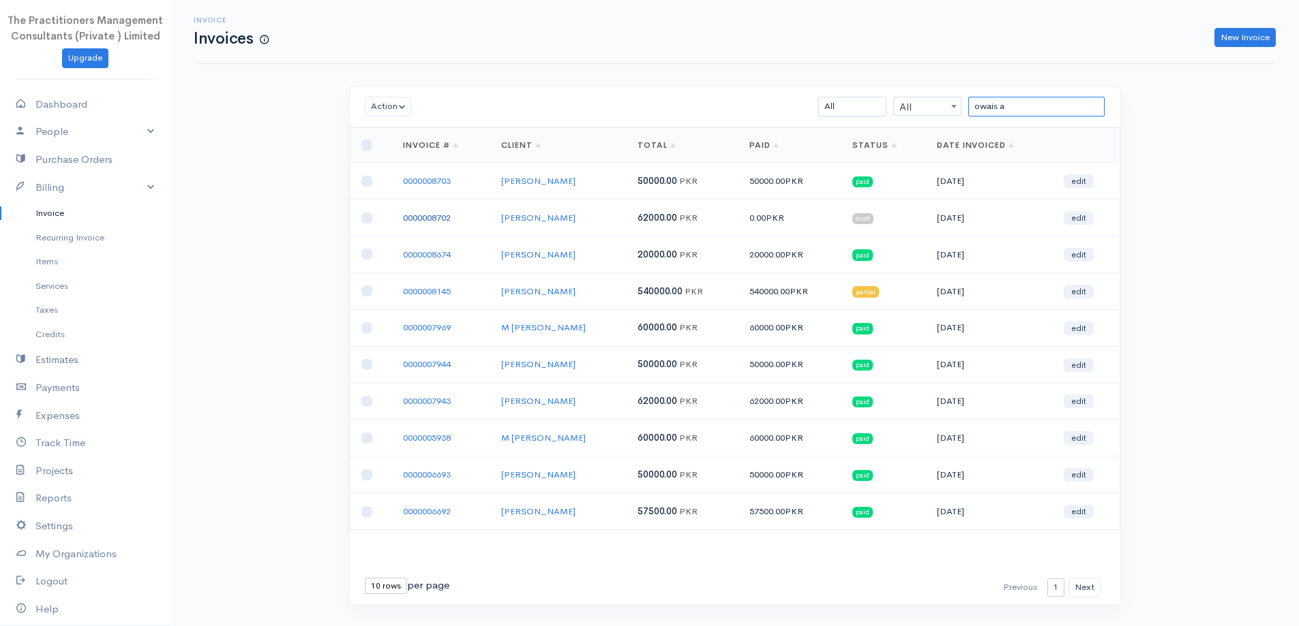
type input "owais a"
click at [438, 213] on link "0000008702" at bounding box center [427, 218] width 48 height 12
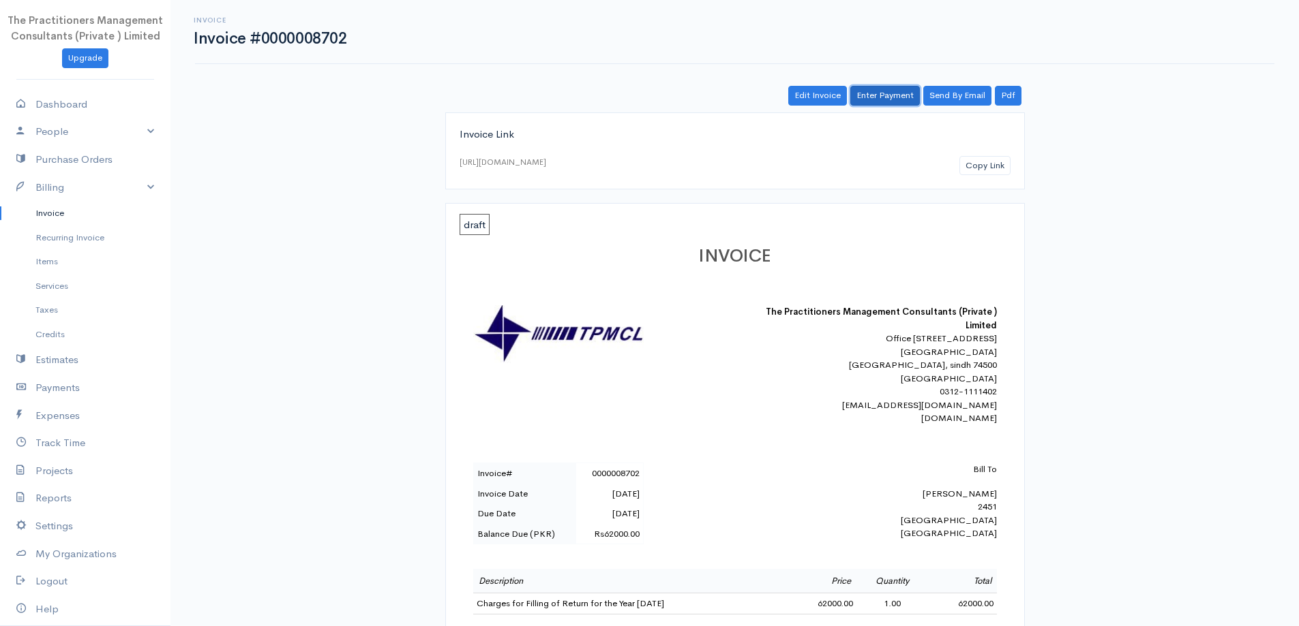
click at [883, 104] on link "Enter Payment" at bounding box center [885, 96] width 70 height 20
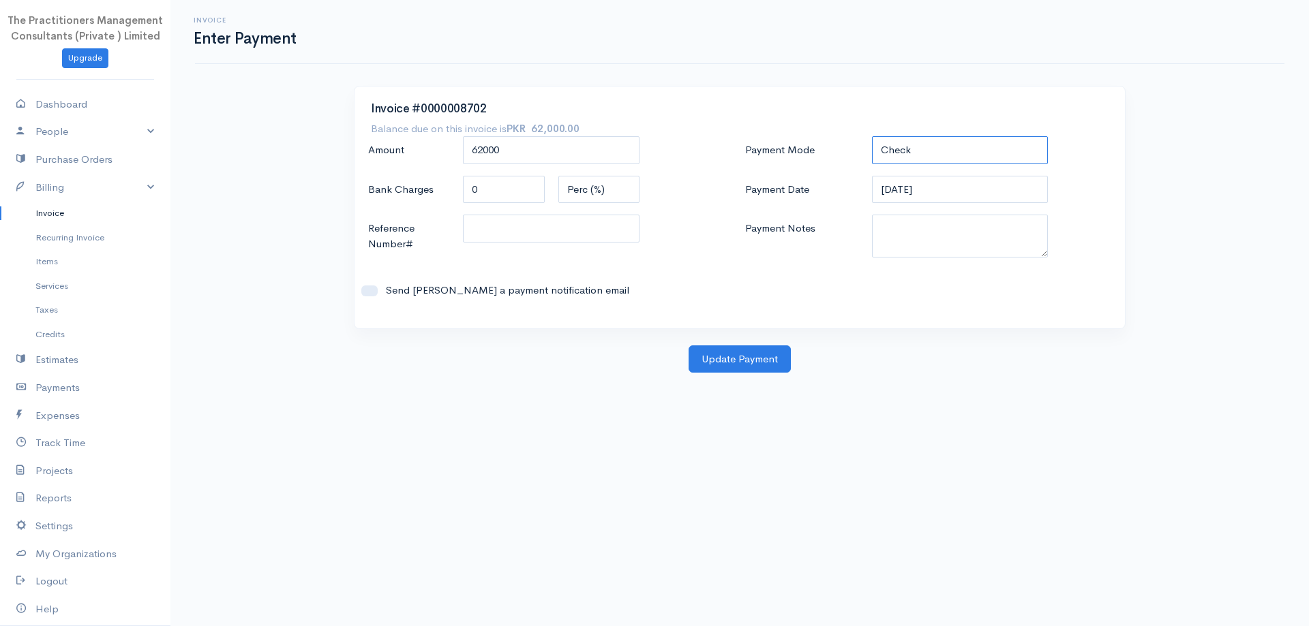
click at [879, 154] on select "Check Bank Transfer Credit Cash Debit ACH VISA MASTERCARD AMEX DISCOVER DINERS …" at bounding box center [960, 150] width 177 height 28
select select "Bank Transfer"
click at [872, 136] on select "Check Bank Transfer Credit Cash Debit ACH VISA MASTERCARD AMEX DISCOVER DINERS …" at bounding box center [960, 150] width 177 height 28
click at [911, 232] on textarea "Payment Notes" at bounding box center [960, 236] width 177 height 43
paste textarea "5852"
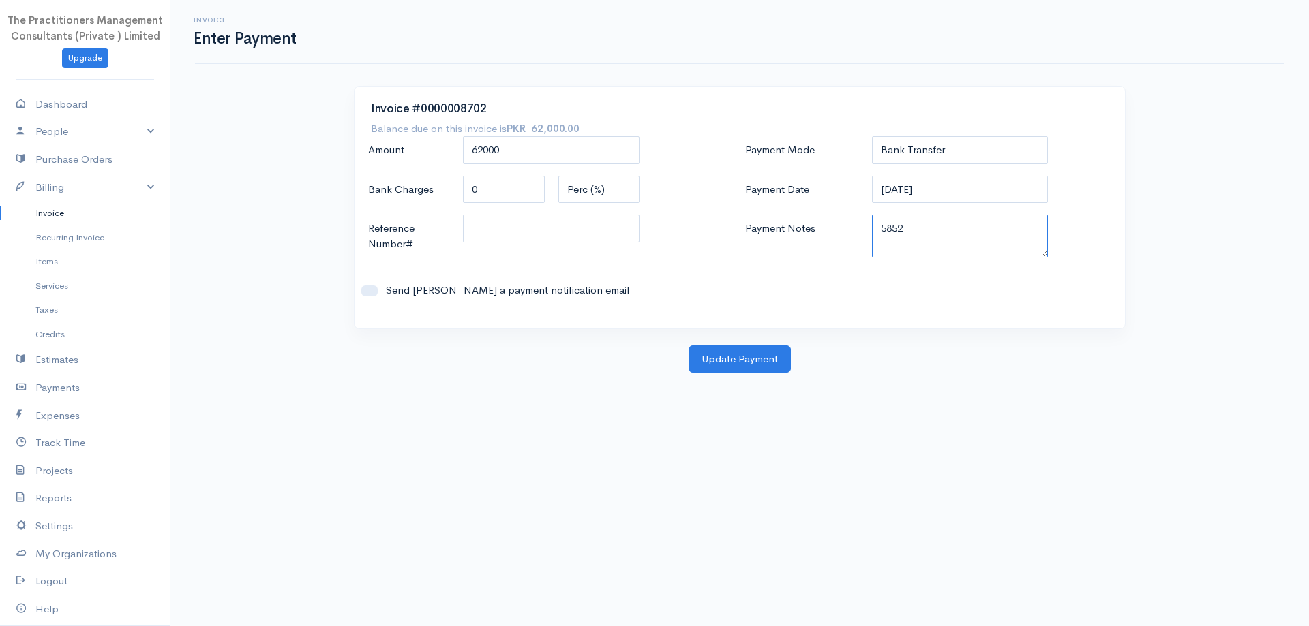
type textarea "5852"
click at [594, 218] on input "Reference Number#" at bounding box center [551, 229] width 177 height 28
paste input "5852"
type input "5852"
click at [894, 155] on select "Check Bank Transfer Credit Cash Debit ACH VISA MASTERCARD AMEX DISCOVER DINERS …" at bounding box center [960, 150] width 177 height 28
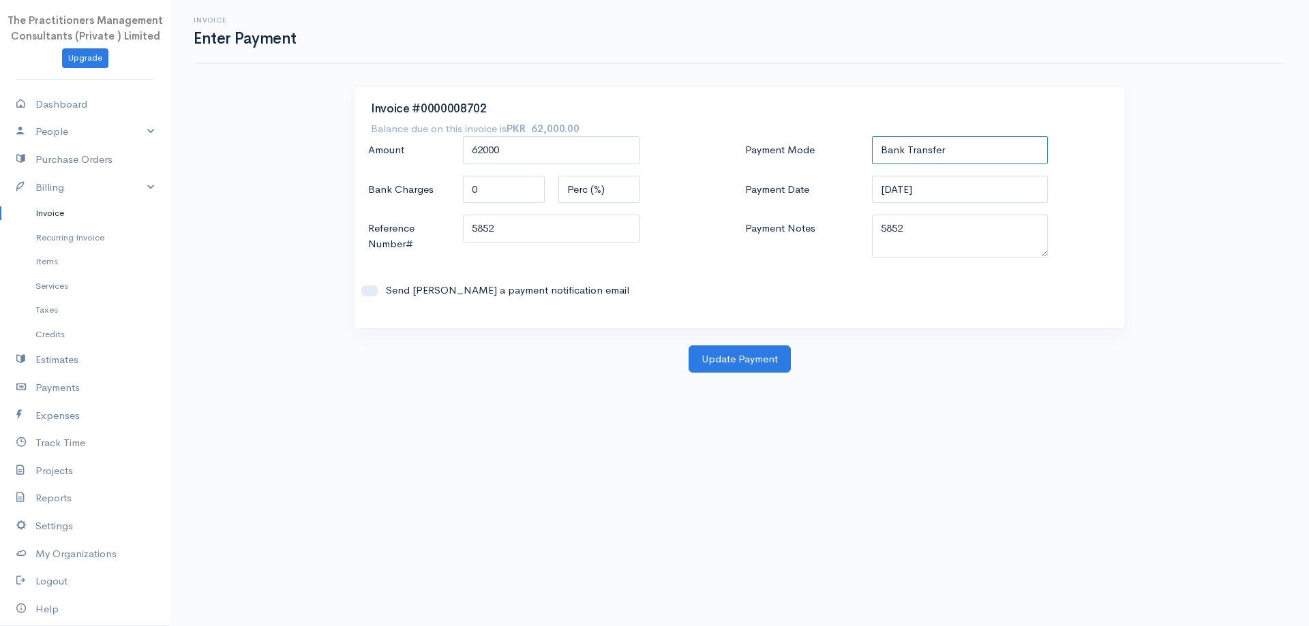
select select "Cash"
click at [872, 136] on select "Check Bank Transfer Credit Cash Debit ACH VISA MASTERCARD AMEX DISCOVER DINERS …" at bounding box center [960, 150] width 177 height 28
click at [760, 355] on button "Update Payment" at bounding box center [739, 360] width 102 height 28
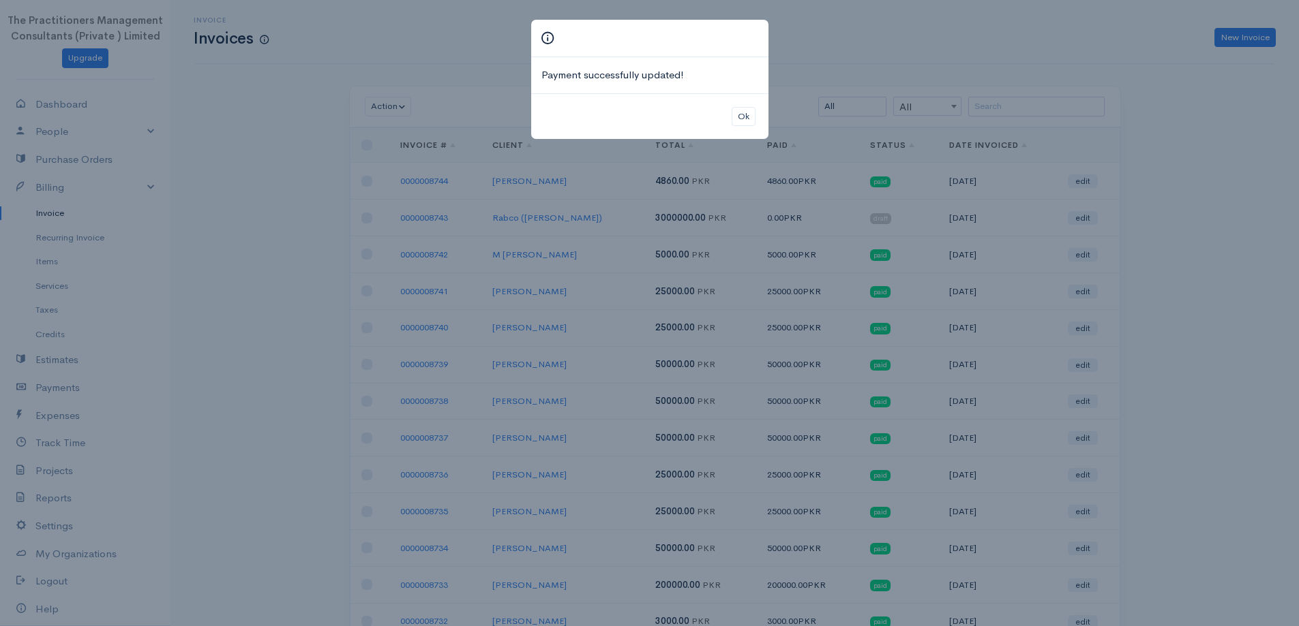
drag, startPoint x: 753, startPoint y: 106, endPoint x: 757, endPoint y: 121, distance: 16.2
click at [753, 106] on div "Ok" at bounding box center [649, 116] width 237 height 46
click at [755, 121] on div "Ok" at bounding box center [649, 116] width 237 height 46
click at [738, 121] on button "Ok" at bounding box center [743, 117] width 24 height 20
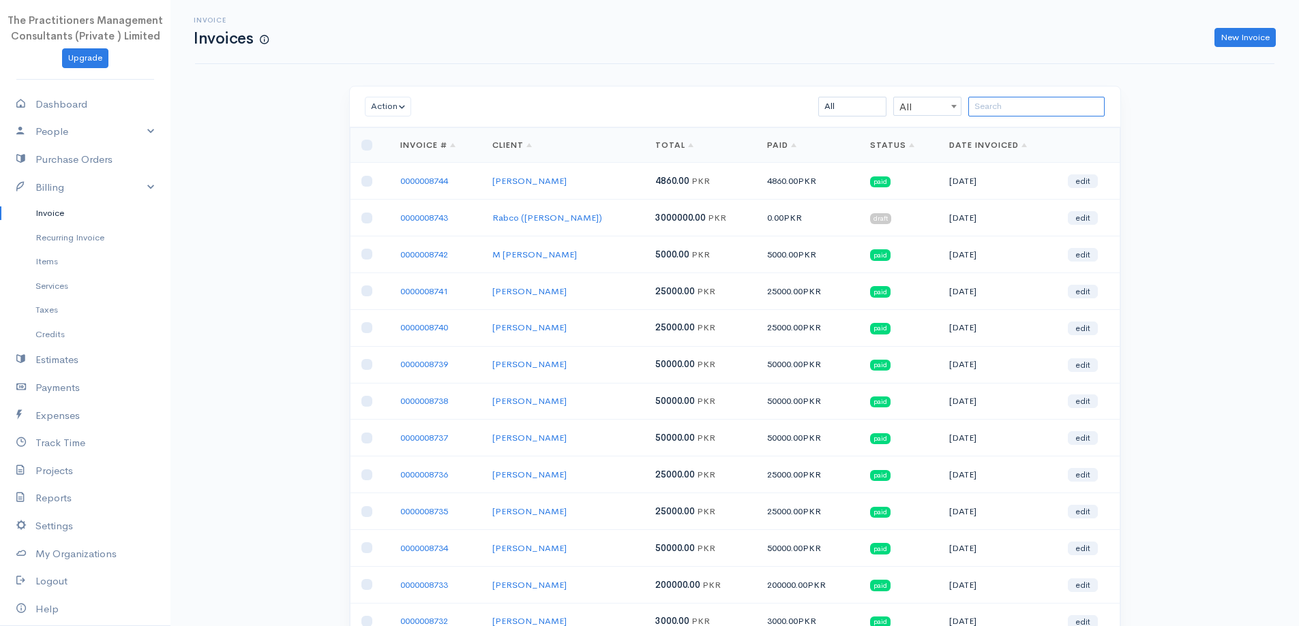
click at [997, 108] on input "search" at bounding box center [1036, 107] width 136 height 20
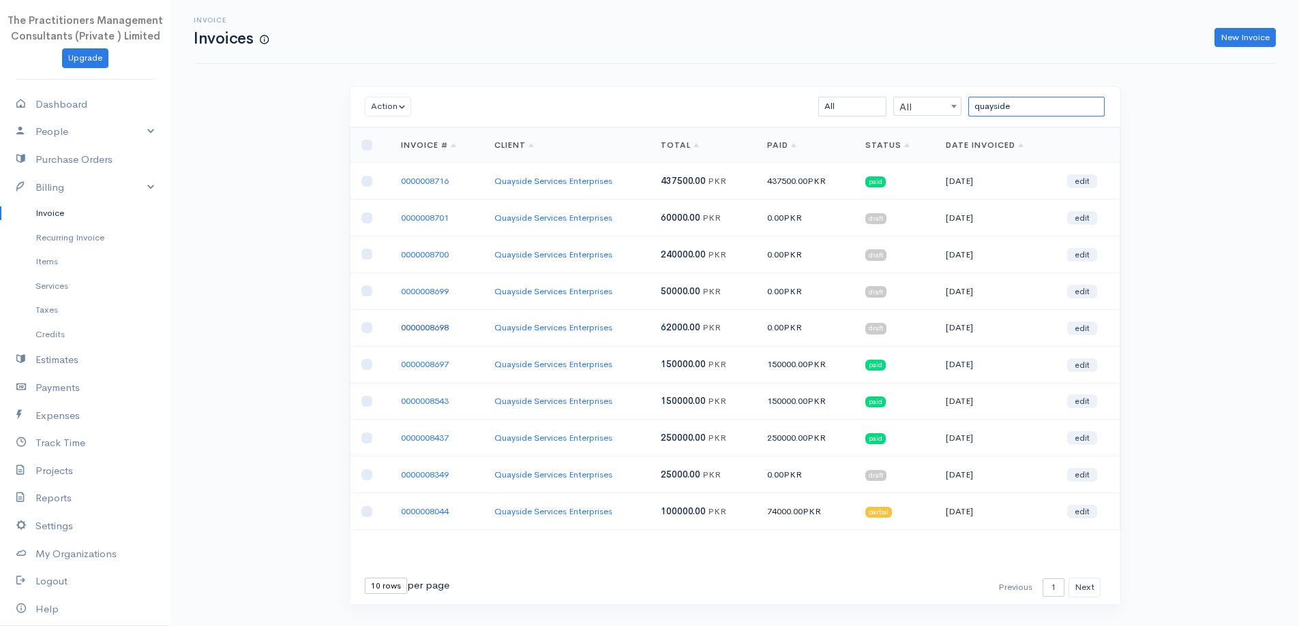
type input "quayside"
click at [431, 326] on link "0000008698" at bounding box center [425, 328] width 48 height 12
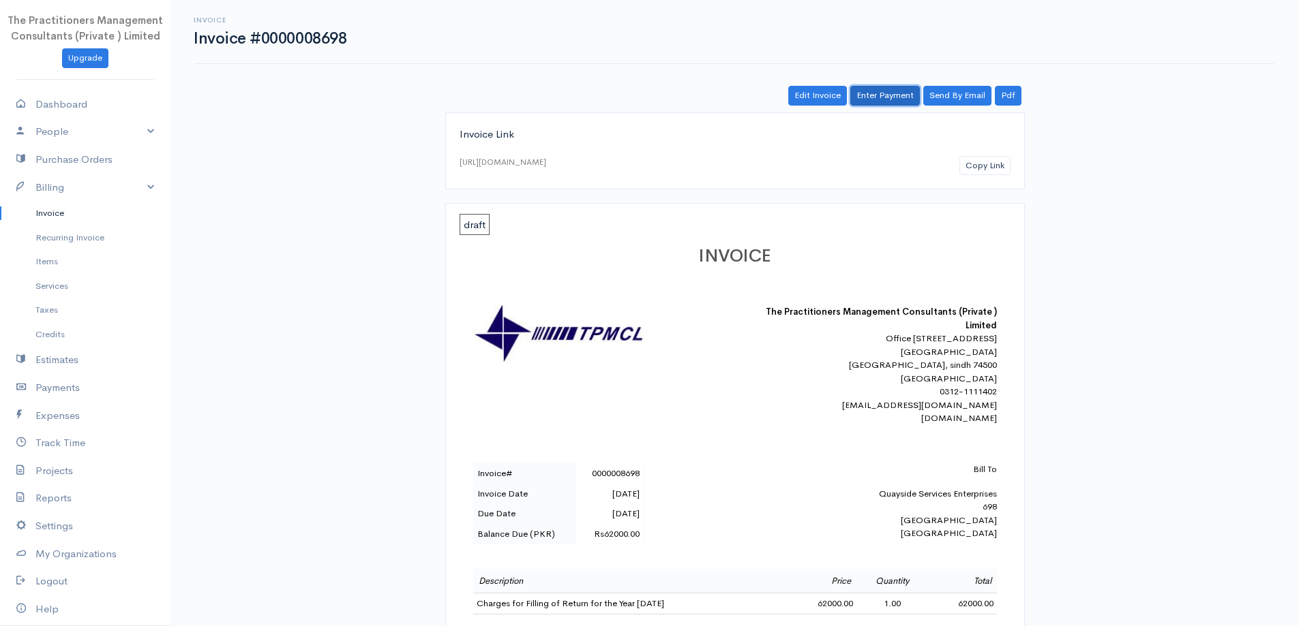
click at [881, 93] on link "Enter Payment" at bounding box center [885, 96] width 70 height 20
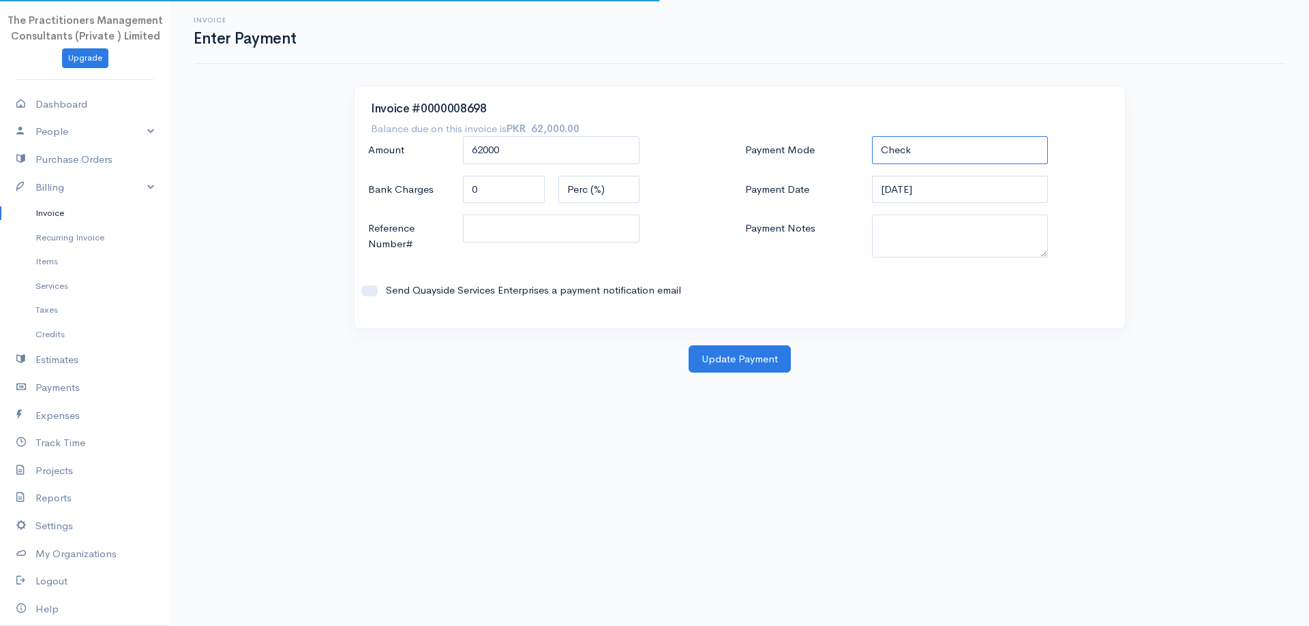
click at [918, 151] on select "Check Bank Transfer Credit Cash Debit ACH VISA MASTERCARD AMEX DISCOVER DINERS …" at bounding box center [960, 150] width 177 height 28
click at [872, 136] on select "Check Bank Transfer Credit Cash Debit ACH VISA MASTERCARD AMEX DISCOVER DINERS …" at bounding box center [960, 150] width 177 height 28
click at [932, 140] on select "Check Bank Transfer Credit Cash Debit ACH VISA MASTERCARD AMEX DISCOVER DINERS …" at bounding box center [960, 150] width 177 height 28
select select "Cash"
click at [872, 136] on select "Check Bank Transfer Credit Cash Debit ACH VISA MASTERCARD AMEX DISCOVER DINERS …" at bounding box center [960, 150] width 177 height 28
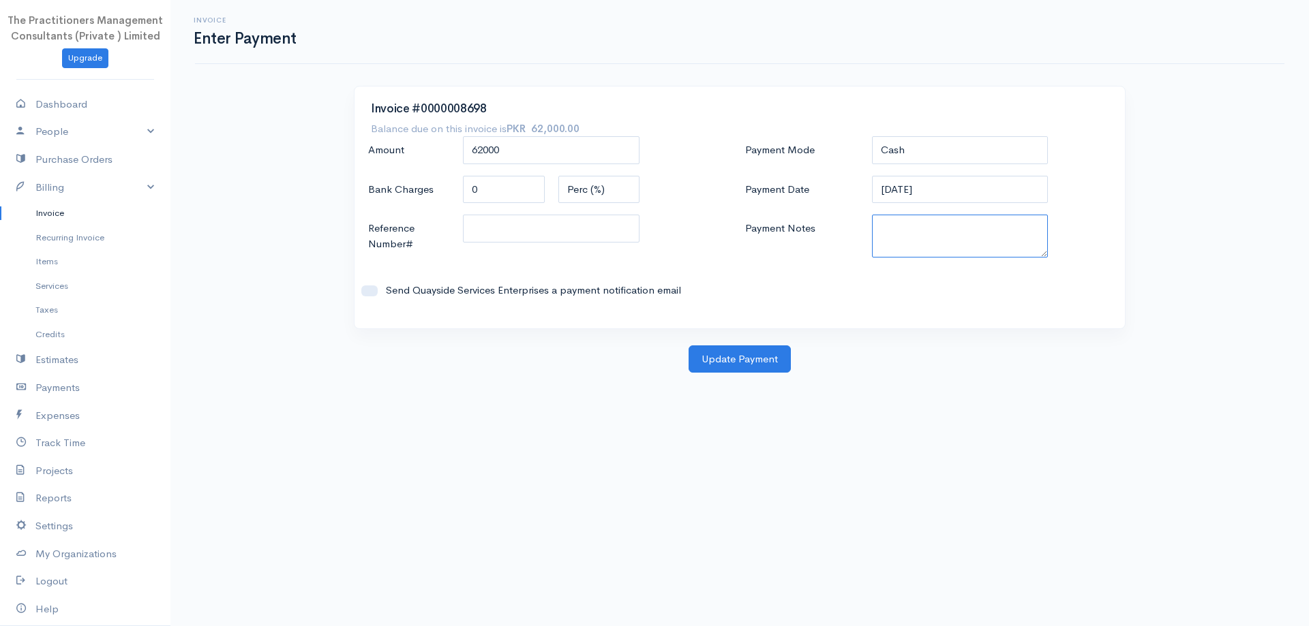
click at [966, 247] on textarea "Payment Notes" at bounding box center [960, 236] width 177 height 43
paste textarea "5852"
type textarea "5852"
click at [547, 221] on input "Reference Number#" at bounding box center [551, 229] width 177 height 28
paste input "5852"
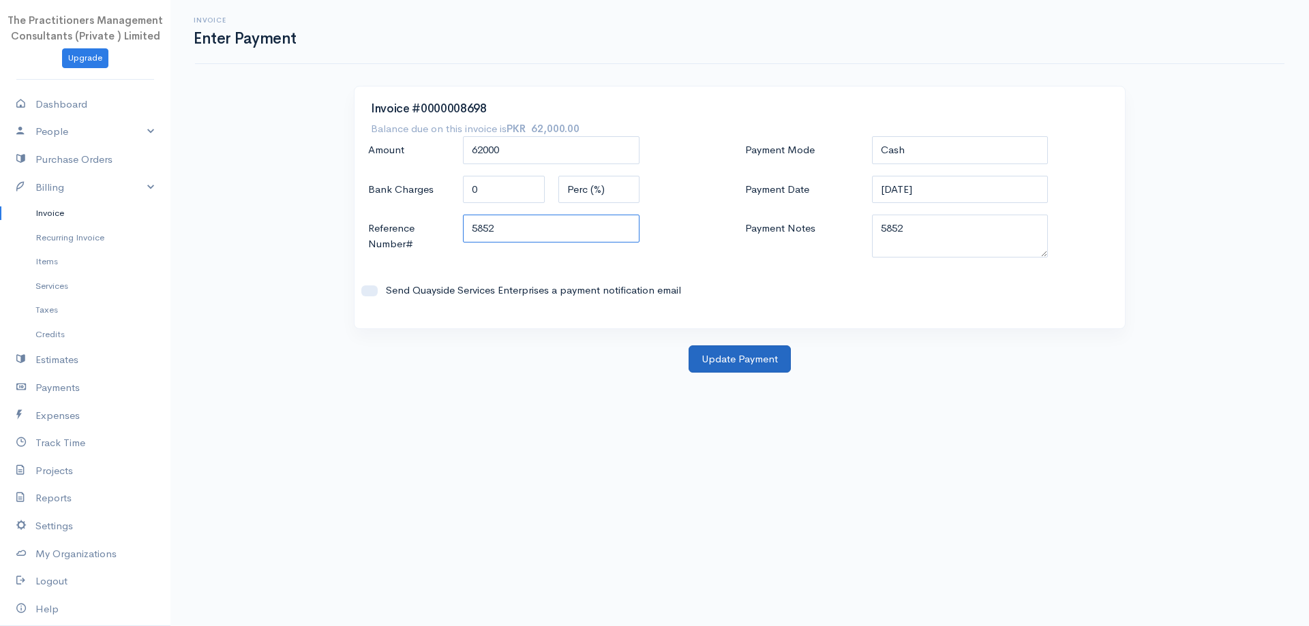
type input "5852"
click at [750, 350] on button "Update Payment" at bounding box center [739, 360] width 102 height 28
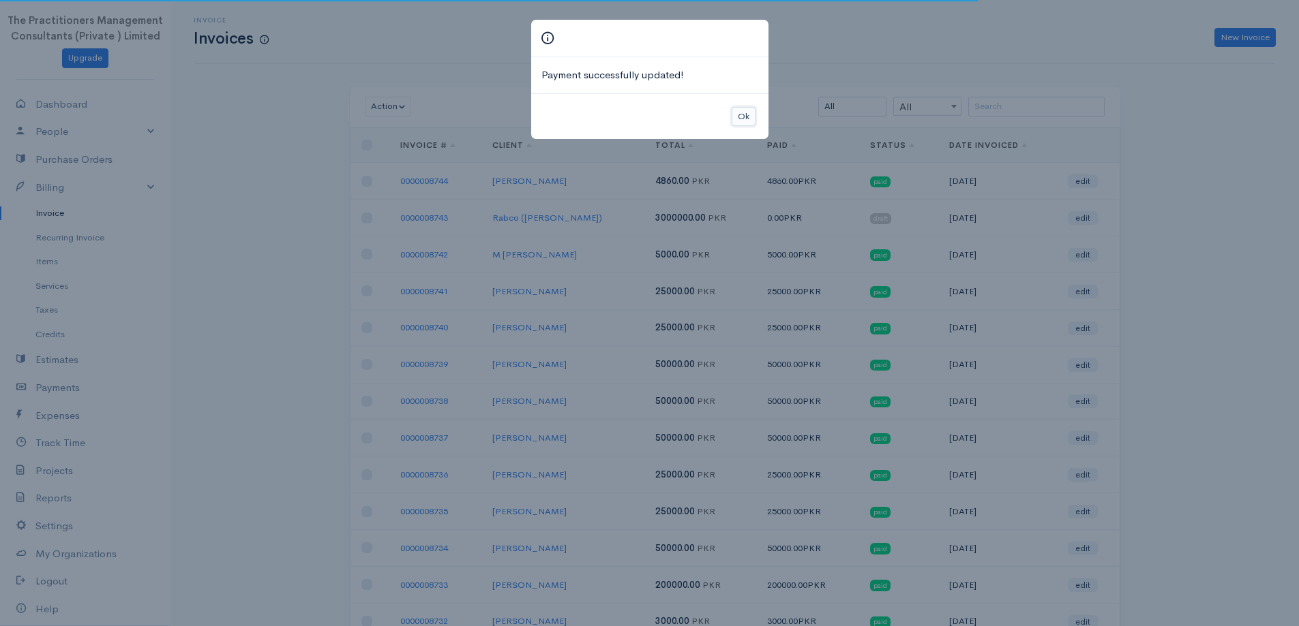
click at [746, 108] on button "Ok" at bounding box center [743, 117] width 24 height 20
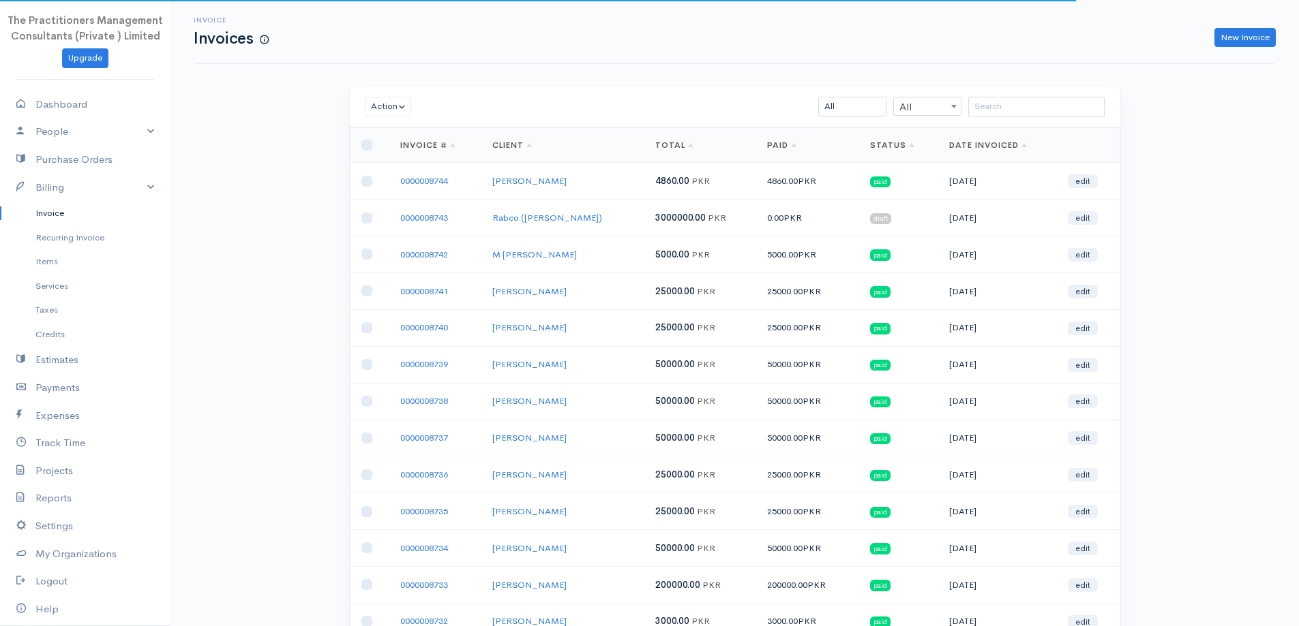
click at [1024, 119] on div "Action Archive Delete Download PDF Send Mark as Sent Mark Un-Sent Enter Payment…" at bounding box center [735, 107] width 770 height 41
click at [1012, 105] on input "search" at bounding box center [1036, 107] width 136 height 20
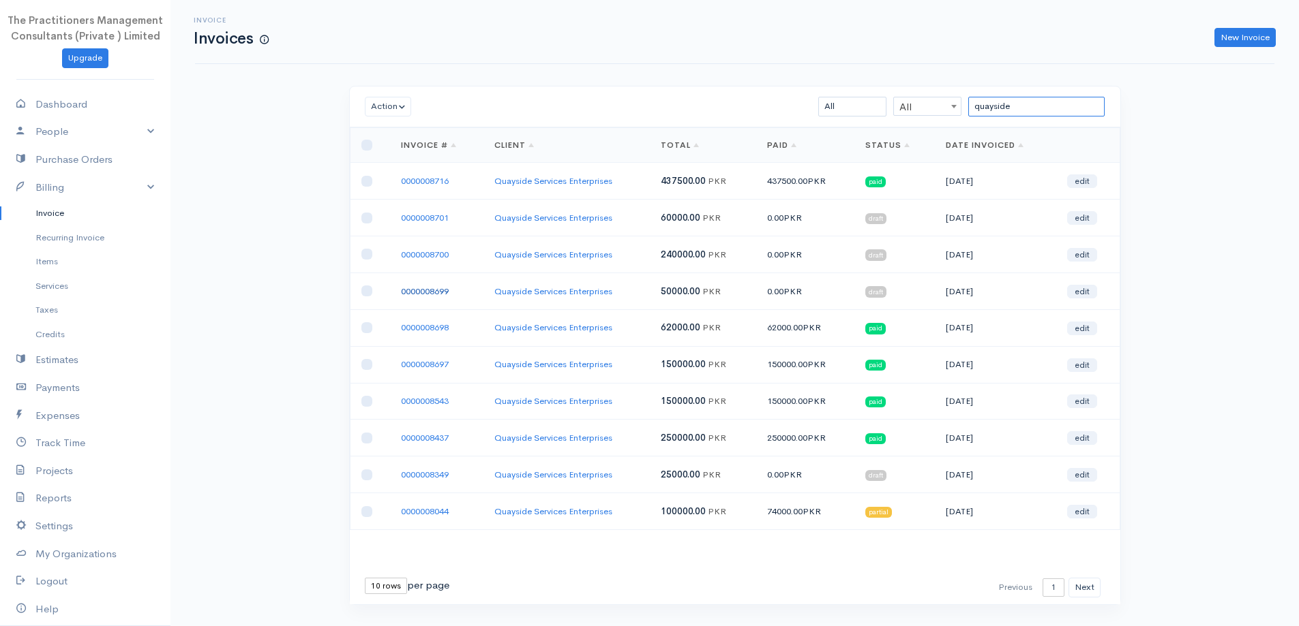
type input "quayside"
click at [441, 294] on link "0000008699" at bounding box center [425, 292] width 48 height 12
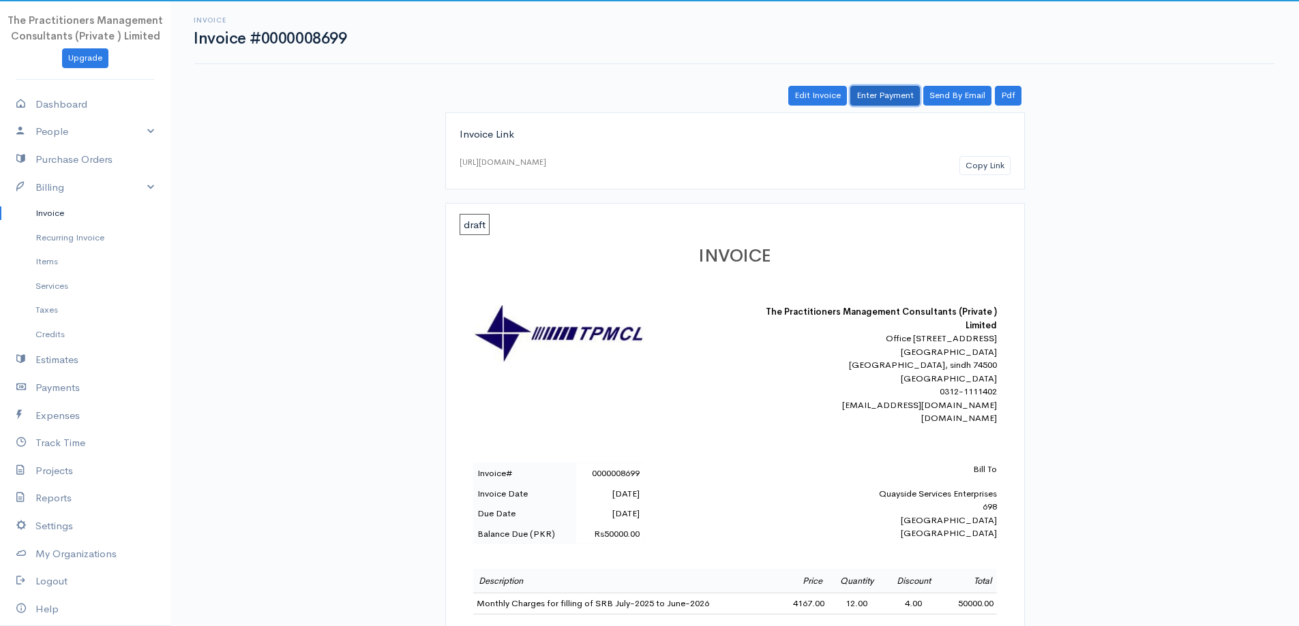
click at [884, 102] on link "Enter Payment" at bounding box center [885, 96] width 70 height 20
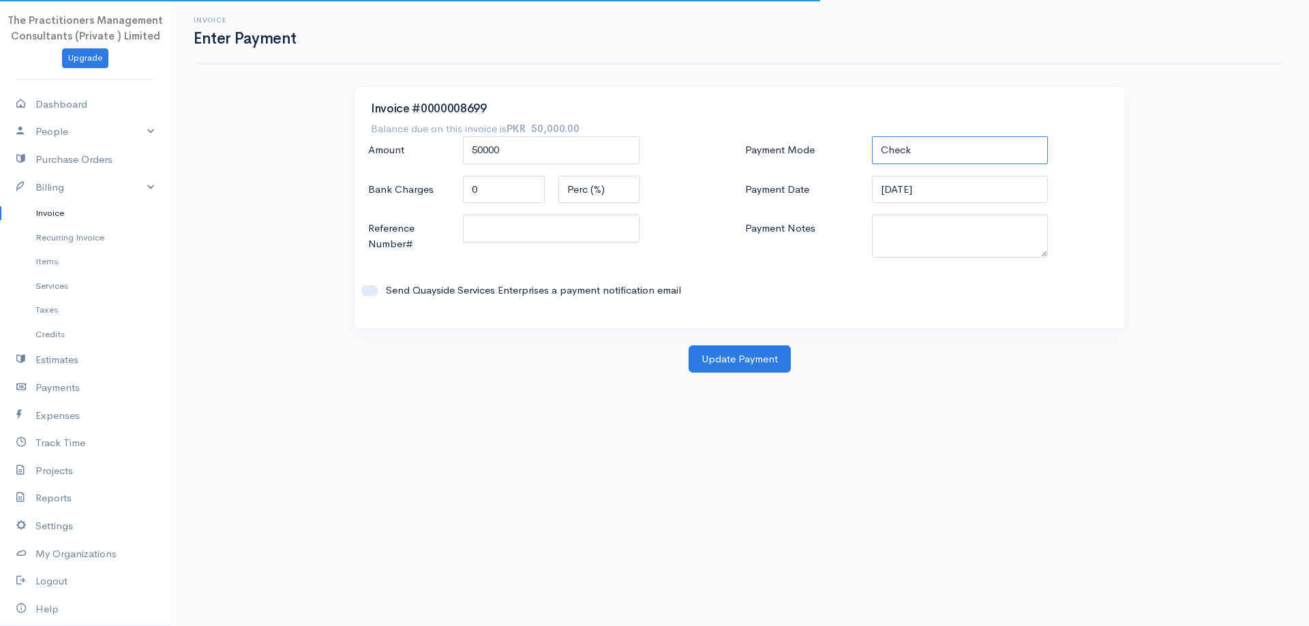
click at [959, 160] on select "Check Bank Transfer Credit Cash Debit ACH VISA MASTERCARD AMEX DISCOVER DINERS …" at bounding box center [960, 150] width 177 height 28
click at [872, 136] on select "Check Bank Transfer Credit Cash Debit ACH VISA MASTERCARD AMEX DISCOVER DINERS …" at bounding box center [960, 150] width 177 height 28
click at [926, 155] on select "Check Bank Transfer Credit Cash Debit ACH VISA MASTERCARD AMEX DISCOVER DINERS …" at bounding box center [960, 150] width 177 height 28
select select "Cash"
click at [872, 136] on select "Check Bank Transfer Credit Cash Debit ACH VISA MASTERCARD AMEX DISCOVER DINERS …" at bounding box center [960, 150] width 177 height 28
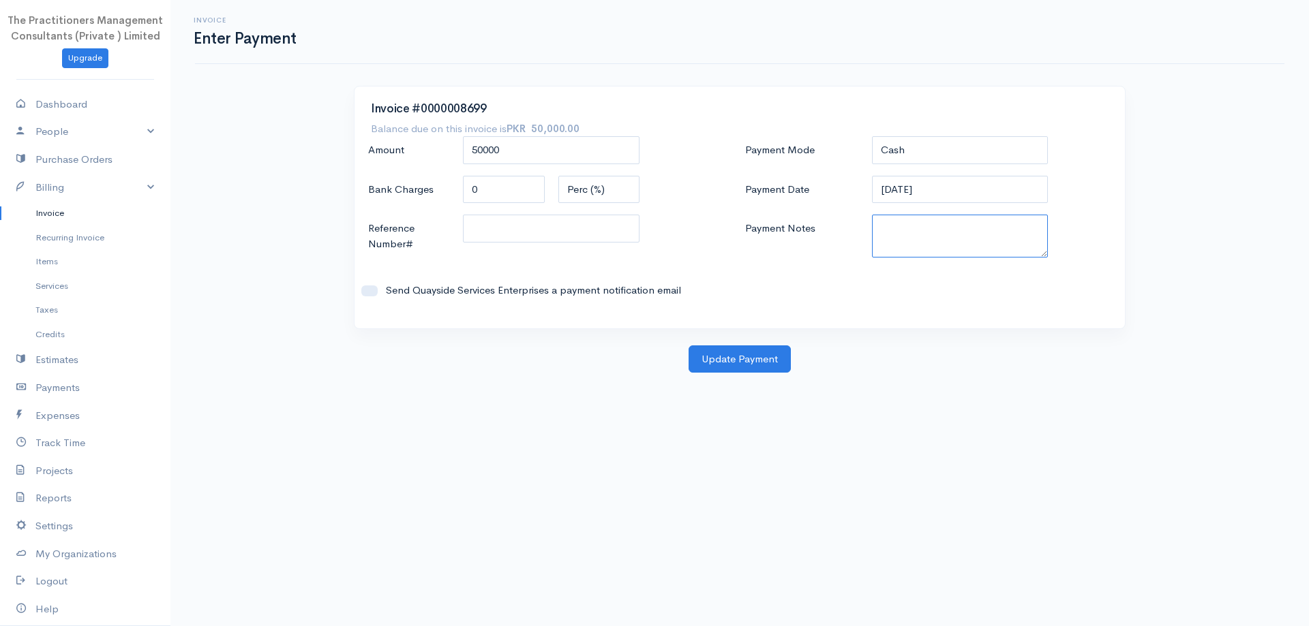
click at [948, 245] on textarea "Payment Notes" at bounding box center [960, 236] width 177 height 43
paste textarea "5852"
type textarea "5852"
click at [565, 227] on input "Reference Number#" at bounding box center [551, 229] width 177 height 28
paste input "5852"
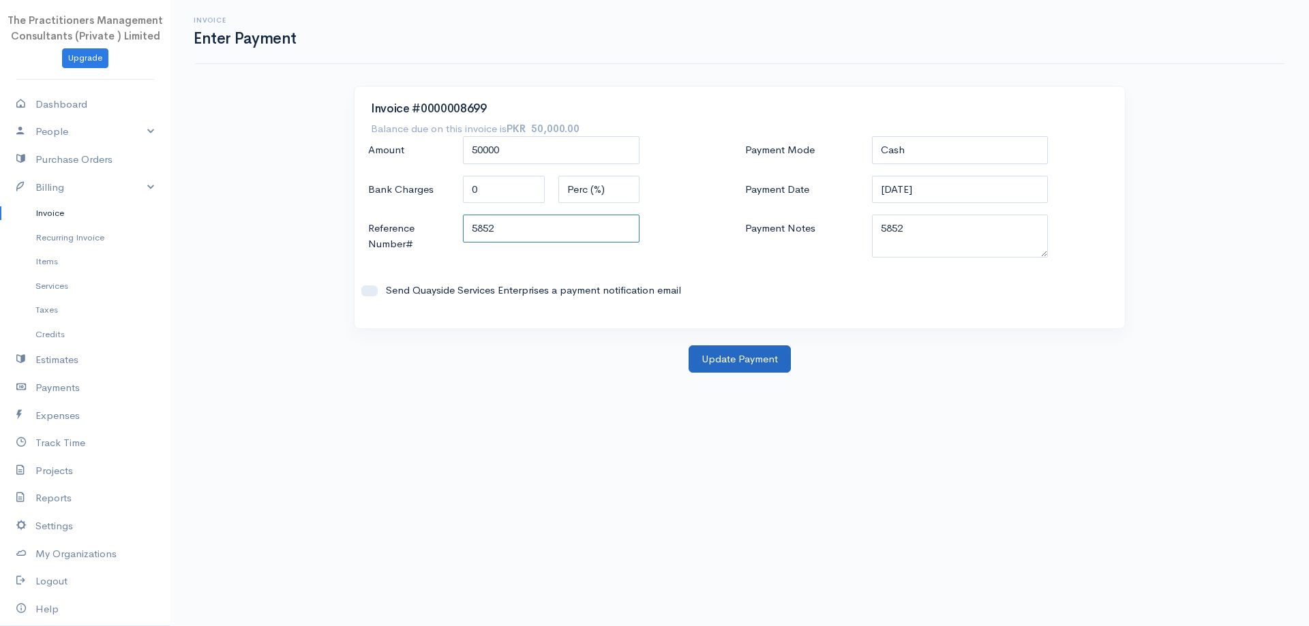
type input "5852"
click at [708, 358] on button "Update Payment" at bounding box center [739, 360] width 102 height 28
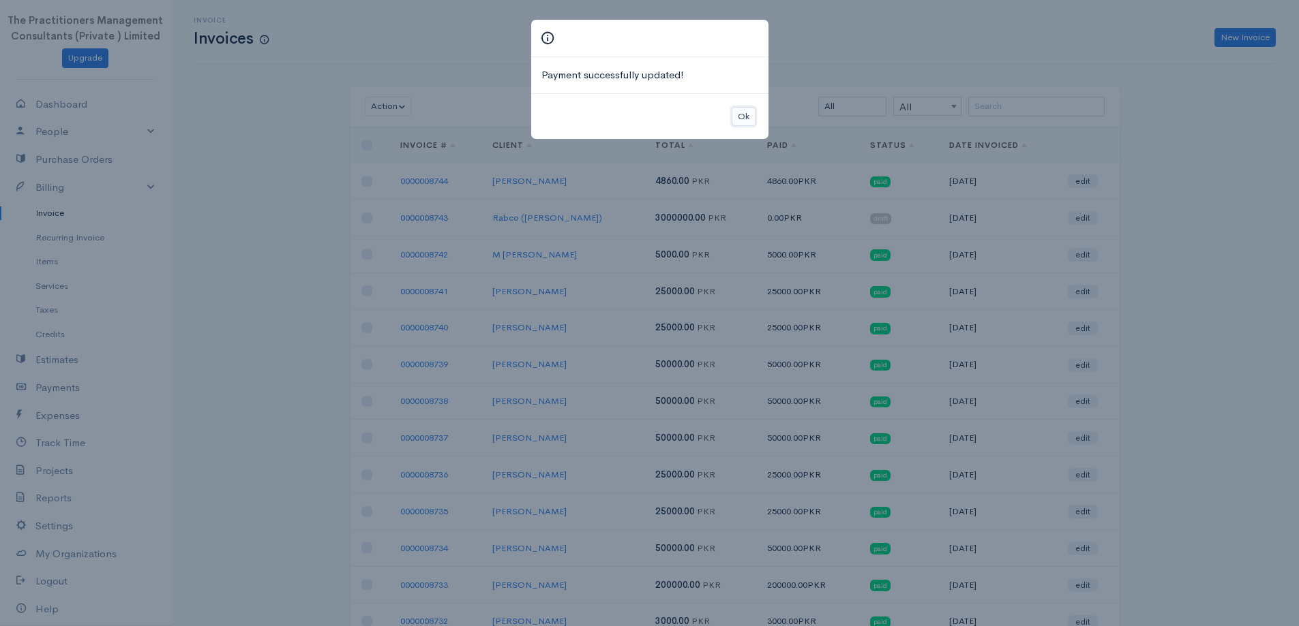
click at [735, 111] on button "Ok" at bounding box center [743, 117] width 24 height 20
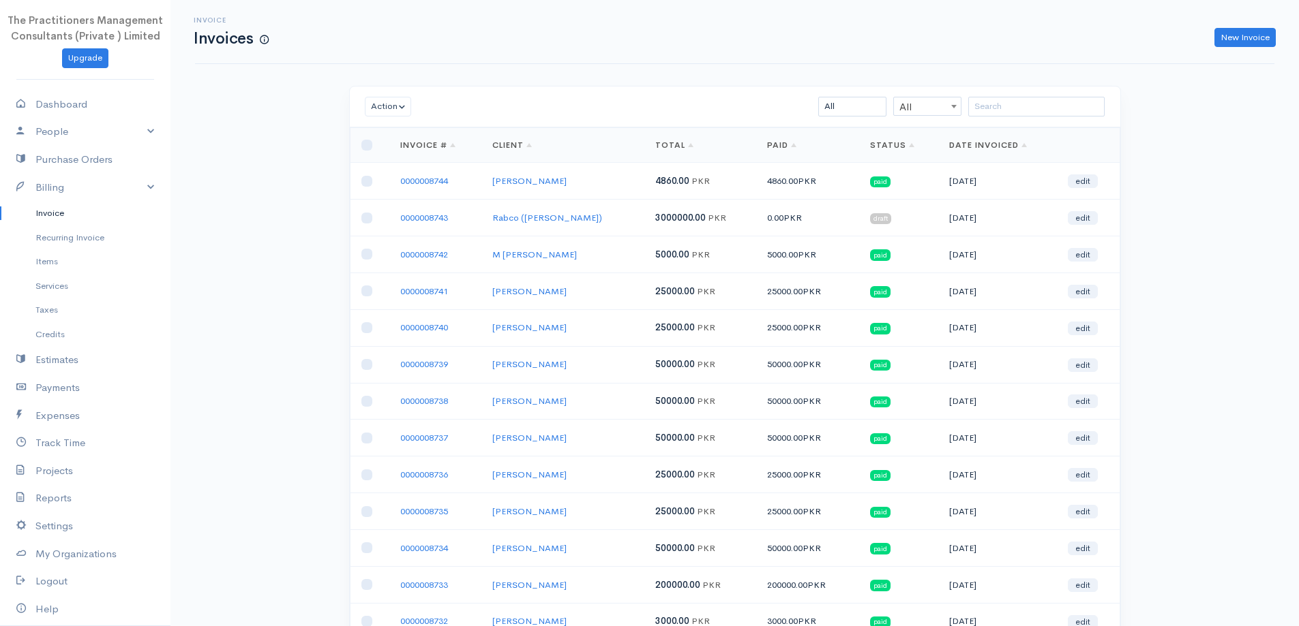
click at [965, 100] on div "All All All Draft Viewed Sent Paid Partial Overdue Unpaid/Open" at bounding box center [797, 107] width 628 height 20
click at [978, 108] on input "search" at bounding box center [1036, 107] width 136 height 20
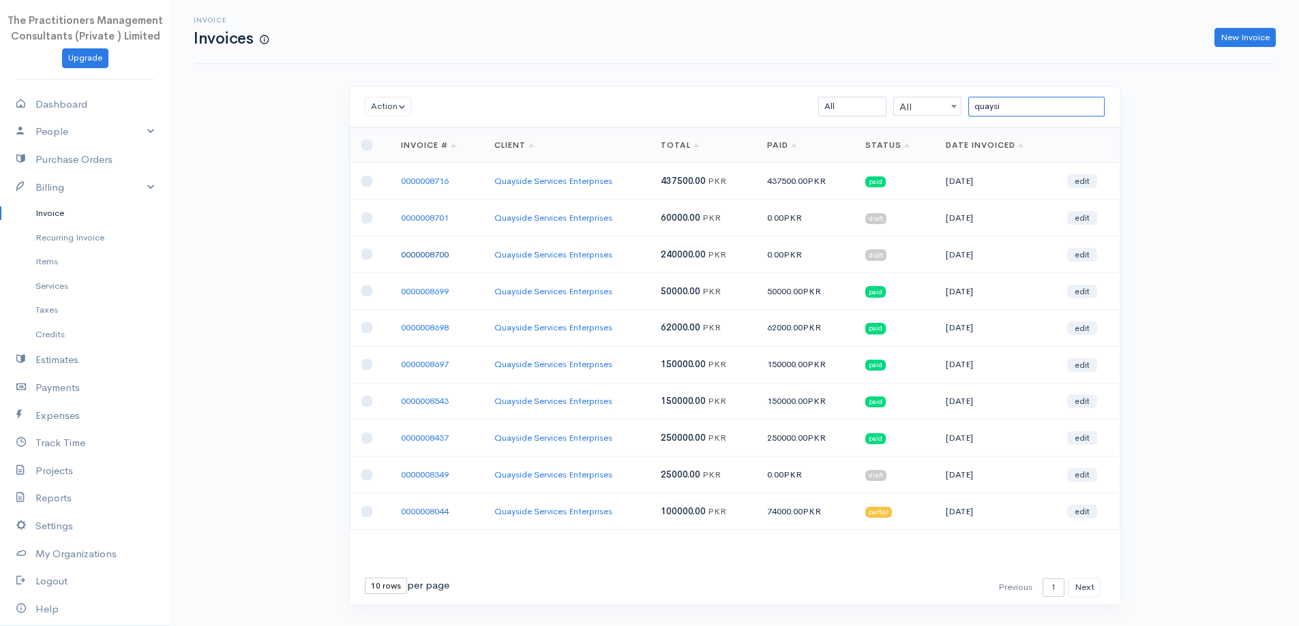
type input "quaysi"
click at [434, 252] on link "0000008700" at bounding box center [425, 255] width 48 height 12
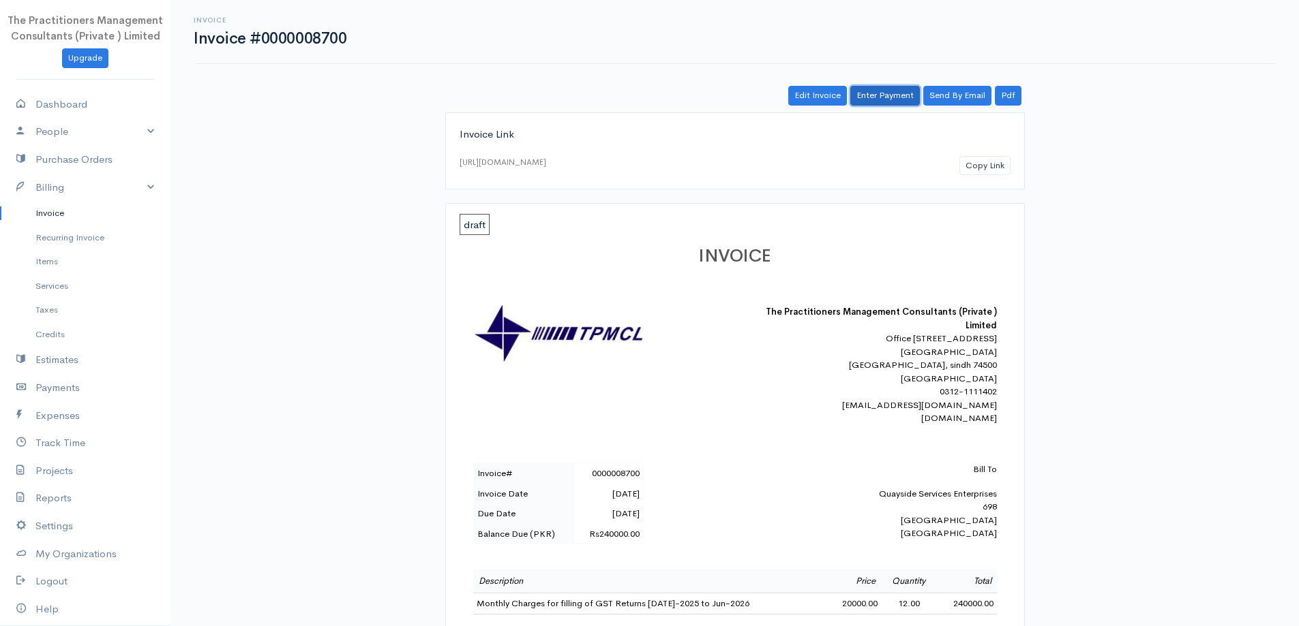
click at [862, 95] on link "Enter Payment" at bounding box center [885, 96] width 70 height 20
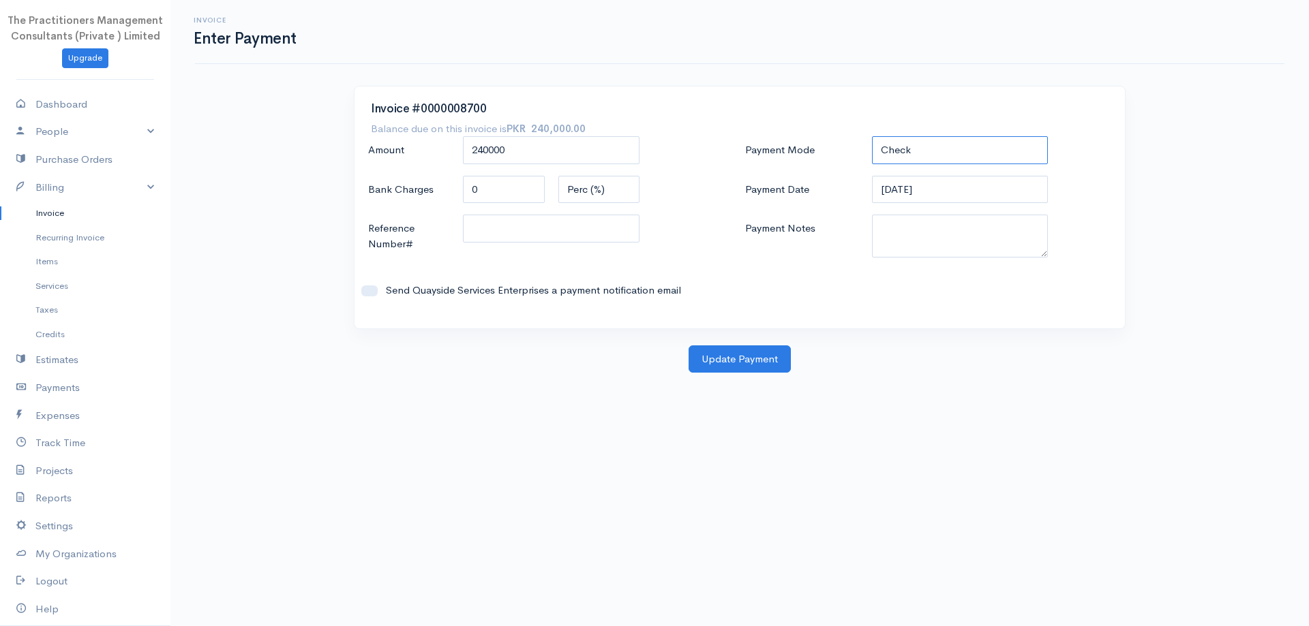
click at [926, 153] on select "Check Bank Transfer Credit Cash Debit ACH VISA MASTERCARD AMEX DISCOVER DINERS …" at bounding box center [960, 150] width 177 height 28
click at [872, 136] on select "Check Bank Transfer Credit Cash Debit ACH VISA MASTERCARD AMEX DISCOVER DINERS …" at bounding box center [960, 150] width 177 height 28
click at [937, 209] on div "Payment Mode Check Bank Transfer Credit Cash Debit ACH VISA MASTERCARD AMEX DIS…" at bounding box center [928, 224] width 377 height 176
click at [909, 153] on select "Check Bank Transfer Credit Cash Debit ACH VISA MASTERCARD AMEX DISCOVER DINERS …" at bounding box center [960, 150] width 177 height 28
select select "Cash"
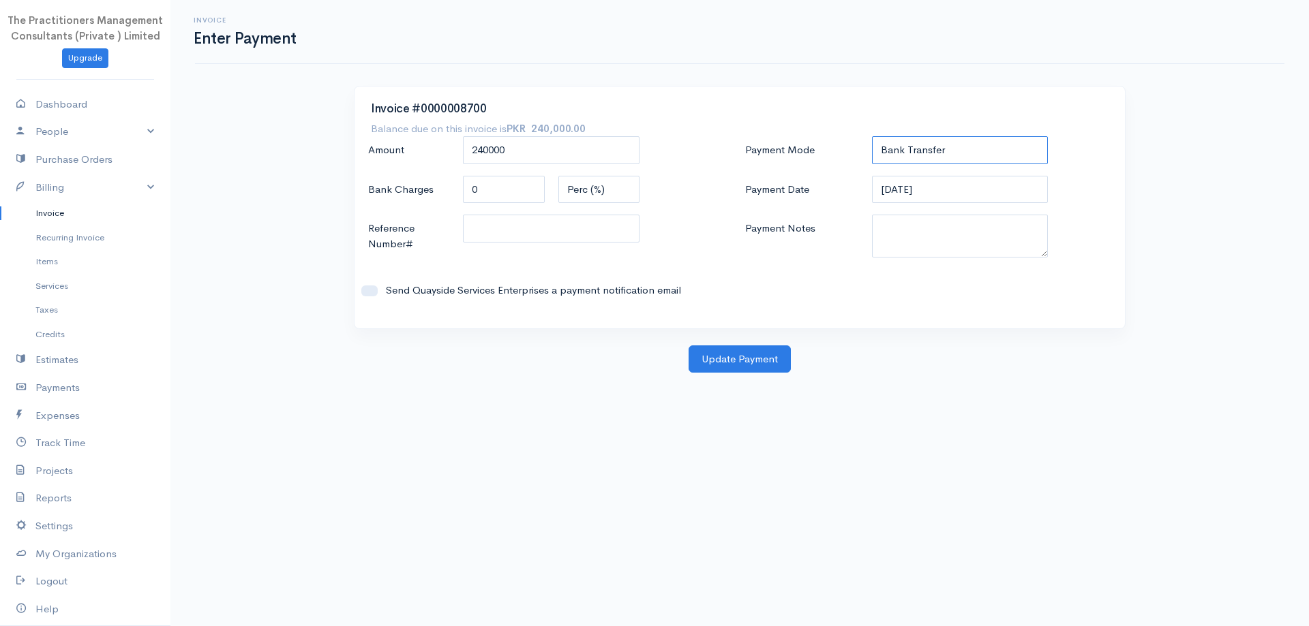
click at [872, 136] on select "Check Bank Transfer Credit Cash Debit ACH VISA MASTERCARD AMEX DISCOVER DINERS …" at bounding box center [960, 150] width 177 height 28
click at [927, 233] on textarea "Payment Notes" at bounding box center [960, 236] width 177 height 43
paste textarea "5852"
type textarea "5852"
click at [592, 230] on input "Reference Number#" at bounding box center [551, 229] width 177 height 28
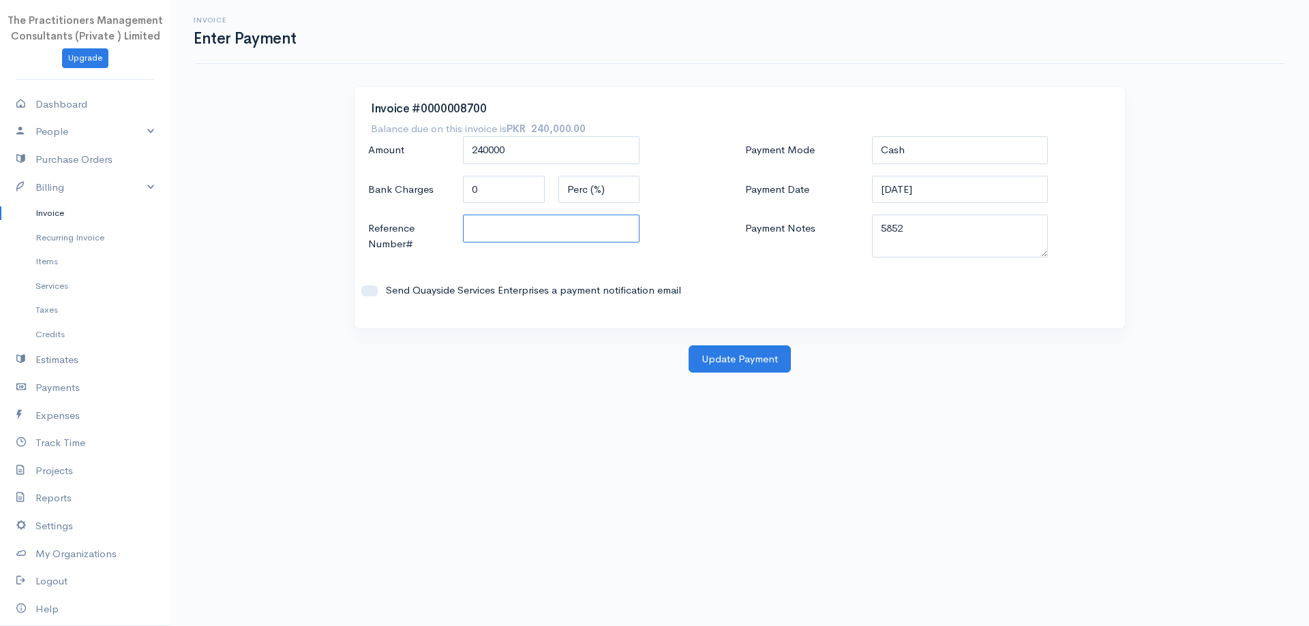
paste input "5852"
type input "5852"
click at [743, 357] on button "Update Payment" at bounding box center [739, 360] width 102 height 28
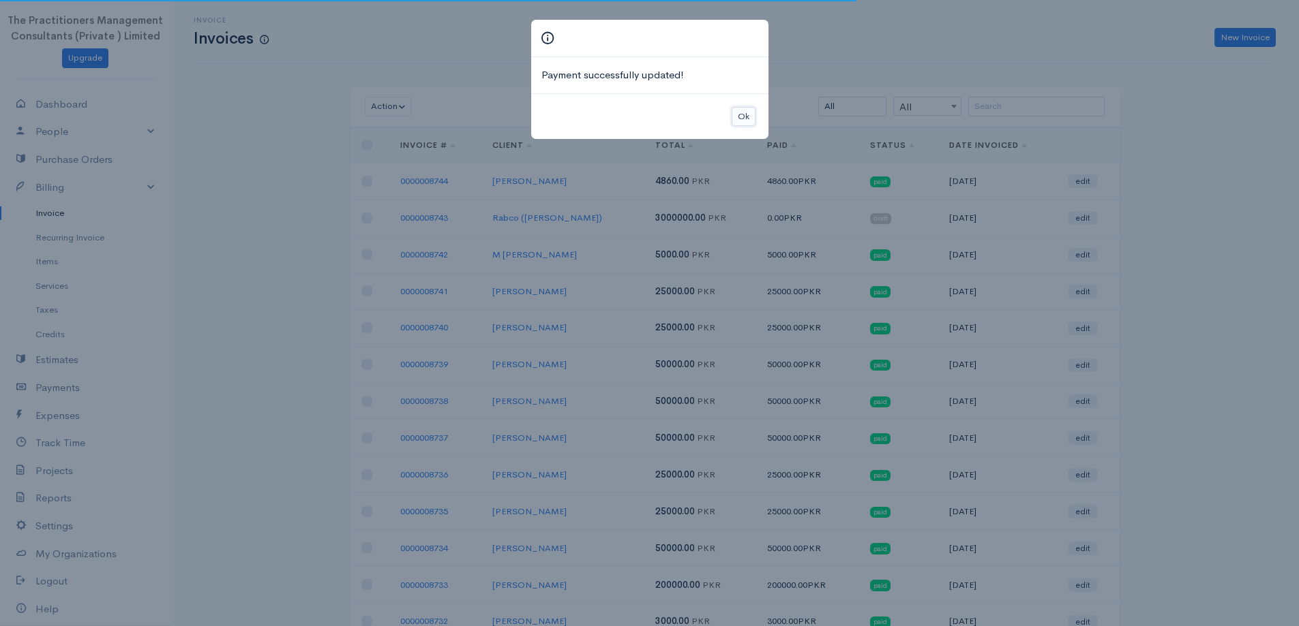
click at [751, 110] on button "Ok" at bounding box center [743, 117] width 24 height 20
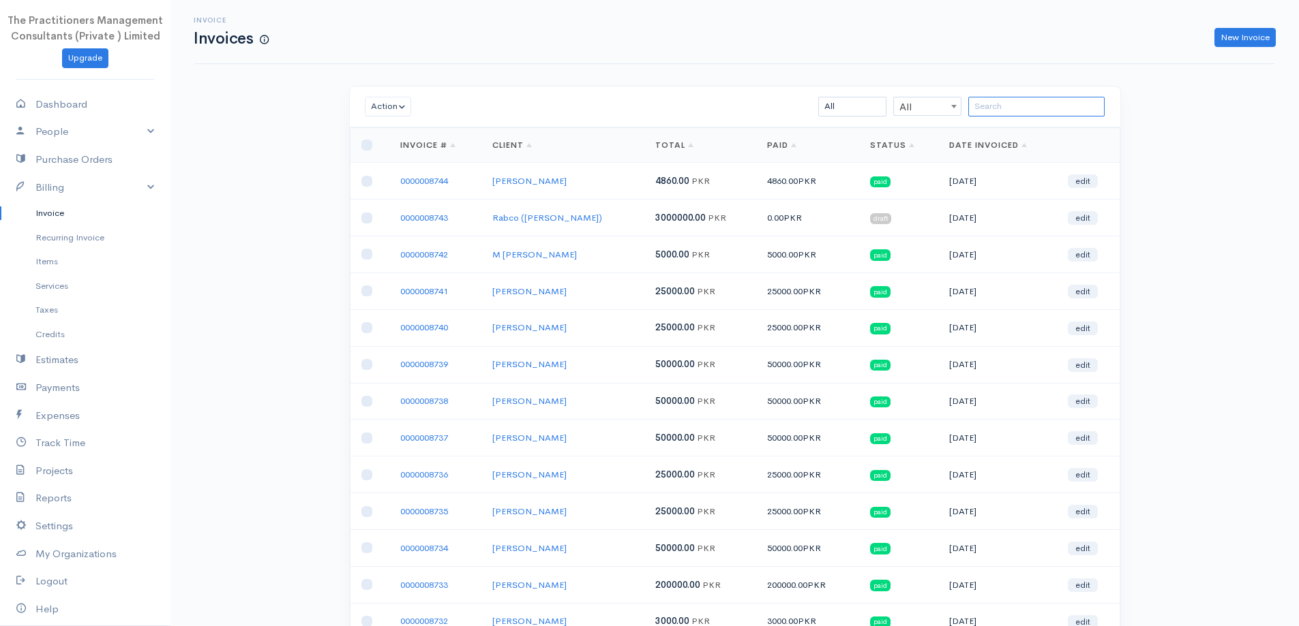
click at [982, 112] on input "search" at bounding box center [1036, 107] width 136 height 20
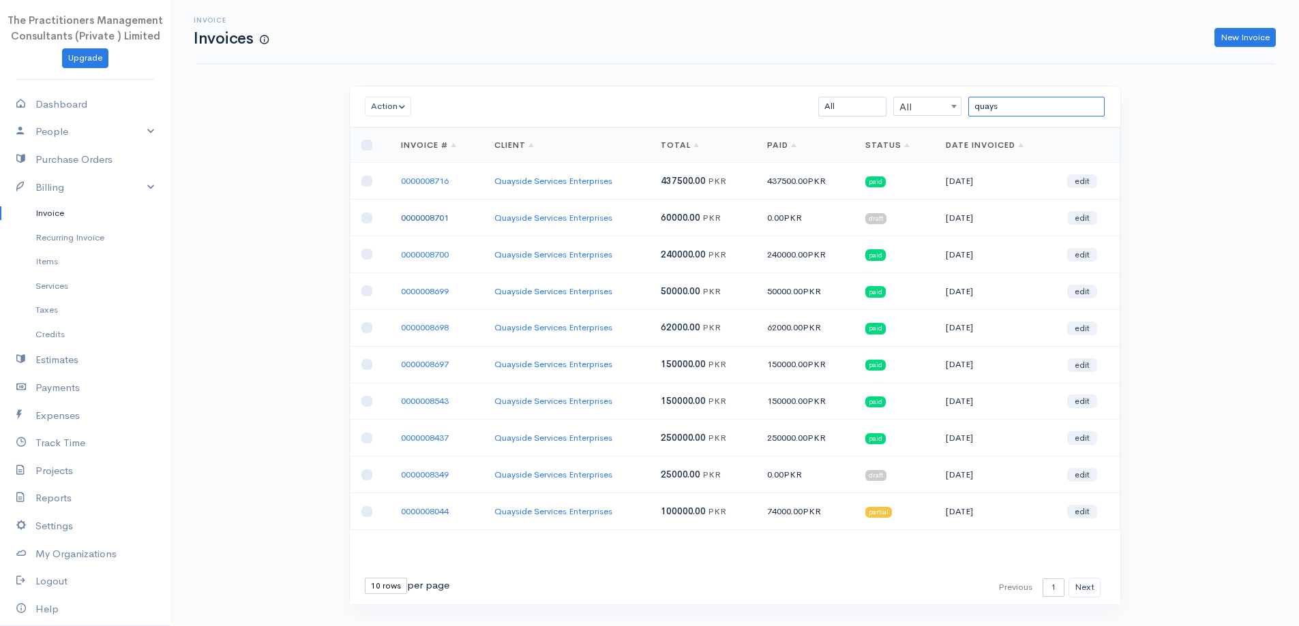
type input "quays"
click at [429, 219] on link "0000008701" at bounding box center [425, 218] width 48 height 12
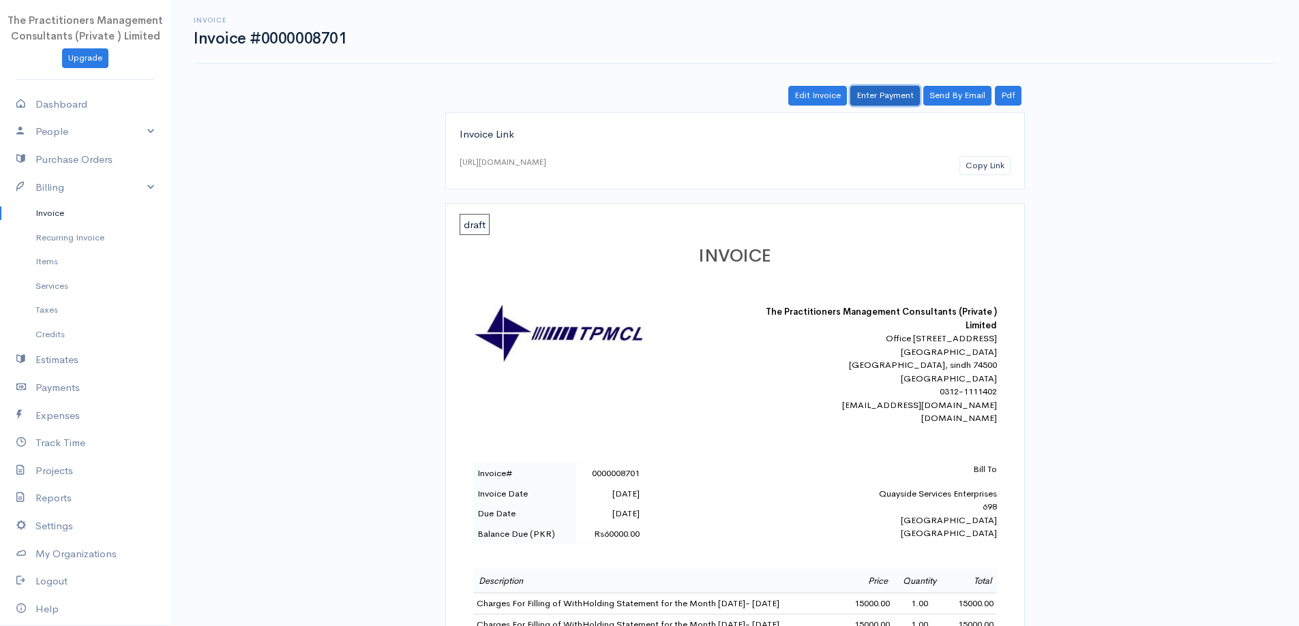
click at [858, 95] on link "Enter Payment" at bounding box center [885, 96] width 70 height 20
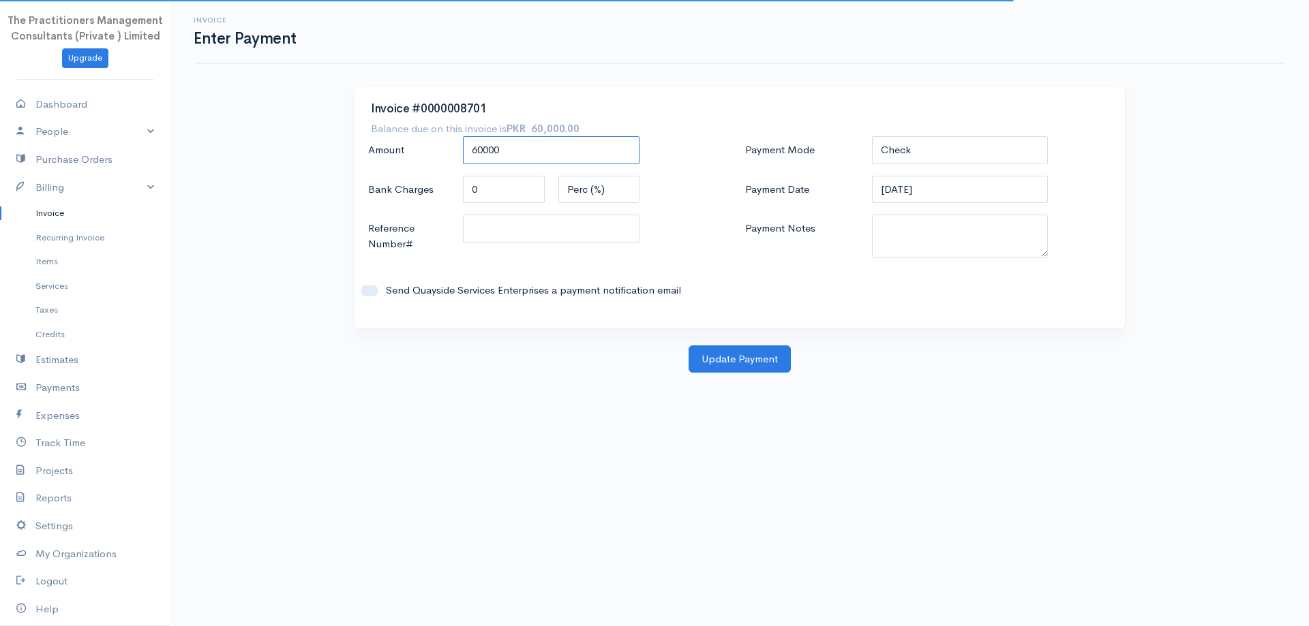
click at [617, 141] on input "60000" at bounding box center [551, 150] width 177 height 28
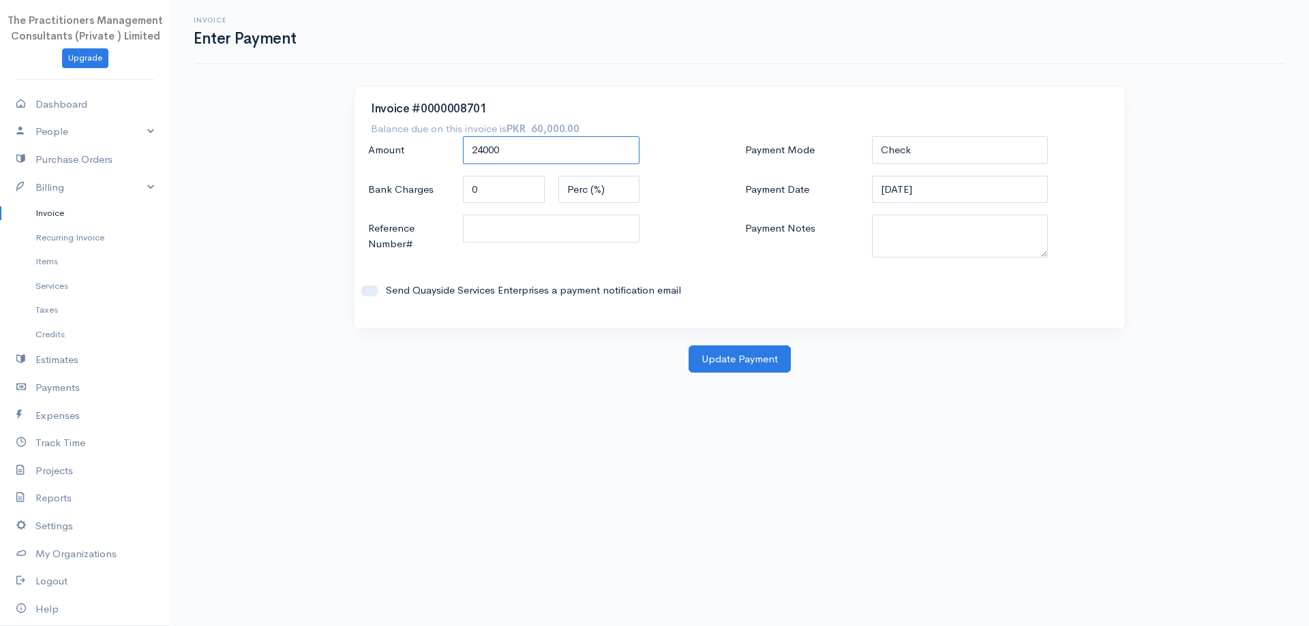
type input "24000"
click at [1004, 144] on select "Check Bank Transfer Credit Cash Debit ACH VISA MASTERCARD AMEX DISCOVER DINERS …" at bounding box center [960, 150] width 177 height 28
click at [872, 136] on select "Check Bank Transfer Credit Cash Debit ACH VISA MASTERCARD AMEX DISCOVER DINERS …" at bounding box center [960, 150] width 177 height 28
drag, startPoint x: 960, startPoint y: 146, endPoint x: 967, endPoint y: 164, distance: 19.0
click at [960, 147] on select "Check Bank Transfer Credit Cash Debit ACH VISA MASTERCARD AMEX DISCOVER DINERS …" at bounding box center [960, 150] width 177 height 28
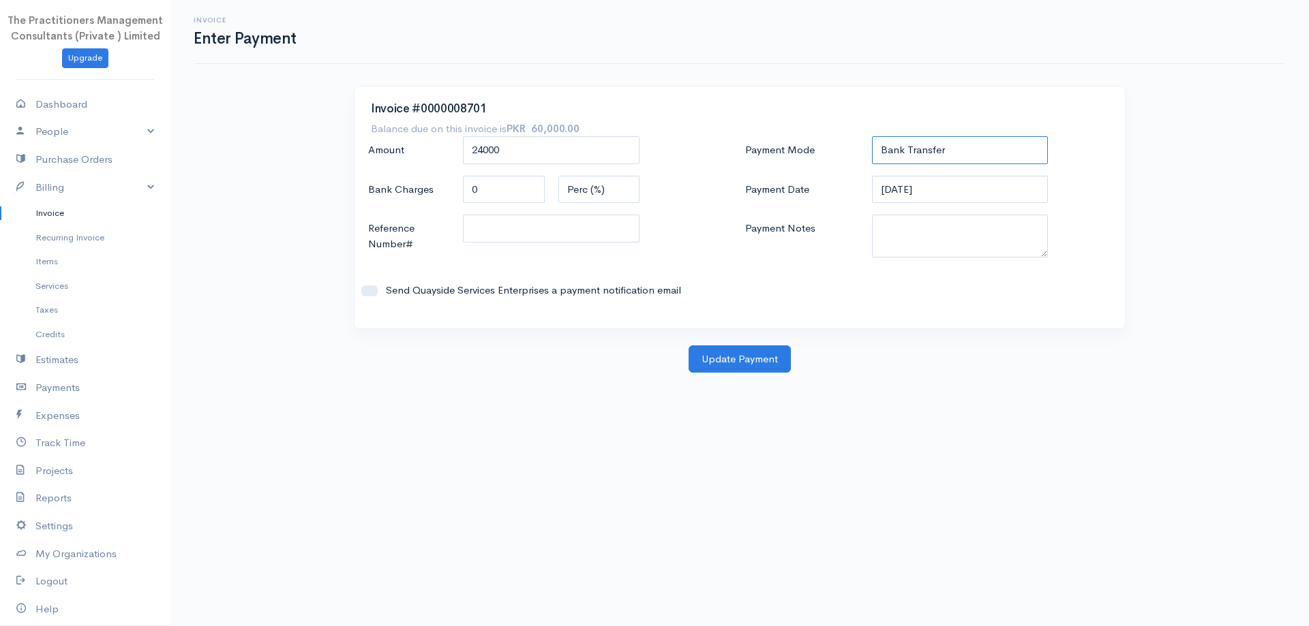
select select "Cash"
click at [872, 136] on select "Check Bank Transfer Credit Cash Debit ACH VISA MASTERCARD AMEX DISCOVER DINERS …" at bounding box center [960, 150] width 177 height 28
click at [975, 228] on textarea "Payment Notes" at bounding box center [960, 236] width 177 height 43
paste textarea "5852"
type textarea "5852"
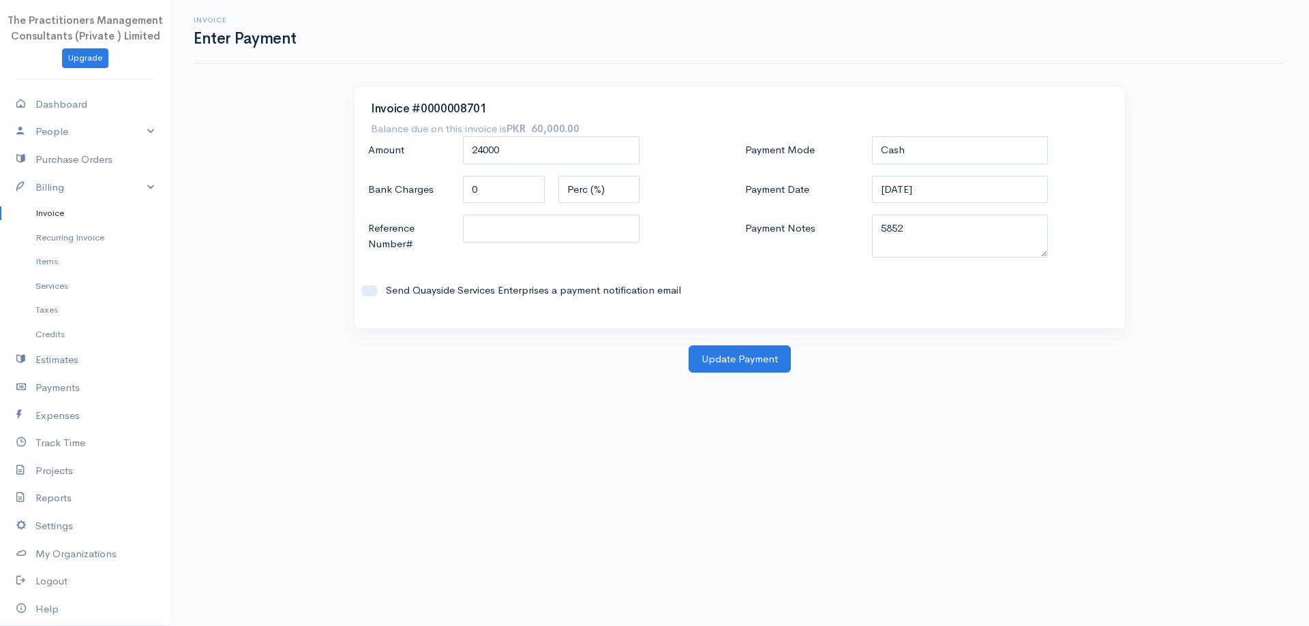
click at [606, 214] on div "Amount 24000 Bank Charges 0 Perc (%) Flat Reference Number# Send Quayside Servi…" at bounding box center [551, 224] width 377 height 176
click at [616, 235] on input "Reference Number#" at bounding box center [551, 229] width 177 height 28
paste input "5852"
type input "5852"
click at [775, 361] on button "Update Payment" at bounding box center [739, 360] width 102 height 28
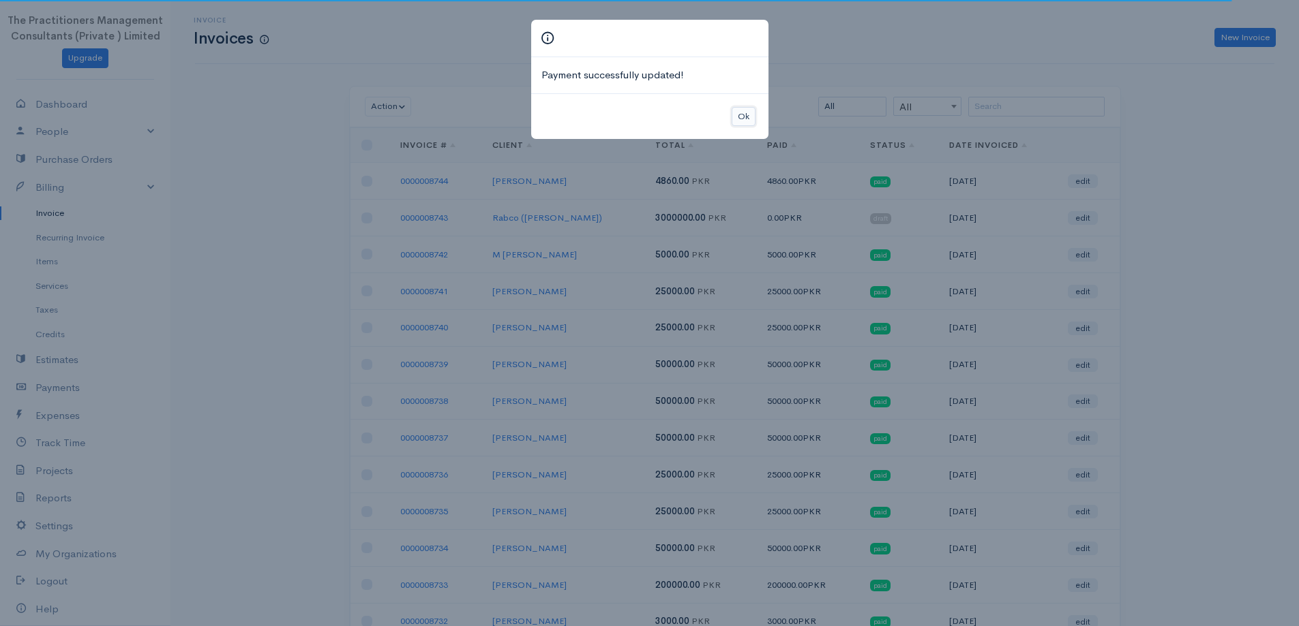
drag, startPoint x: 745, startPoint y: 110, endPoint x: 948, endPoint y: 127, distance: 203.2
click at [746, 108] on button "Ok" at bounding box center [743, 117] width 24 height 20
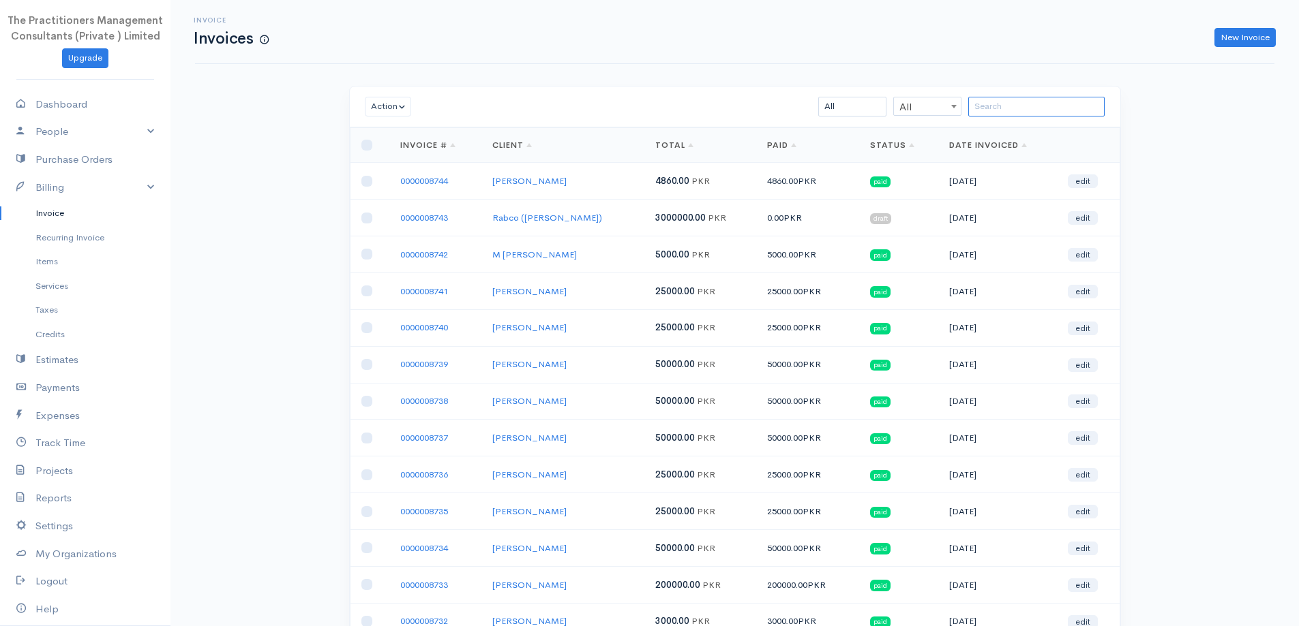
click at [1005, 105] on input "search" at bounding box center [1036, 107] width 136 height 20
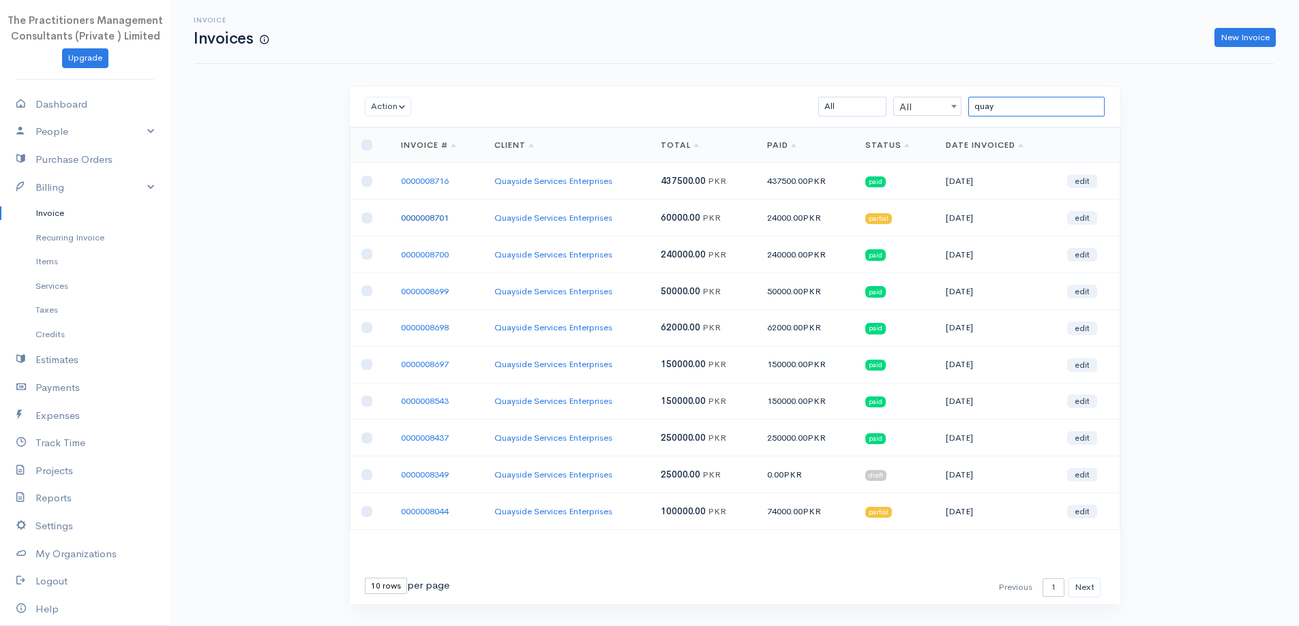
type input "quay"
click at [425, 214] on link "0000008701" at bounding box center [425, 218] width 48 height 12
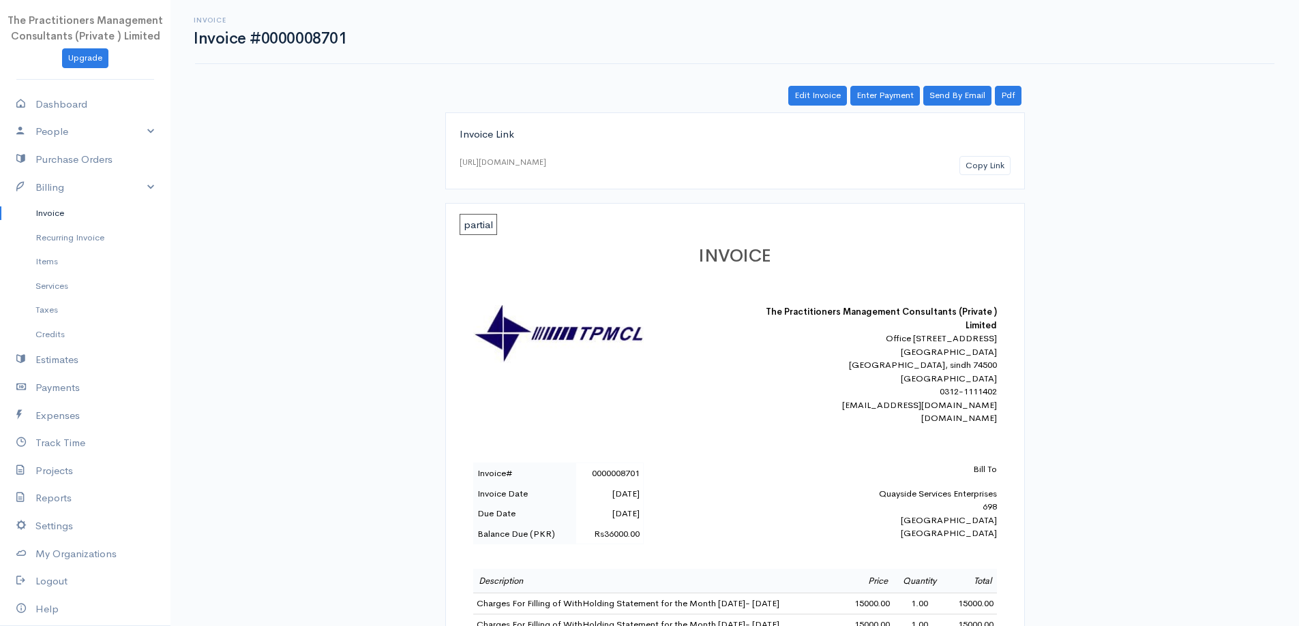
click at [7, 210] on link "Invoice" at bounding box center [85, 213] width 170 height 25
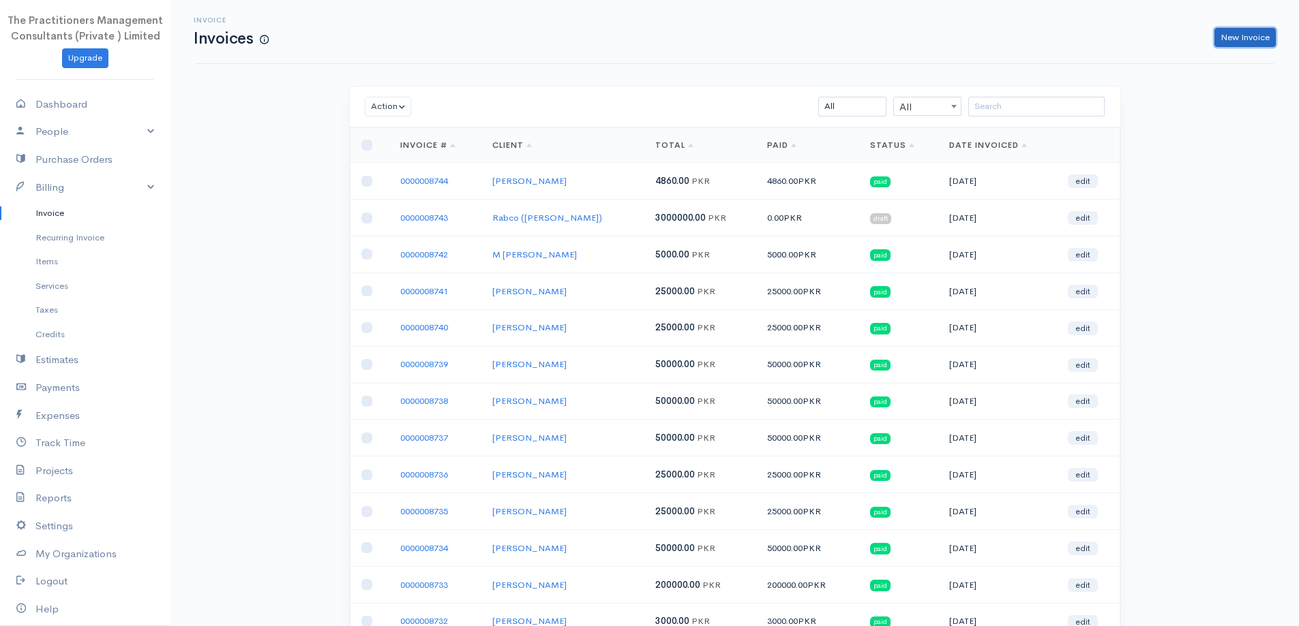
click at [1215, 38] on link "New Invoice" at bounding box center [1244, 38] width 61 height 20
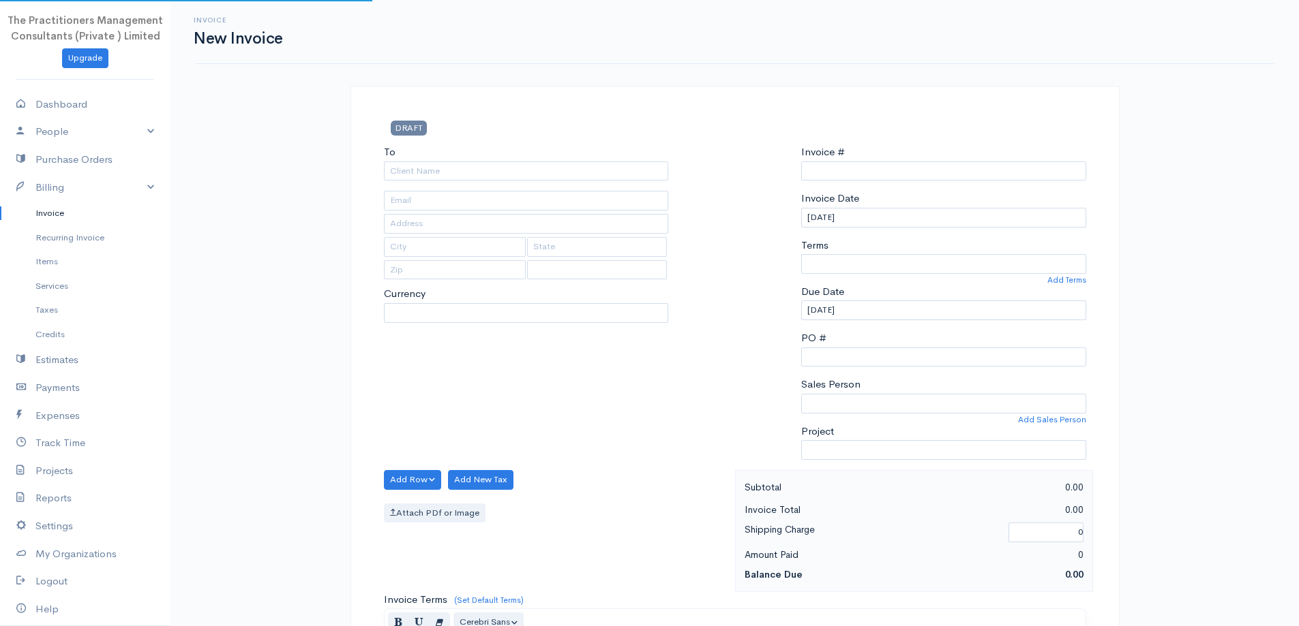
type input "0000008745"
select select "[GEOGRAPHIC_DATA]"
select select "PKR"
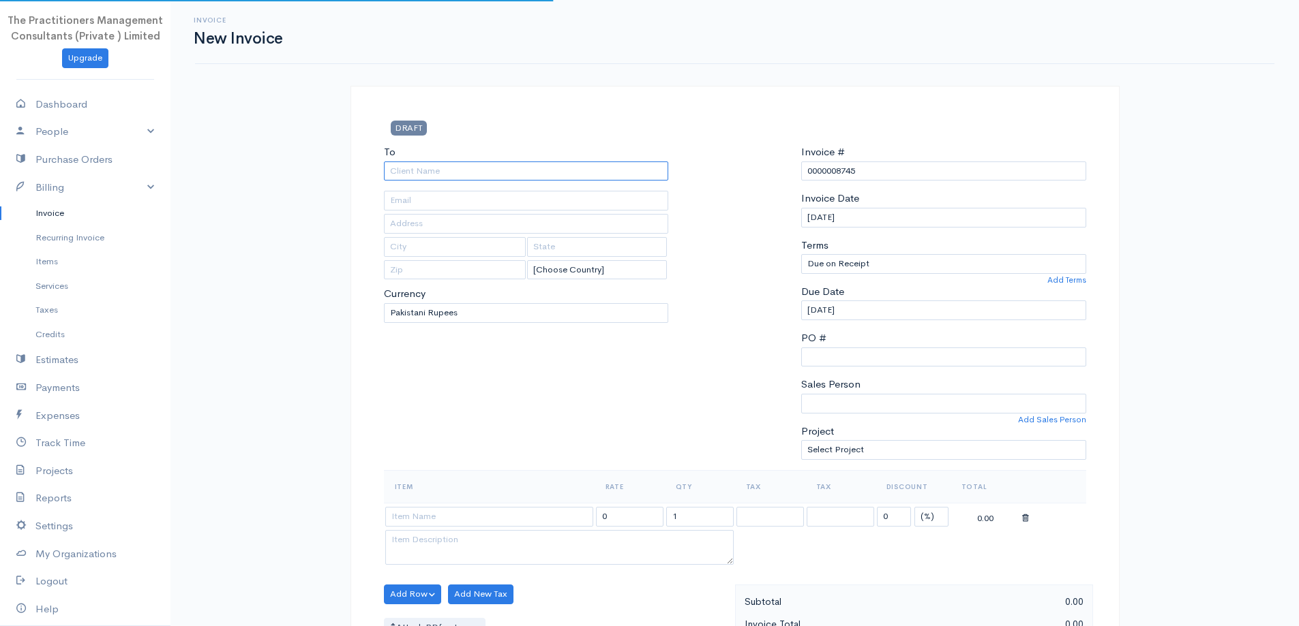
click at [441, 166] on input "To" at bounding box center [526, 172] width 285 height 20
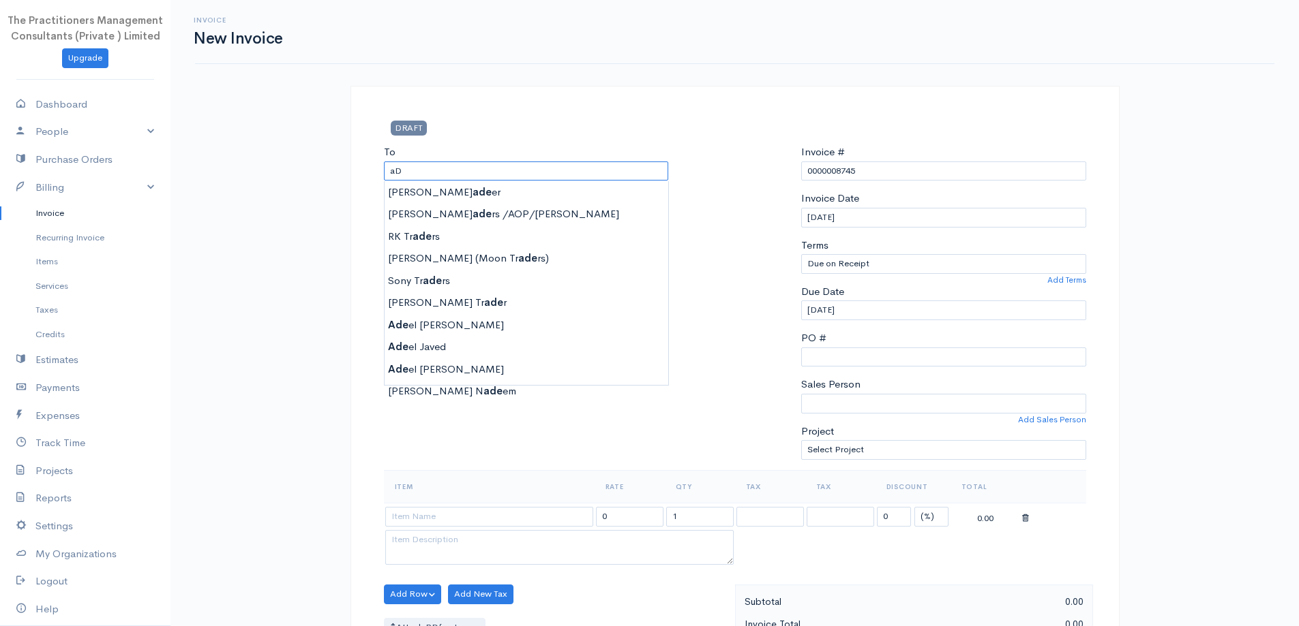
type input "a"
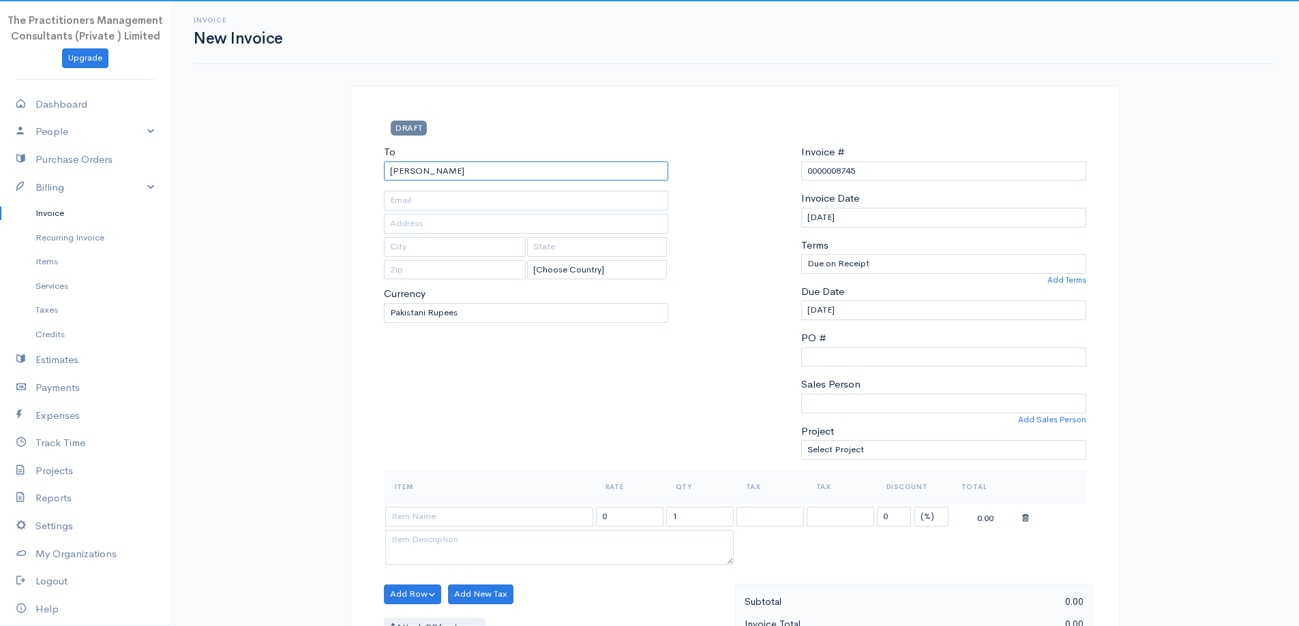
type input "[PERSON_NAME]"
click at [527, 226] on input "text" at bounding box center [526, 224] width 285 height 20
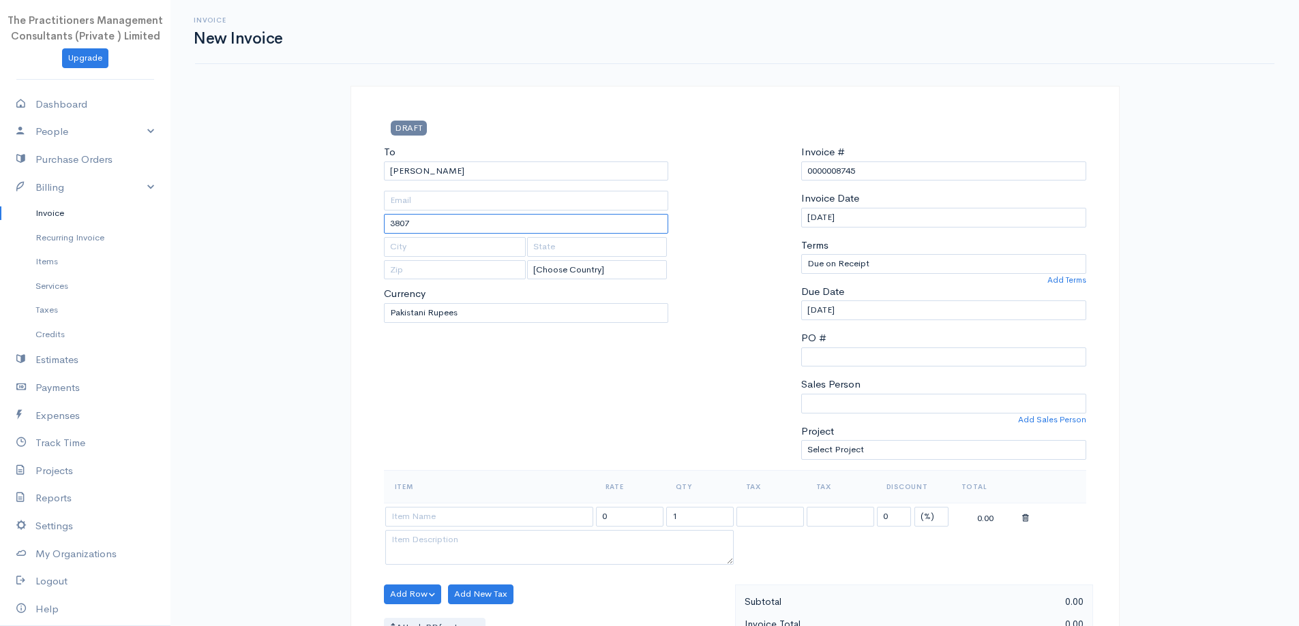
type input "3807"
click at [454, 194] on input "text" at bounding box center [526, 201] width 285 height 20
type input "[PHONE_NUMBER]"
drag, startPoint x: 493, startPoint y: 521, endPoint x: 508, endPoint y: 535, distance: 20.3
click at [494, 522] on input at bounding box center [489, 517] width 208 height 20
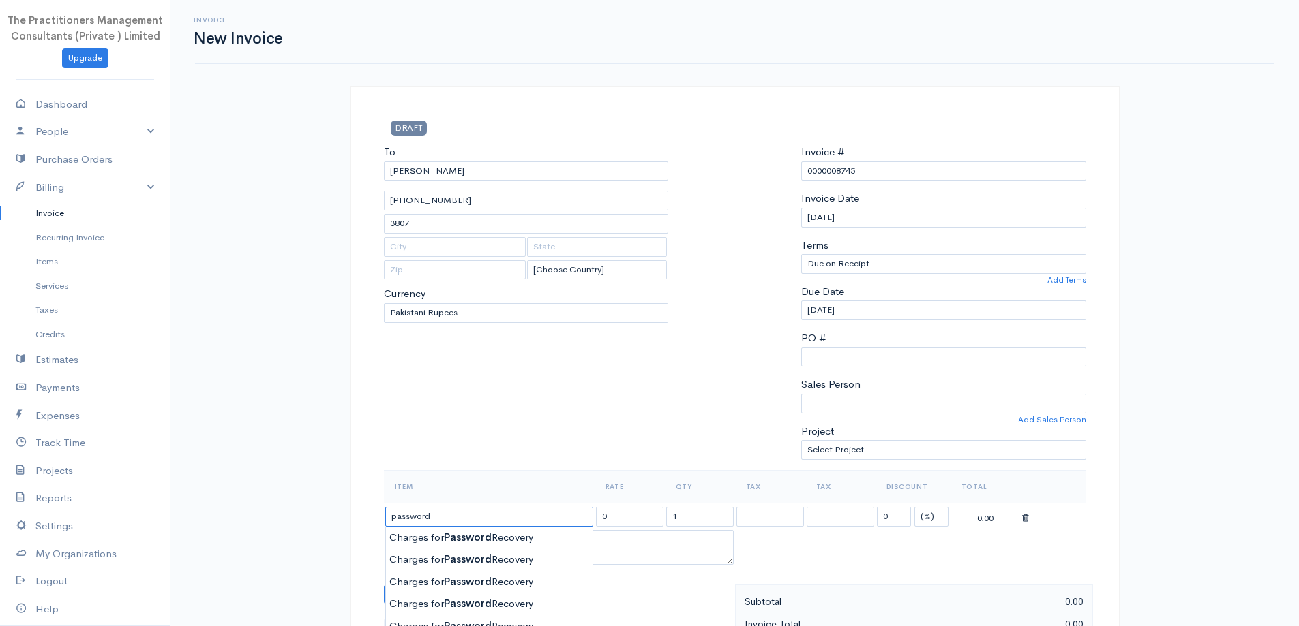
type input "Charges for Password Recovery"
type input "2000.00"
click at [509, 536] on body "The Practitioners Management Consultants (Private ) Limited Upgrade Dashboard P…" at bounding box center [649, 598] width 1299 height 1196
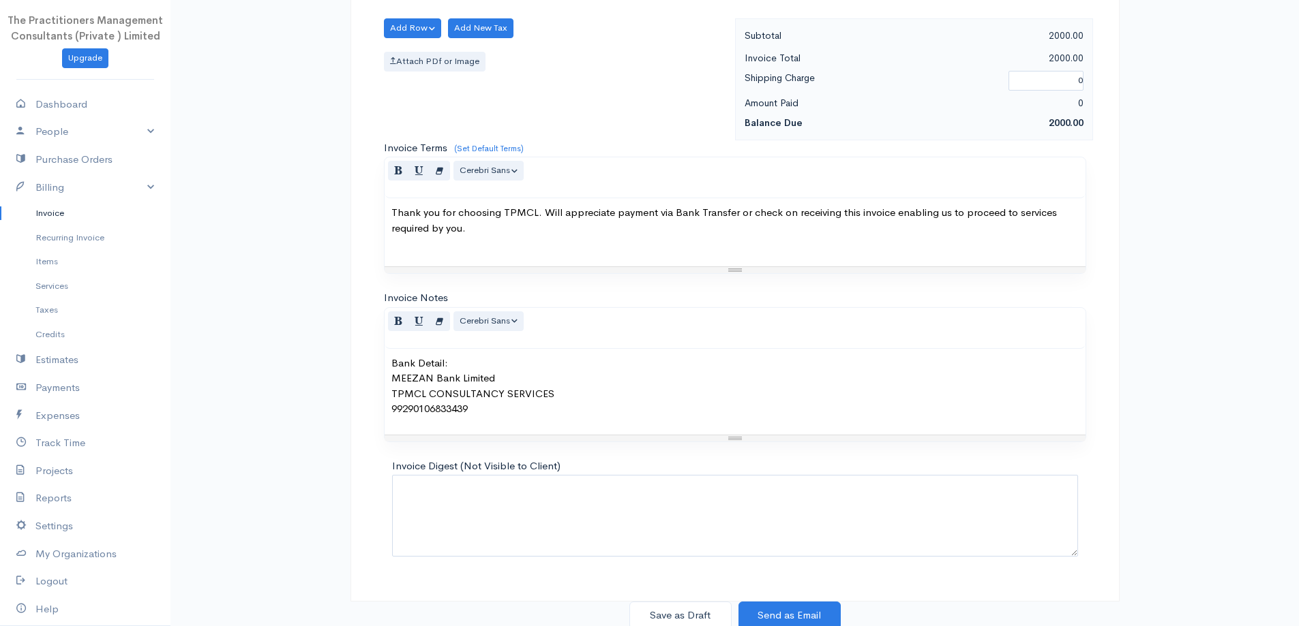
scroll to position [570, 0]
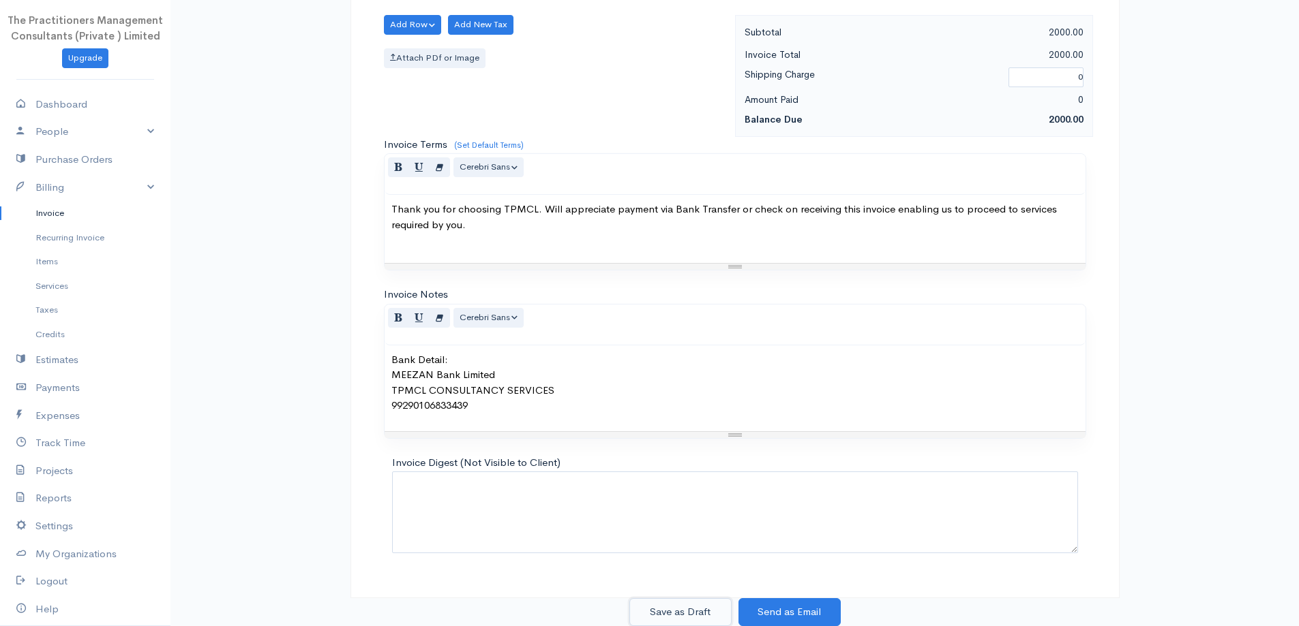
drag, startPoint x: 703, startPoint y: 606, endPoint x: 716, endPoint y: 582, distance: 27.1
click at [703, 604] on button "Save as Draft" at bounding box center [680, 613] width 102 height 28
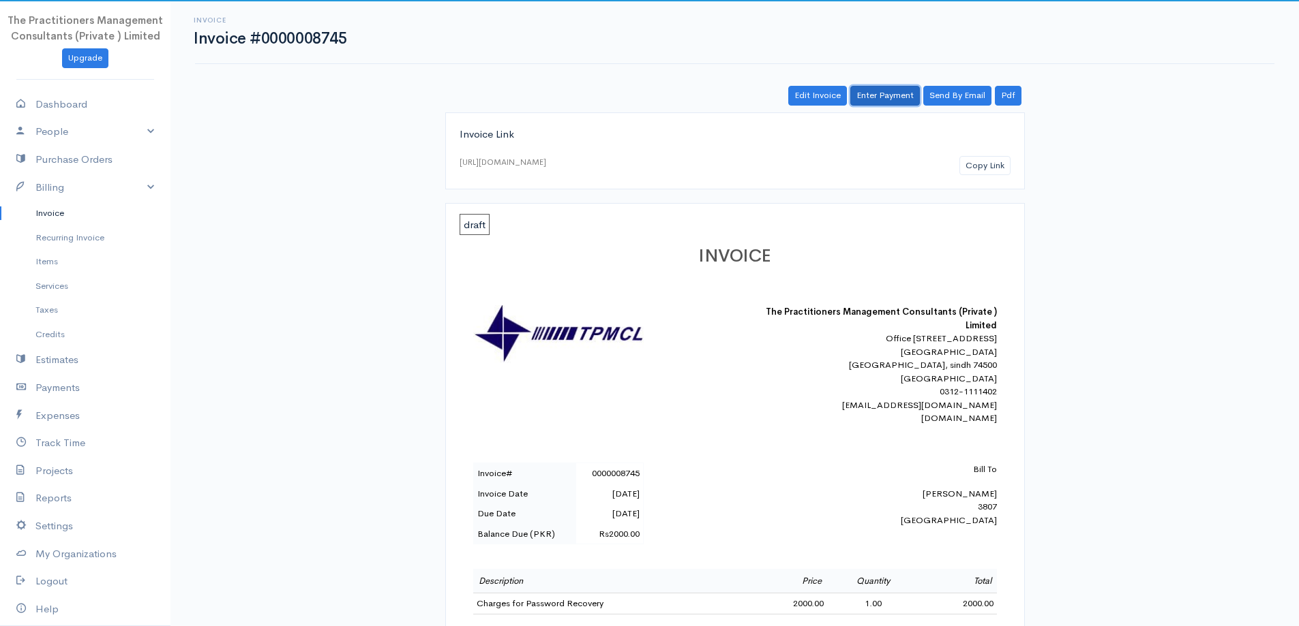
click at [856, 90] on link "Enter Payment" at bounding box center [885, 96] width 70 height 20
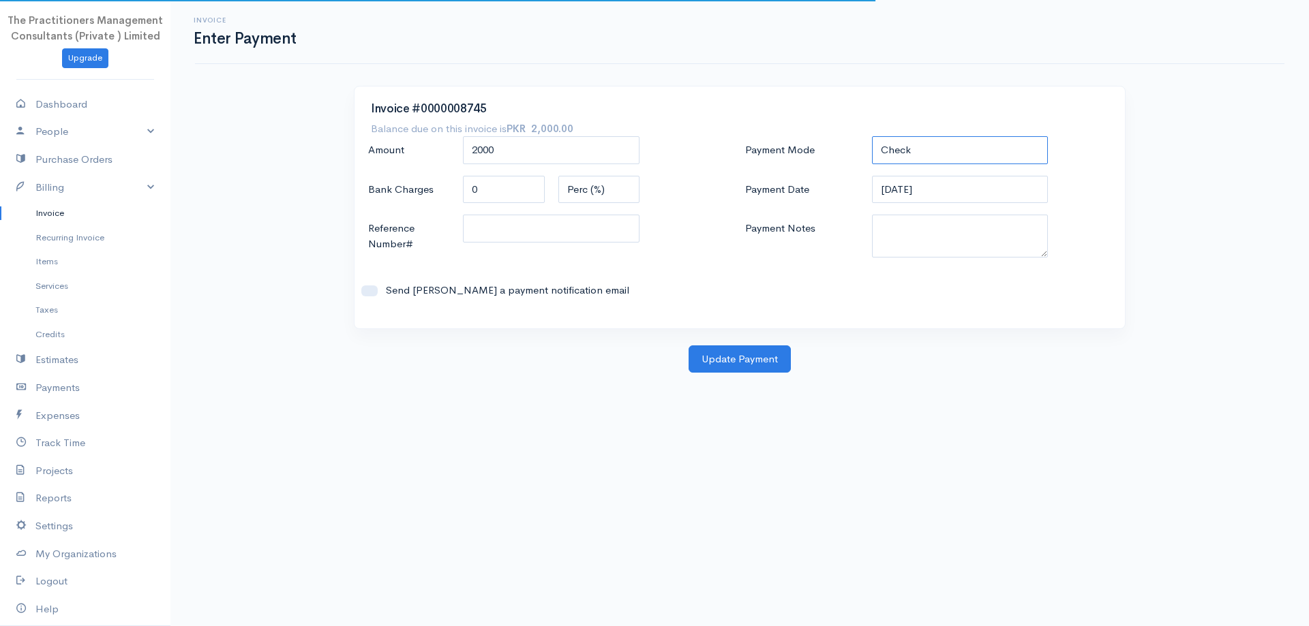
click at [1031, 153] on select "Check Bank Transfer Credit Cash Debit ACH VISA MASTERCARD AMEX DISCOVER DINERS …" at bounding box center [960, 150] width 177 height 28
select select "Bank Transfer"
click at [872, 136] on select "Check Bank Transfer Credit Cash Debit ACH VISA MASTERCARD AMEX DISCOVER DINERS …" at bounding box center [960, 150] width 177 height 28
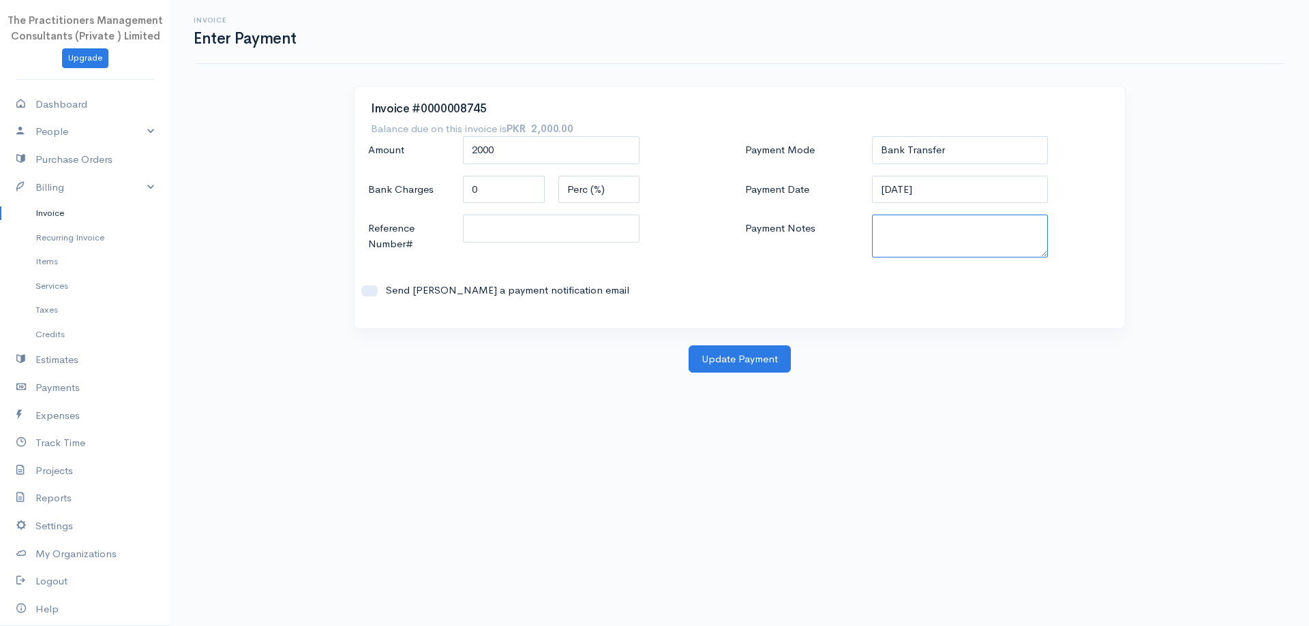
click at [950, 238] on textarea "Payment Notes" at bounding box center [960, 236] width 177 height 43
type textarea "5853"
click at [596, 222] on input "Reference Number#" at bounding box center [551, 229] width 177 height 28
type input "5853"
click at [723, 357] on button "Update Payment" at bounding box center [739, 360] width 102 height 28
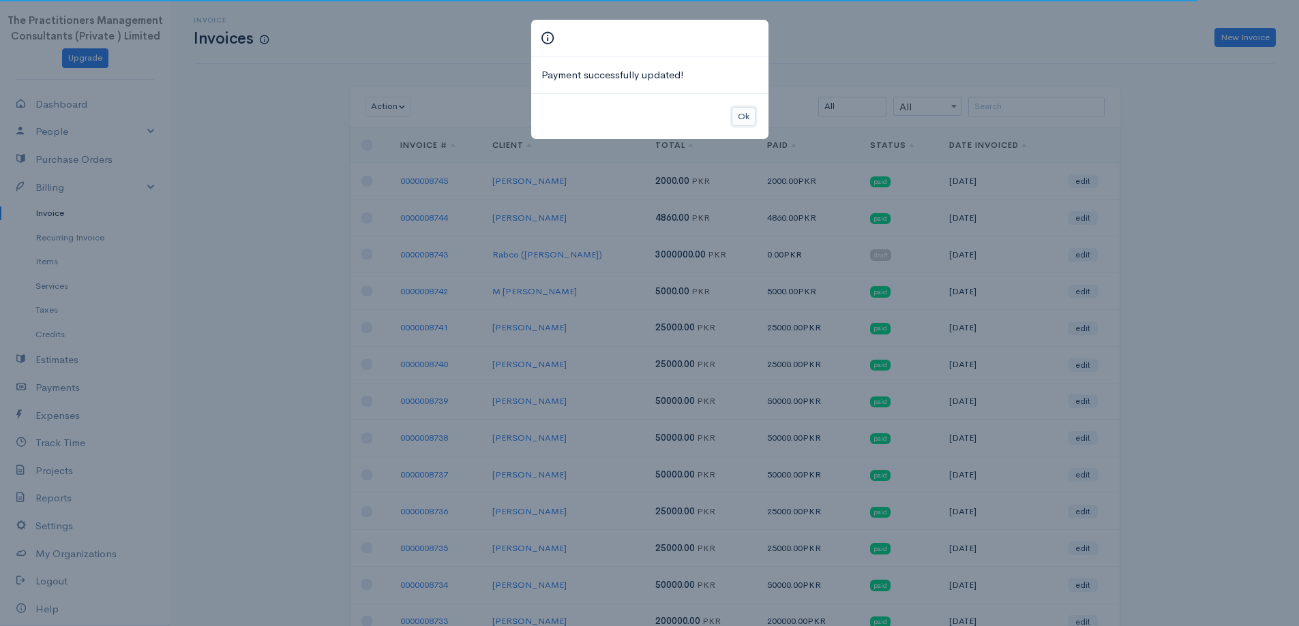
click at [753, 110] on button "Ok" at bounding box center [743, 117] width 24 height 20
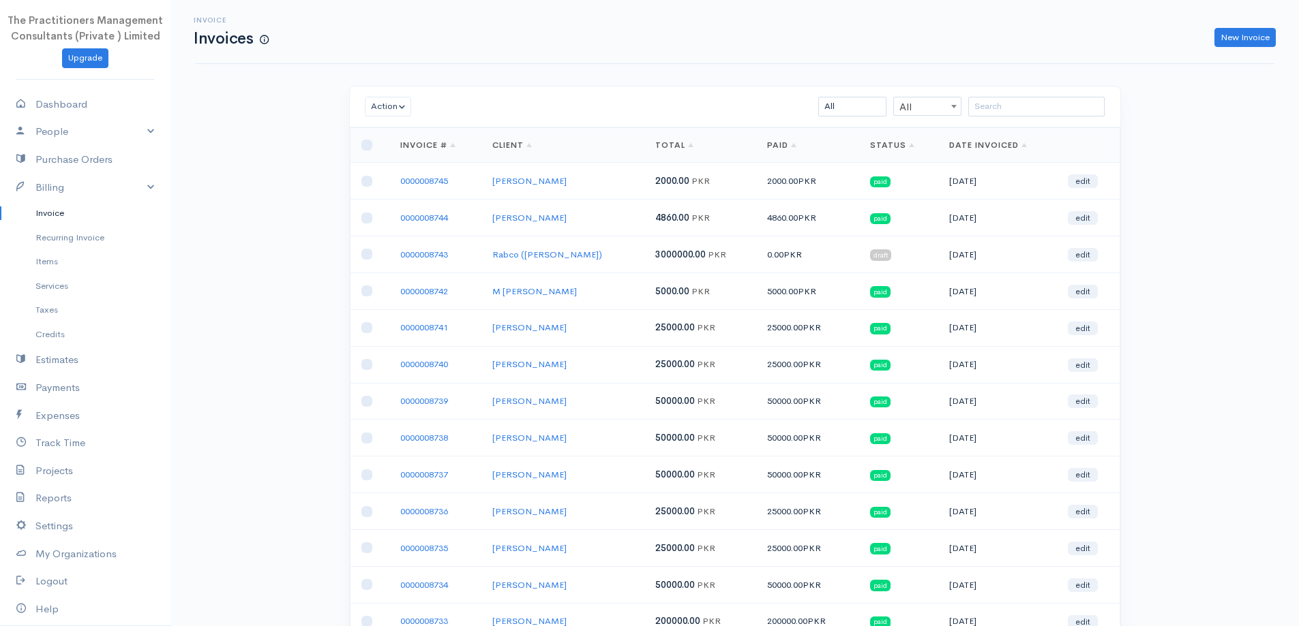
drag, startPoint x: 1081, startPoint y: 90, endPoint x: 1076, endPoint y: 97, distance: 8.9
click at [1080, 92] on div "Action Archive Delete Download PDF Send Mark as Sent Mark Un-Sent Enter Payment…" at bounding box center [735, 107] width 770 height 41
click at [1076, 97] on input "search" at bounding box center [1036, 107] width 136 height 20
paste input "[PERSON_NAME]"
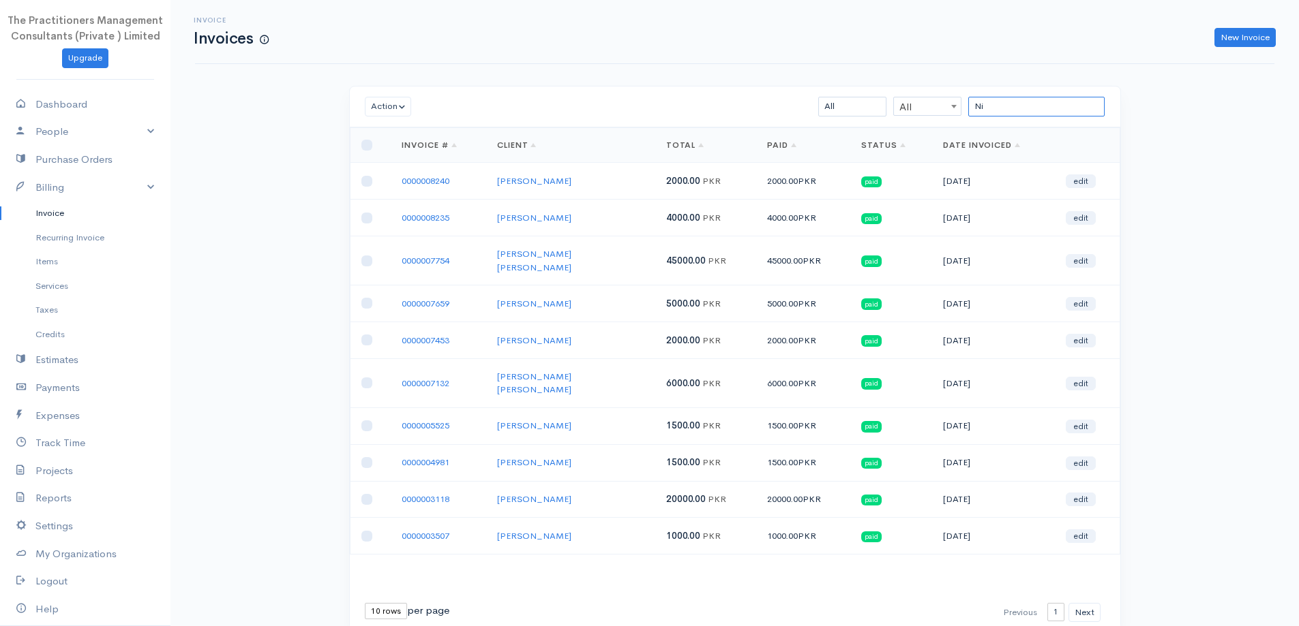
type input "N"
paste input "[PERSON_NAME] [PERSON_NAME]"
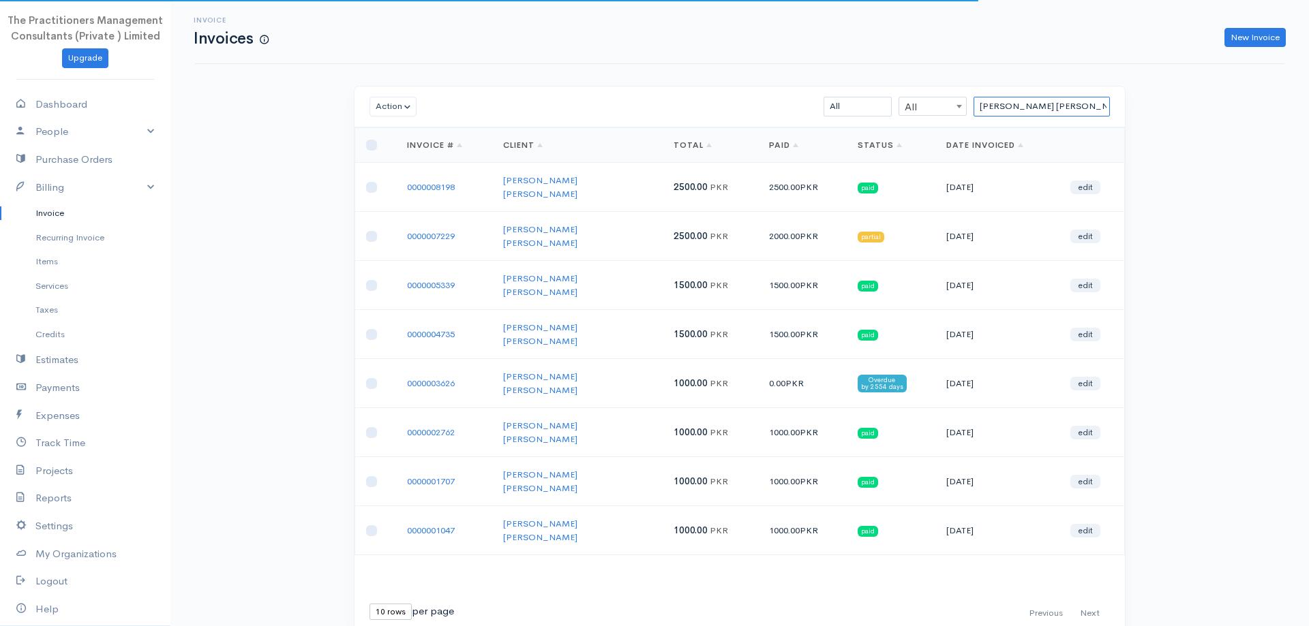
type input "[PERSON_NAME] [PERSON_NAME]"
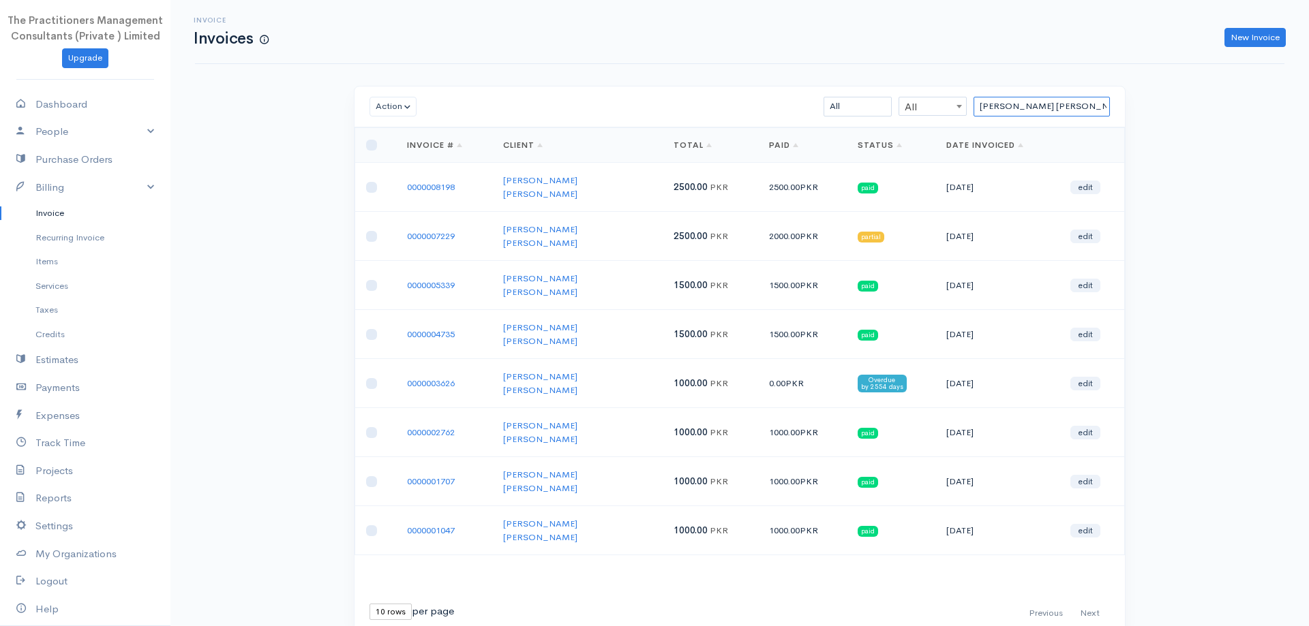
click at [1031, 100] on input "[PERSON_NAME] [PERSON_NAME]" at bounding box center [1041, 107] width 136 height 20
click at [1031, 101] on input "[PERSON_NAME] [PERSON_NAME]" at bounding box center [1041, 107] width 136 height 20
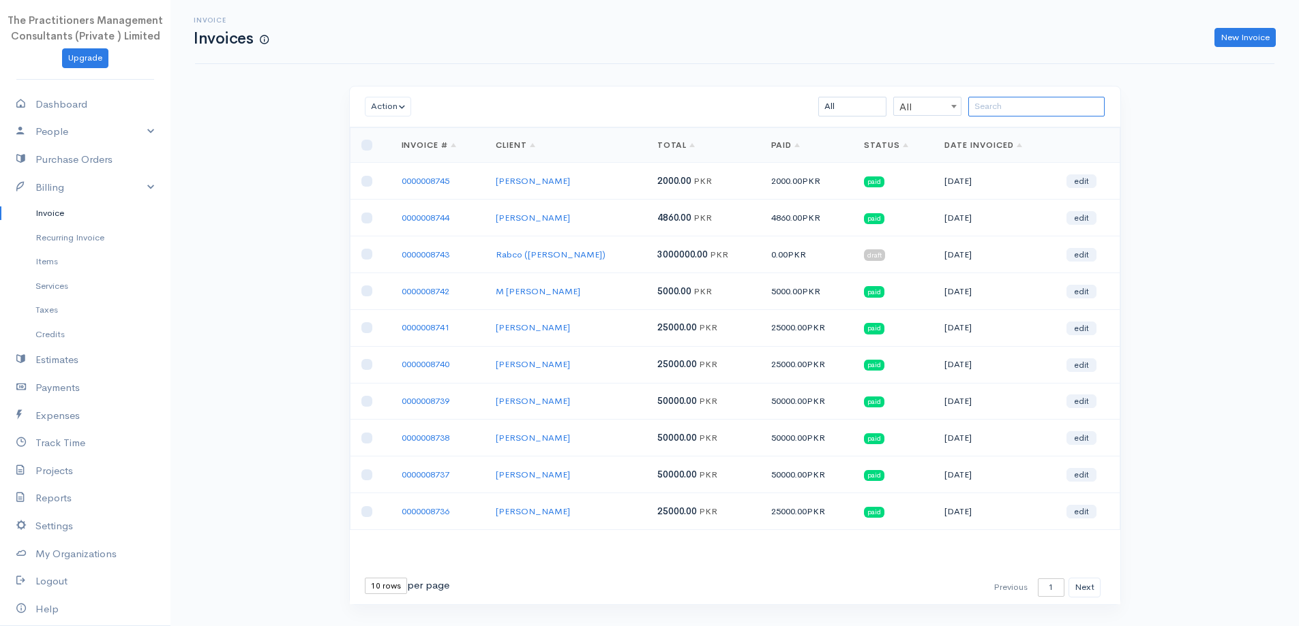
paste input "[PERSON_NAME]"
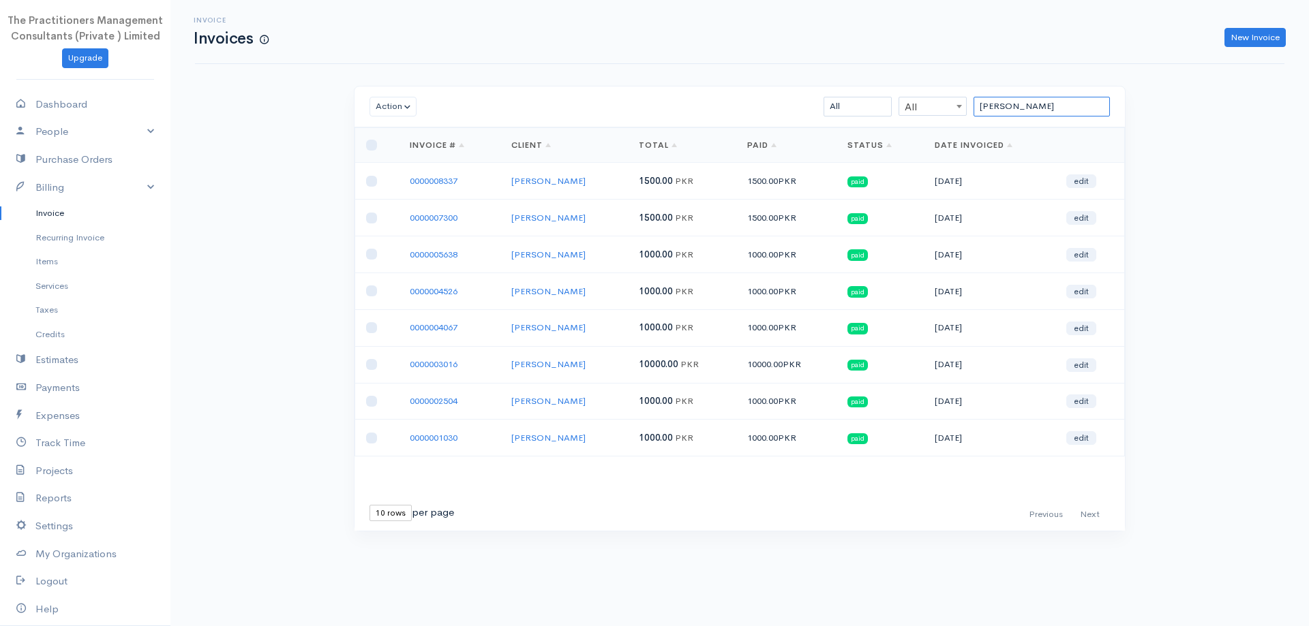
type input "[PERSON_NAME]"
drag, startPoint x: 1031, startPoint y: 108, endPoint x: 952, endPoint y: 124, distance: 79.9
click at [952, 124] on div "Action Archive Delete Download PDF Send Mark as Sent Mark Un-Sent Enter Payment…" at bounding box center [739, 107] width 770 height 41
paste input "[PERSON_NAME]"
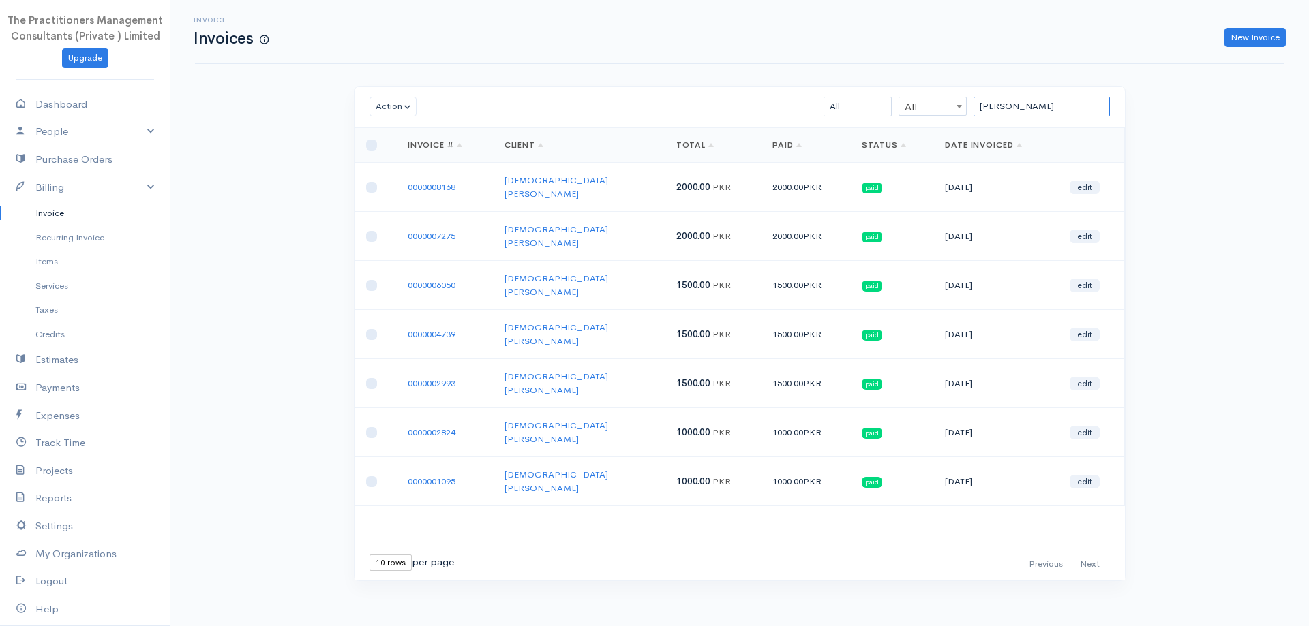
type input "[PERSON_NAME]"
drag, startPoint x: 1083, startPoint y: 102, endPoint x: 711, endPoint y: 207, distance: 386.5
click at [718, 215] on div "Action Archive Delete Download PDF Send [PERSON_NAME] as Sent Mark Un-Sent Ente…" at bounding box center [740, 334] width 772 height 496
paste input "[PERSON_NAME]"
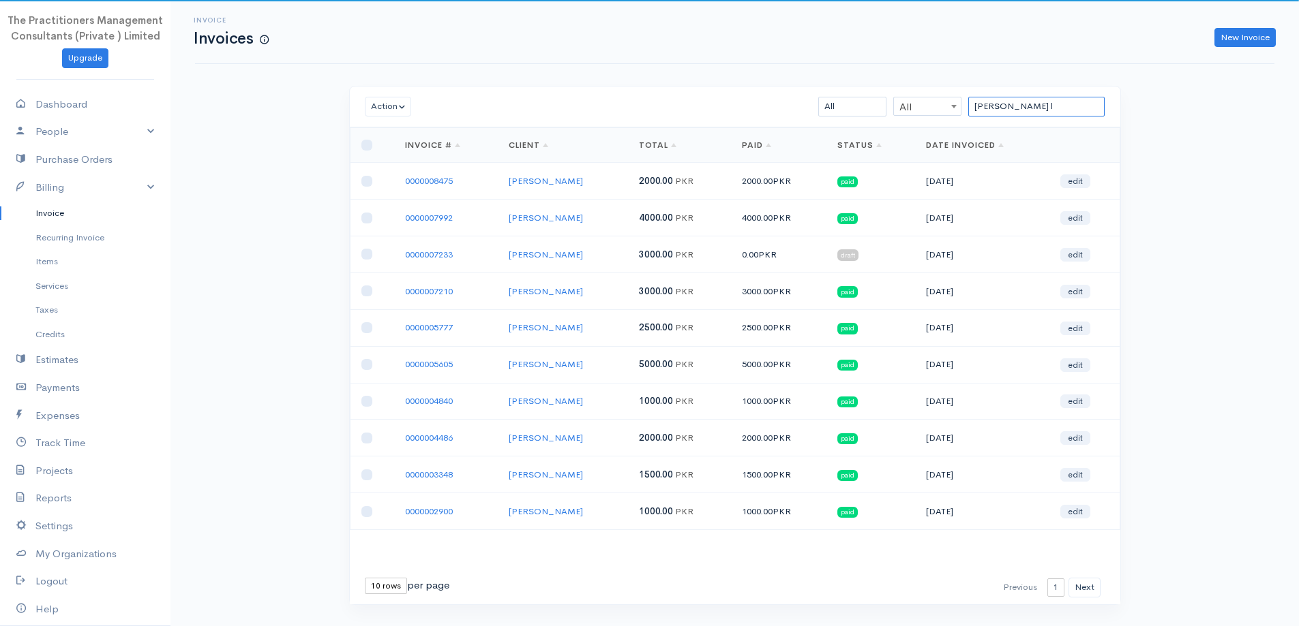
type input "[PERSON_NAME] l"
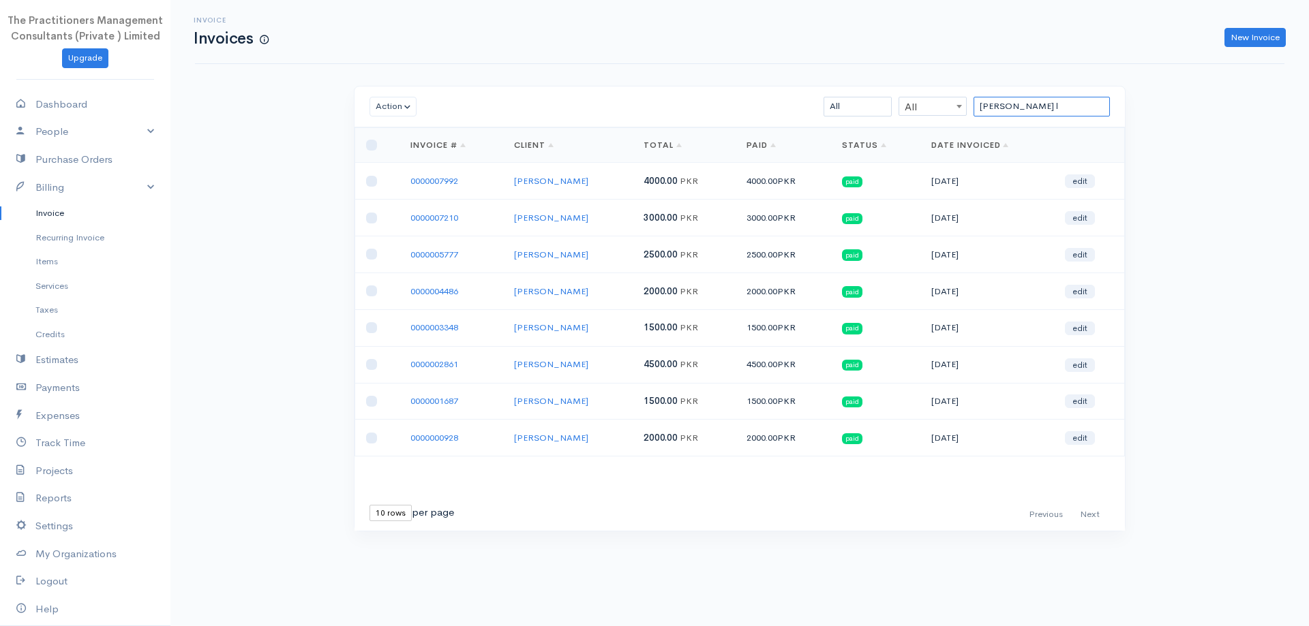
drag, startPoint x: 1047, startPoint y: 111, endPoint x: 616, endPoint y: 246, distance: 451.5
click at [618, 247] on div "Action Archive Delete Download PDF Send [PERSON_NAME] as Sent Mark Un-Sent Ente…" at bounding box center [740, 309] width 772 height 446
paste input "[PERSON_NAME]"
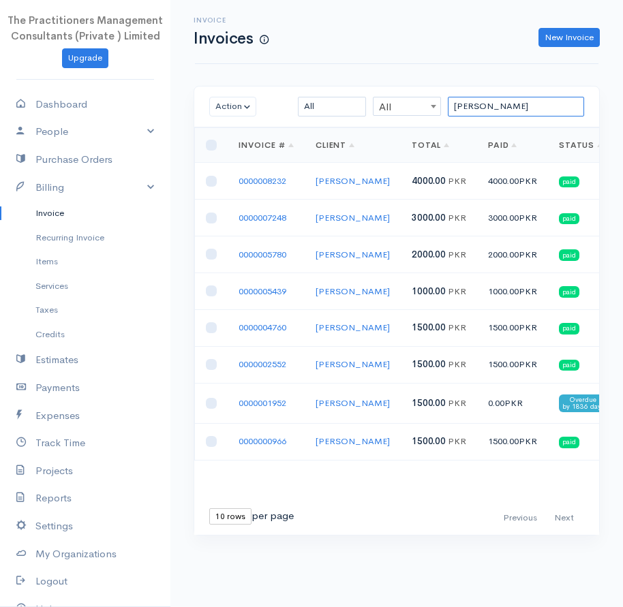
type input "[PERSON_NAME]"
